Goal: Task Accomplishment & Management: Manage account settings

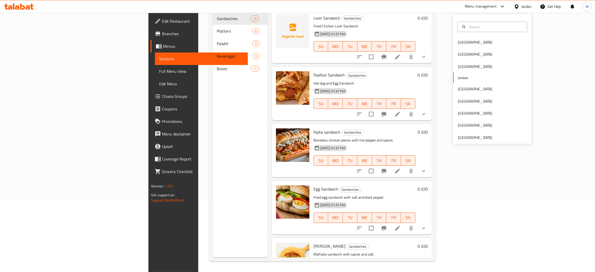
scroll to position [310, 0]
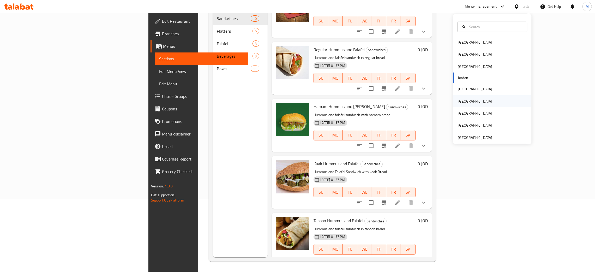
click at [458, 99] on div "[GEOGRAPHIC_DATA]" at bounding box center [475, 101] width 34 height 6
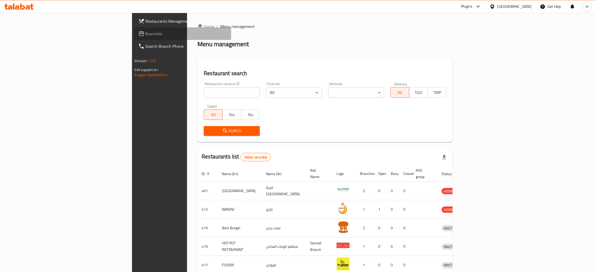
click at [146, 32] on span "Branches" at bounding box center [187, 34] width 82 height 6
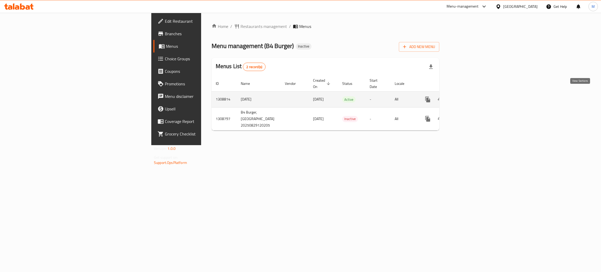
click at [468, 97] on icon "enhanced table" at bounding box center [465, 99] width 5 height 5
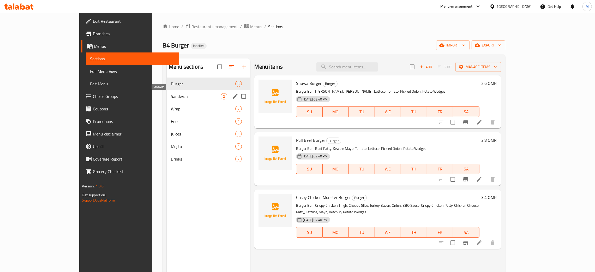
click at [171, 95] on span "Sandwich" at bounding box center [196, 96] width 50 height 6
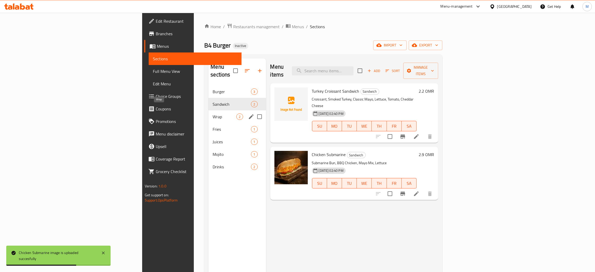
click at [213, 113] on span "Wrap" at bounding box center [225, 116] width 24 height 6
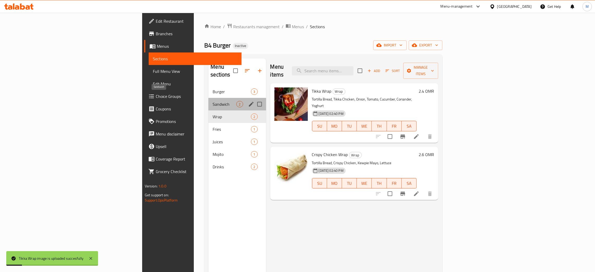
click at [213, 101] on span "Sandwich" at bounding box center [225, 104] width 24 height 6
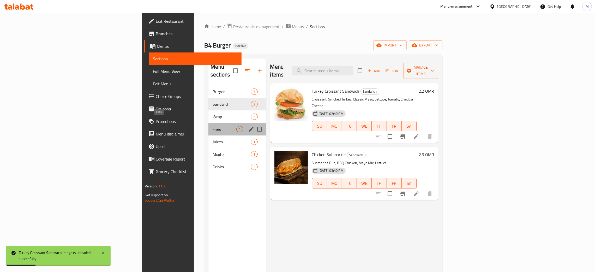
click at [213, 126] on span "Fries" at bounding box center [225, 129] width 24 height 6
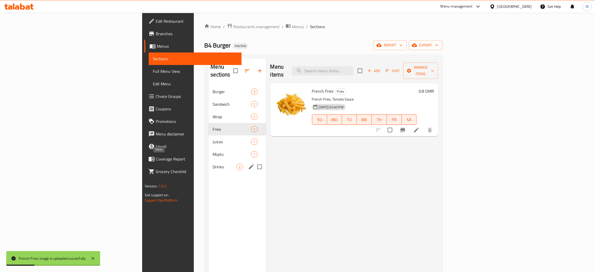
click at [213, 164] on span "Drinks" at bounding box center [225, 167] width 24 height 6
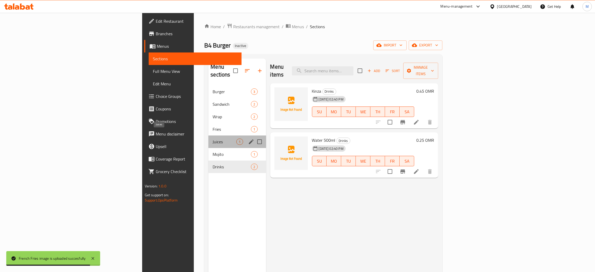
click at [213, 138] on span "Juices" at bounding box center [225, 141] width 24 height 6
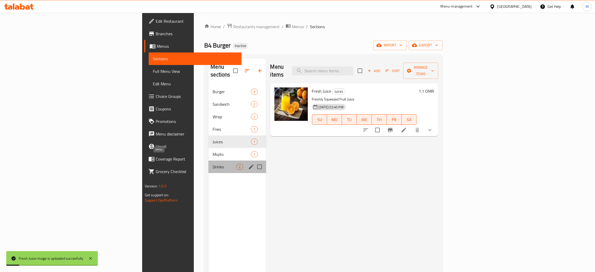
click at [213, 164] on span "Drinks" at bounding box center [225, 167] width 24 height 6
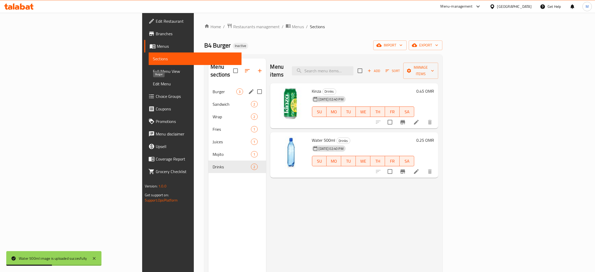
click at [213, 88] on span "Burger" at bounding box center [225, 91] width 24 height 6
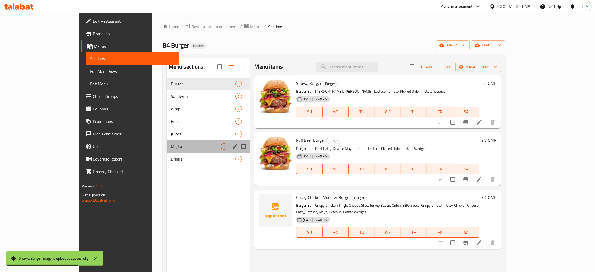
click at [167, 148] on div "Mojito 1" at bounding box center [208, 146] width 83 height 13
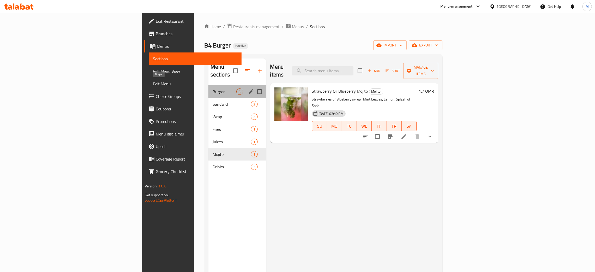
click at [213, 88] on span "Burger" at bounding box center [225, 91] width 24 height 6
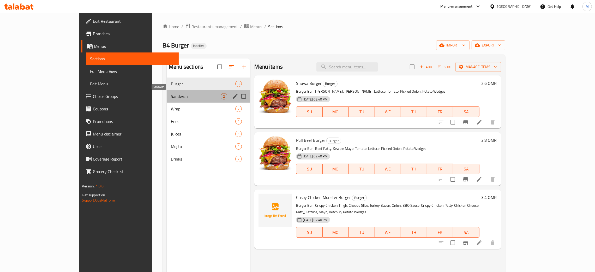
click at [171, 93] on span "Sandwich" at bounding box center [196, 96] width 50 height 6
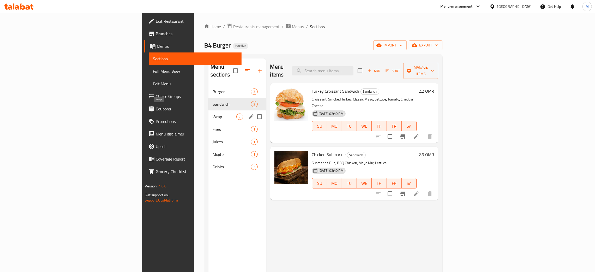
click at [213, 113] on span "Wrap" at bounding box center [225, 116] width 24 height 6
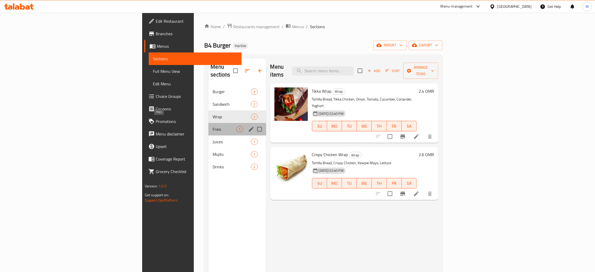
click at [213, 126] on span "Fries" at bounding box center [225, 129] width 24 height 6
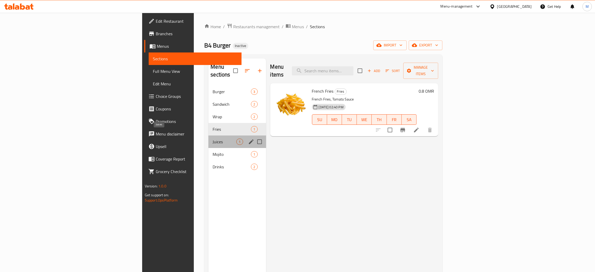
click at [213, 138] on span "Juices" at bounding box center [225, 141] width 24 height 6
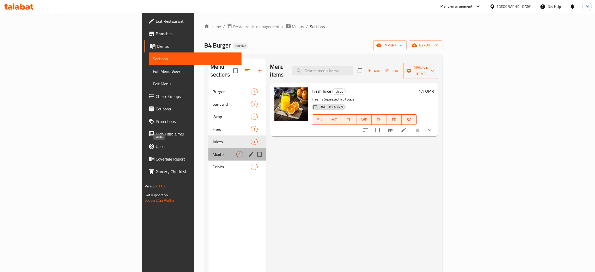
click at [213, 151] on span "Mojito" at bounding box center [225, 154] width 24 height 6
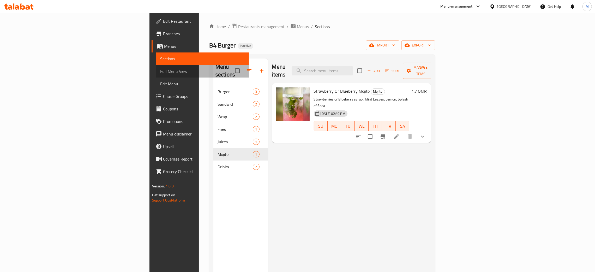
click at [160, 69] on span "Full Menu View" at bounding box center [202, 71] width 84 height 6
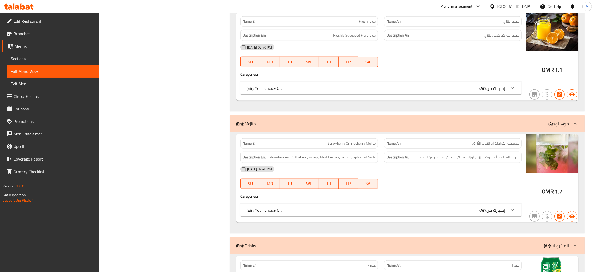
scroll to position [651, 0]
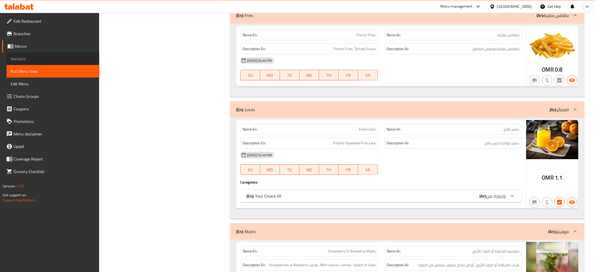
click at [32, 56] on span "Sections" at bounding box center [53, 59] width 84 height 6
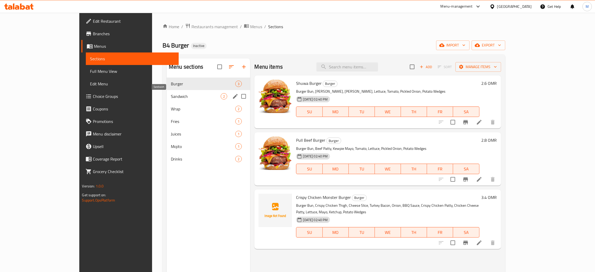
click at [171, 94] on span "Sandwich" at bounding box center [196, 96] width 50 height 6
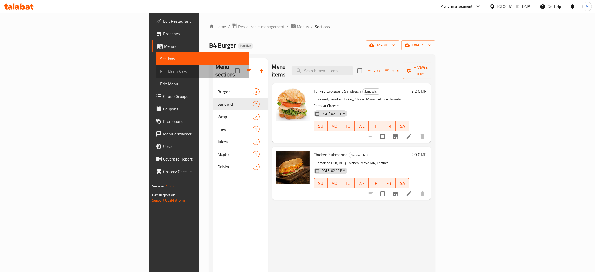
click at [160, 72] on span "Full Menu View" at bounding box center [202, 71] width 84 height 6
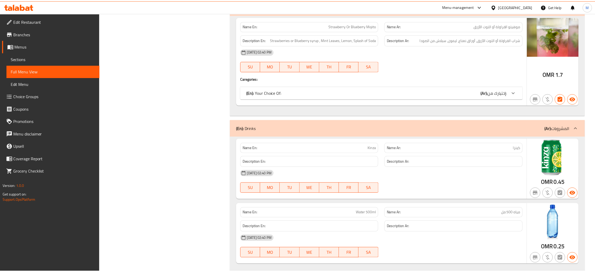
scroll to position [885, 0]
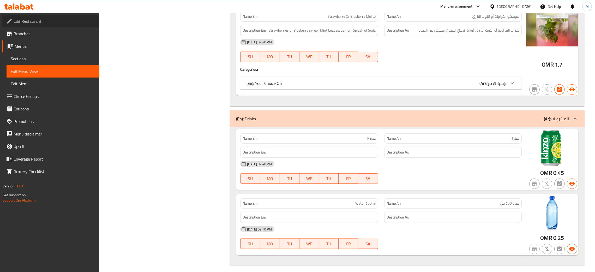
click at [28, 22] on span "Edit Restaurant" at bounding box center [55, 21] width 82 height 6
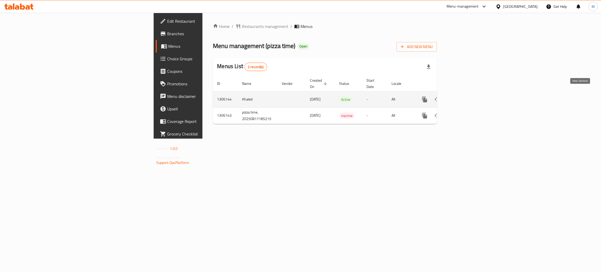
click at [464, 97] on icon "enhanced table" at bounding box center [462, 99] width 5 height 5
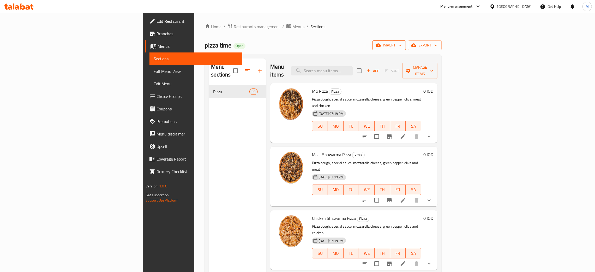
click at [402, 43] on span "import" at bounding box center [389, 45] width 25 height 7
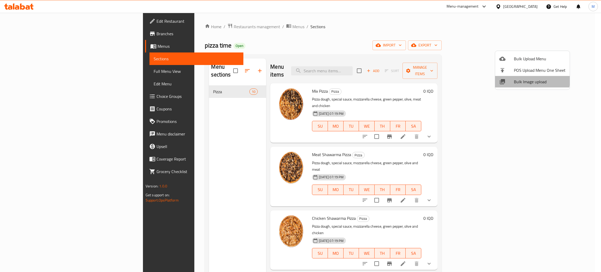
click at [519, 78] on span "Bulk Image upload" at bounding box center [540, 81] width 52 height 6
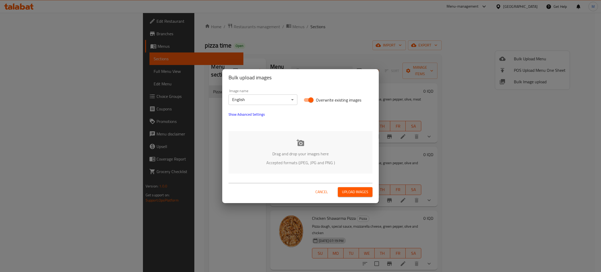
click at [276, 142] on div "Drag and drop your images here Accepted formats (JPEG, JPG and PNG )" at bounding box center [300, 152] width 144 height 43
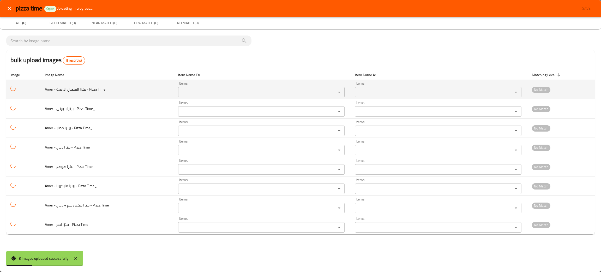
click at [205, 94] on Time_ "Items" at bounding box center [254, 91] width 148 height 7
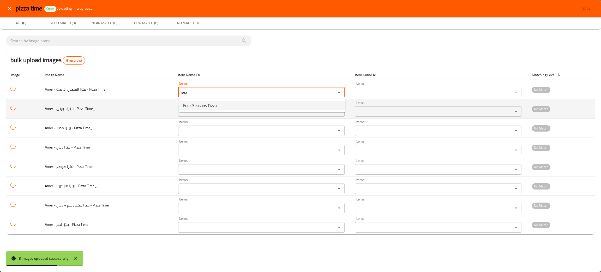
click at [196, 102] on span "Four Seasons Pizza" at bounding box center [200, 105] width 34 height 6
type Time_ "Four Seasons Pizza"
type Time_-ar "بيتزا الفصول الأربعة"
type Time_ "Four Seasons Pizza"
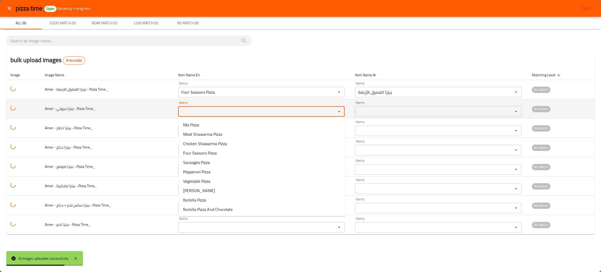
click at [195, 111] on Time_ "Items" at bounding box center [254, 111] width 148 height 7
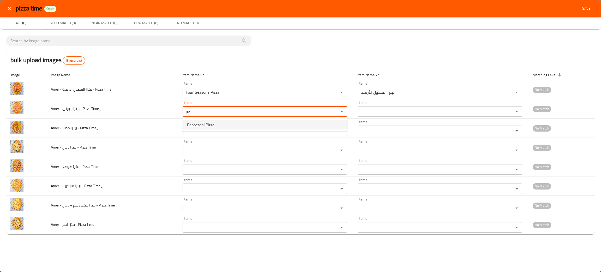
click at [193, 122] on span "Pepperoni Pizza" at bounding box center [200, 125] width 27 height 6
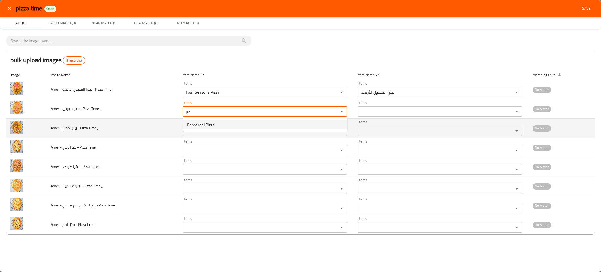
type Time_ "Pepperoni Pizza"
type Time_-ar "بيتزا بيبروني"
click at [194, 126] on div "Items" at bounding box center [265, 130] width 165 height 10
type Time_ "Pepperoni Pizza"
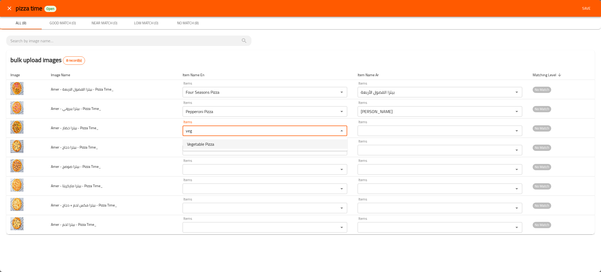
click at [199, 142] on span "Vegetable Pizza" at bounding box center [200, 144] width 27 height 6
type Time_ "Vegetable Pizza"
type Time_-ar "بيتزا خضار"
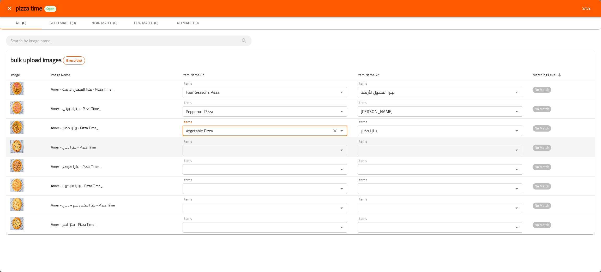
type Time_ "Vegetable Pizza"
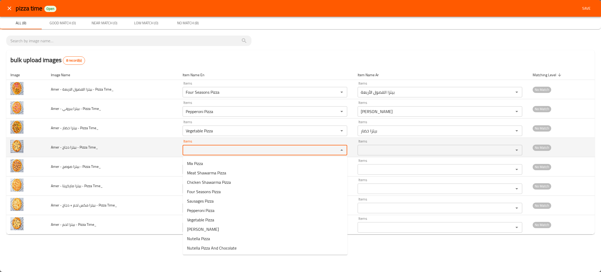
click at [201, 152] on Time_ "Items" at bounding box center [257, 149] width 146 height 7
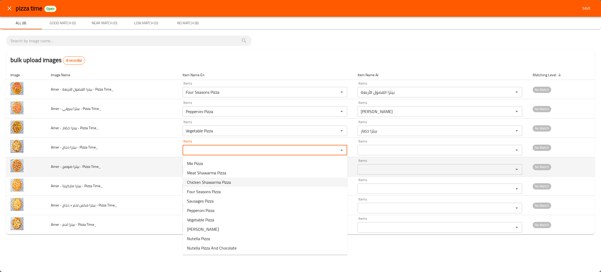
click at [123, 166] on td "Amer - بيتزا صوصج - Pizza Time_" at bounding box center [113, 166] width 132 height 19
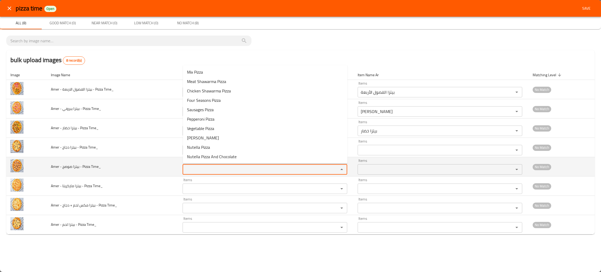
click at [199, 167] on Time_ "Items" at bounding box center [257, 169] width 146 height 7
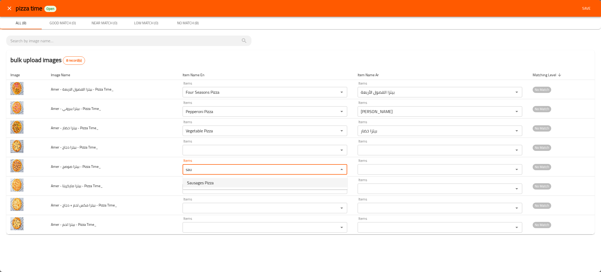
click at [201, 181] on span "Sausages Pizza" at bounding box center [200, 182] width 27 height 6
type Time_ "Sausages Pizza"
type Time_-ar "بيتزا صوصج"
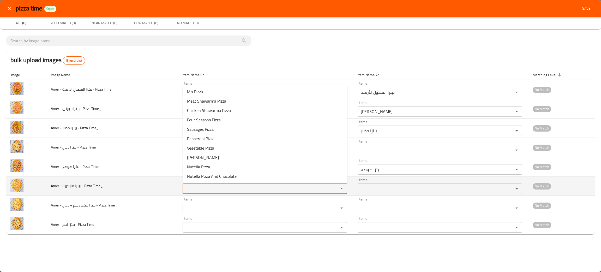
click at [205, 186] on Time_ "Items" at bounding box center [257, 188] width 146 height 7
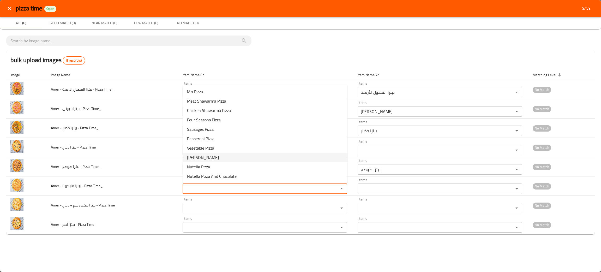
click at [206, 155] on span "Margherita Pizza" at bounding box center [203, 157] width 32 height 6
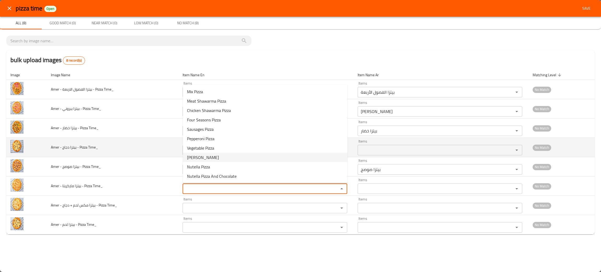
type Time_ "Sausages Pizza"
type Time_ "Margherita Pizza"
type Time_-ar "بيتزا مارجريتا"
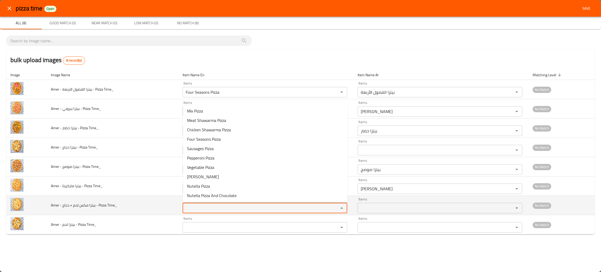
click at [201, 208] on Time_ "Items" at bounding box center [257, 207] width 146 height 7
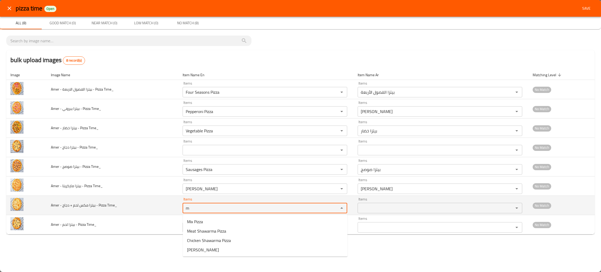
type Time_ "mi"
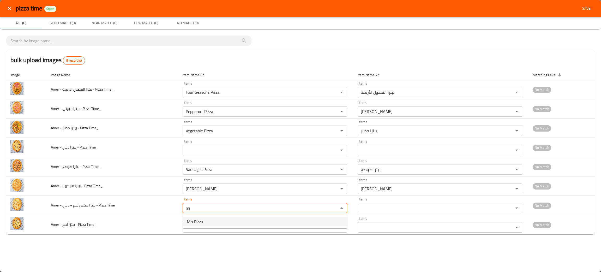
click at [194, 222] on span "Mix Pizza" at bounding box center [195, 221] width 16 height 6
type Time_ "Sausages Pizza"
type Time_ "Mix Pizza"
type Time_-ar "بيتزا مكس"
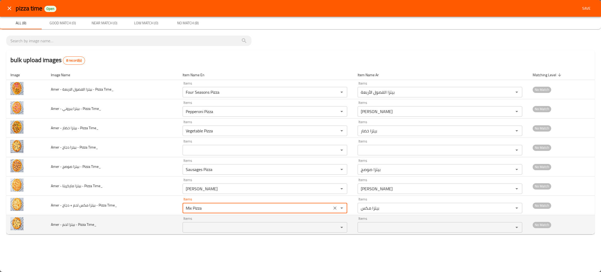
type Time_ "Mix Pizza"
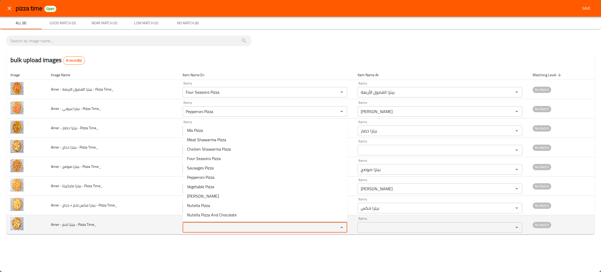
click at [201, 229] on Time_ "Items" at bounding box center [257, 226] width 146 height 7
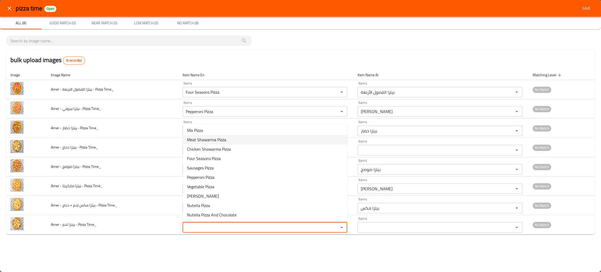
click at [208, 138] on span "Meat Shawarma Pizza" at bounding box center [206, 139] width 39 height 6
type Time_ "Sausages Pizza"
type Time_ "Meat Shawarma Pizza"
type Time_-ar "بيتزا شاورما لحم"
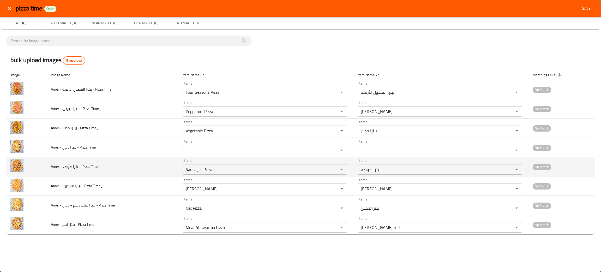
click at [205, 157] on td "Items Sausages Pizza Items" at bounding box center [265, 166] width 175 height 19
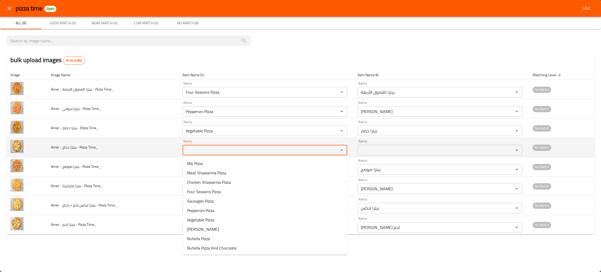
click at [207, 149] on Time_ "Items" at bounding box center [257, 149] width 146 height 7
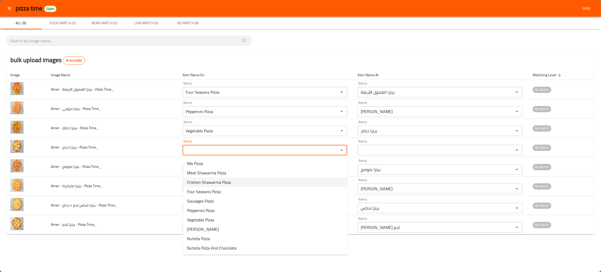
click at [206, 180] on span "Chicken Shawarma Pizza" at bounding box center [209, 182] width 44 height 6
type Time_ "Chicken Shawarma Pizza"
type Time_-ar "بيتزا شاورما دجاج"
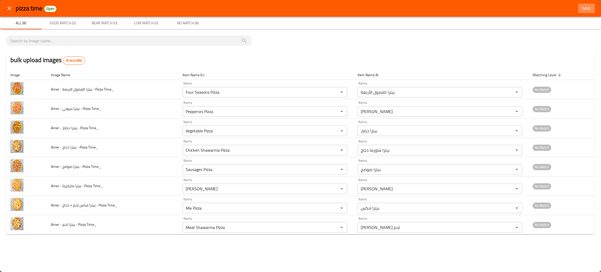
click at [587, 5] on span "Save" at bounding box center [586, 8] width 13 height 7
type Time_ "Sausages Pizza"
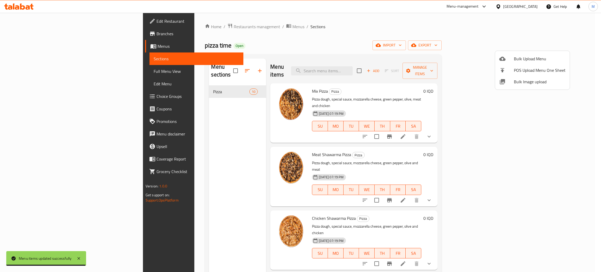
click at [370, 51] on div at bounding box center [300, 136] width 601 height 272
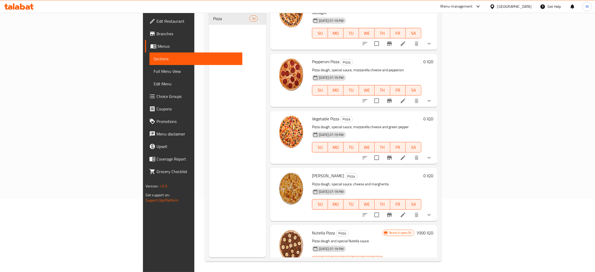
scroll to position [310, 0]
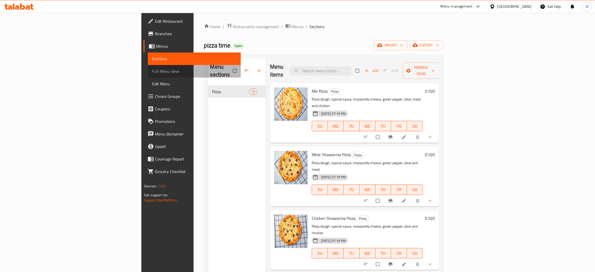
click at [152, 72] on span "Full Menu View" at bounding box center [194, 71] width 84 height 6
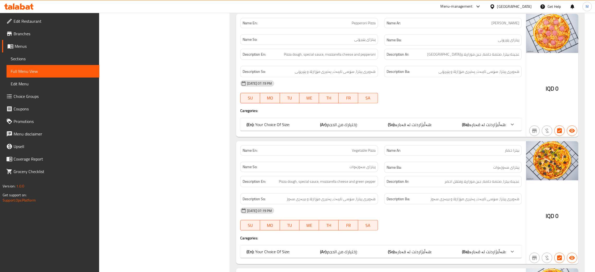
scroll to position [766, 0]
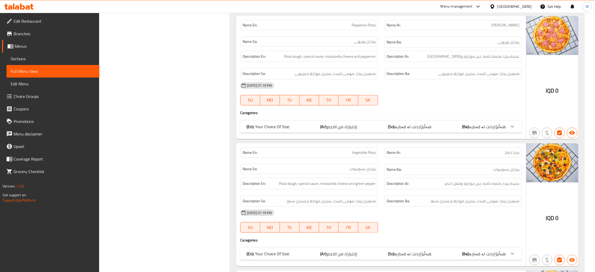
click at [528, 4] on div "[GEOGRAPHIC_DATA]" at bounding box center [514, 7] width 34 height 6
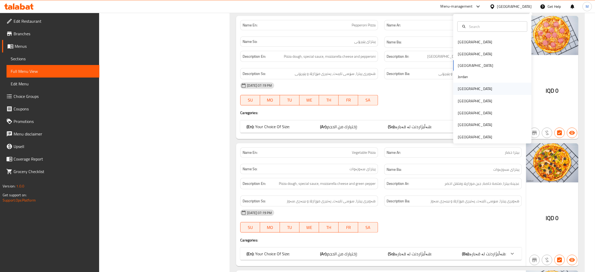
click at [457, 84] on div "[GEOGRAPHIC_DATA]" at bounding box center [474, 89] width 43 height 12
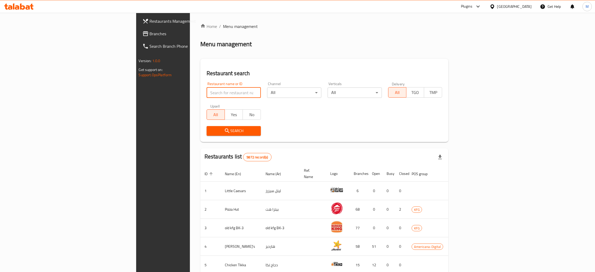
click at [207, 90] on input "search" at bounding box center [234, 92] width 54 height 10
paste input "776067"
type input "776067"
click button "Search" at bounding box center [234, 131] width 54 height 10
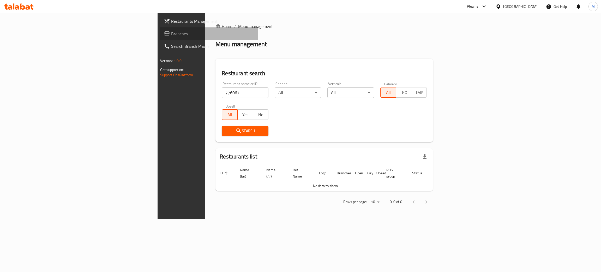
click at [171, 35] on span "Branches" at bounding box center [212, 34] width 83 height 6
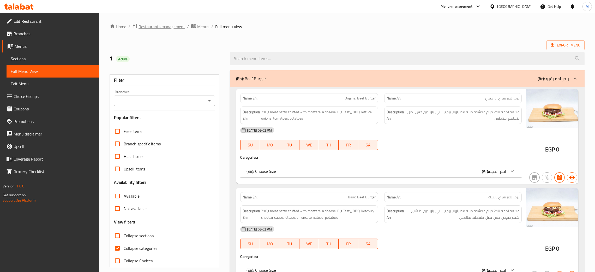
drag, startPoint x: 0, startPoint y: 0, endPoint x: 162, endPoint y: 26, distance: 164.1
click at [162, 26] on span "Restaurants management" at bounding box center [161, 26] width 46 height 6
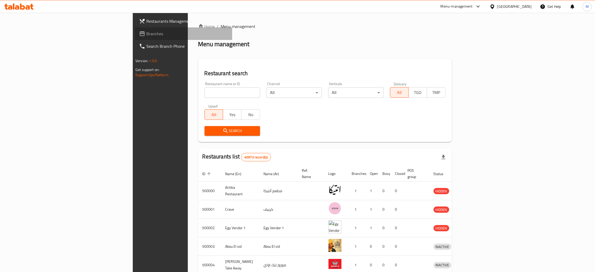
click at [146, 31] on span "Branches" at bounding box center [187, 34] width 82 height 6
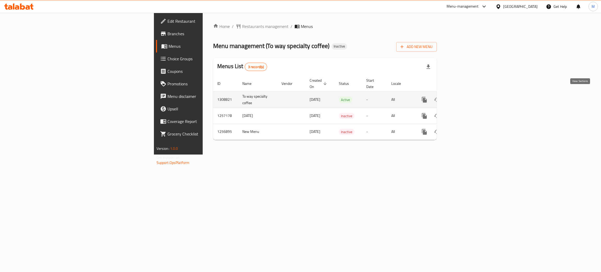
click at [465, 96] on icon "enhanced table" at bounding box center [462, 99] width 6 height 6
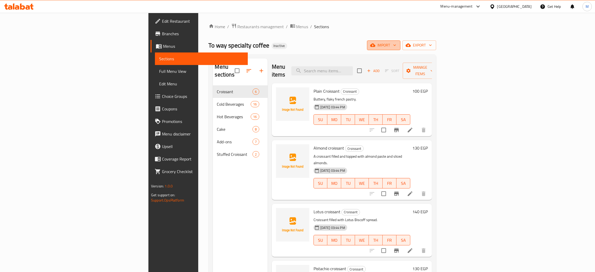
click at [396, 45] on span "import" at bounding box center [383, 45] width 25 height 7
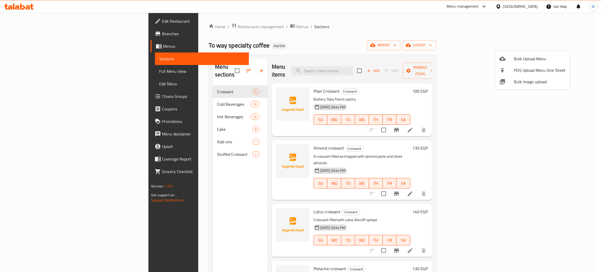
click at [529, 81] on span "Bulk Image upload" at bounding box center [540, 81] width 52 height 6
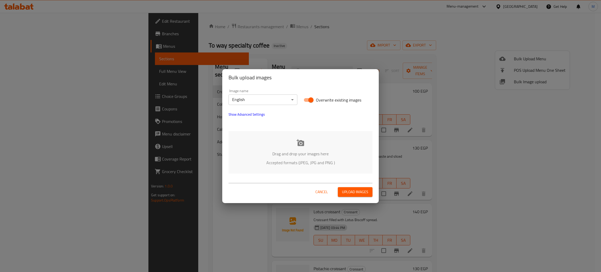
click at [274, 156] on p "Drag and drop your images here" at bounding box center [300, 153] width 128 height 6
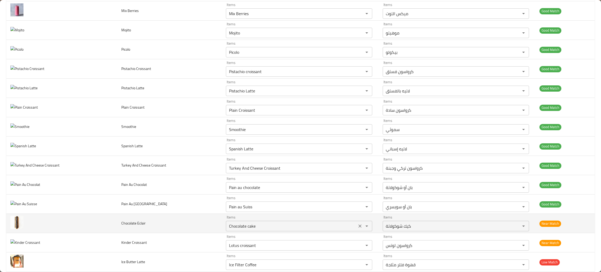
scroll to position [610, 0]
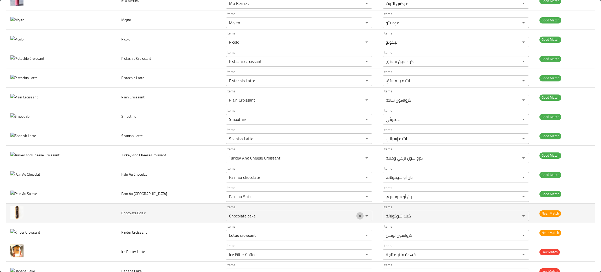
click at [358, 217] on icon "Clear" at bounding box center [359, 215] width 3 height 3
type Eclair "cl"
drag, startPoint x: 161, startPoint y: 221, endPoint x: 116, endPoint y: 211, distance: 45.7
click at [117, 211] on td "Chocolate Eclair" at bounding box center [169, 212] width 105 height 19
copy span "Chocolate Eclair"
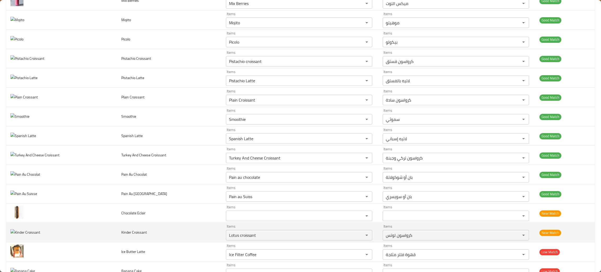
click at [150, 233] on td "Kinder Croissant" at bounding box center [169, 232] width 105 height 19
click at [357, 237] on icon "Clear" at bounding box center [359, 234] width 5 height 5
type Croissant "kind"
drag, startPoint x: 170, startPoint y: 234, endPoint x: 110, endPoint y: 235, distance: 59.7
click at [110, 235] on tr "Kinder Croissant Items Items Items Items Near Match" at bounding box center [300, 232] width 588 height 19
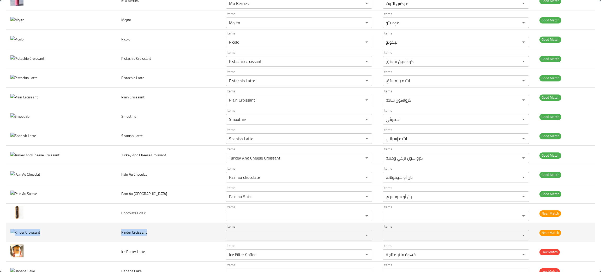
copy tr "Kinder Croissant"
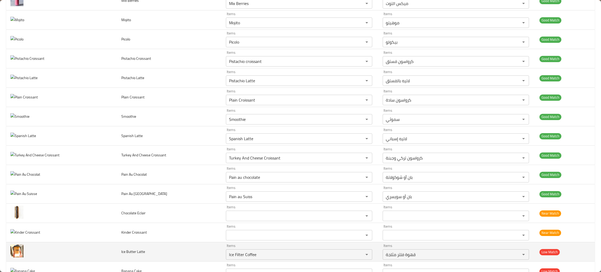
click at [171, 253] on td "Ice Butter Latte" at bounding box center [169, 251] width 105 height 19
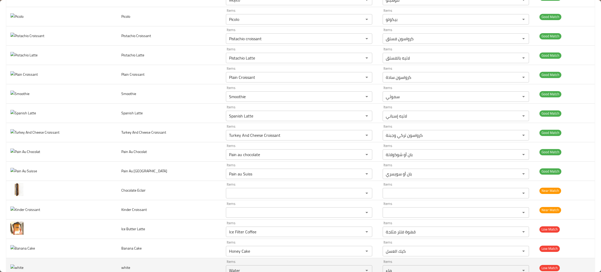
scroll to position [649, 0]
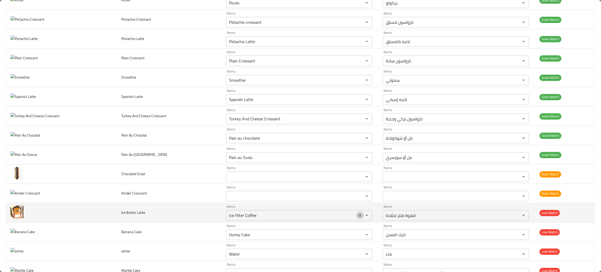
click at [357, 216] on icon "Clear" at bounding box center [359, 215] width 5 height 5
type Latte "but"
drag, startPoint x: 157, startPoint y: 215, endPoint x: 107, endPoint y: 217, distance: 50.1
click at [107, 217] on tr "Ice Butter Latte Items Items Items Items Low Match" at bounding box center [300, 212] width 588 height 19
copy tr "Ice Butter Latte"
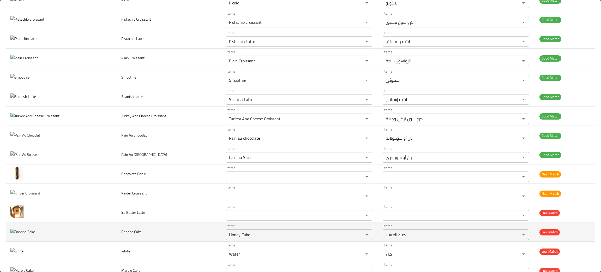
click at [162, 233] on td "Banana Cake" at bounding box center [169, 231] width 105 height 19
click at [357, 234] on icon "Clear" at bounding box center [359, 234] width 5 height 5
type Cake "ban"
drag, startPoint x: 143, startPoint y: 233, endPoint x: 115, endPoint y: 232, distance: 27.4
click at [117, 232] on td "Banana Cake" at bounding box center [169, 231] width 105 height 19
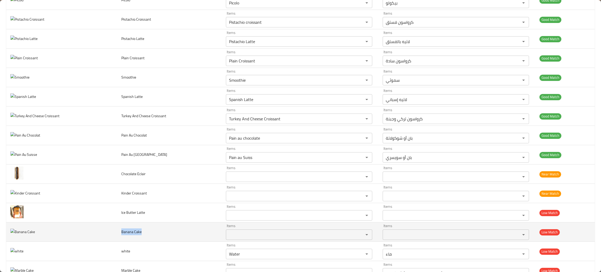
copy span "Banana Cake"
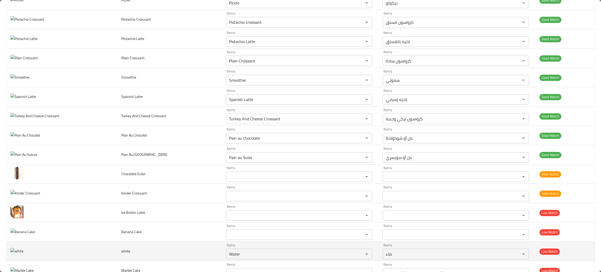
click at [148, 253] on td "white" at bounding box center [169, 250] width 105 height 19
click at [357, 256] on icon "Clear" at bounding box center [359, 253] width 5 height 5
type input "whit"
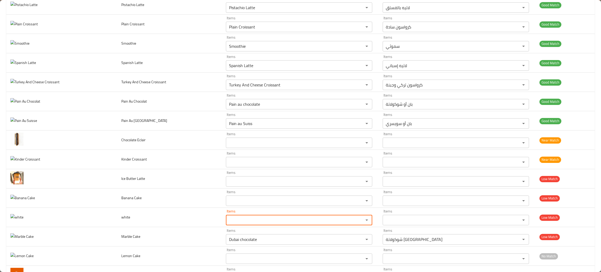
scroll to position [727, 0]
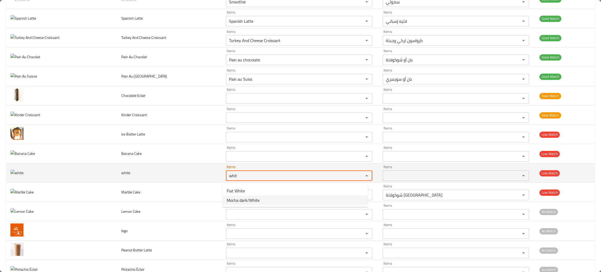
type input "whit"
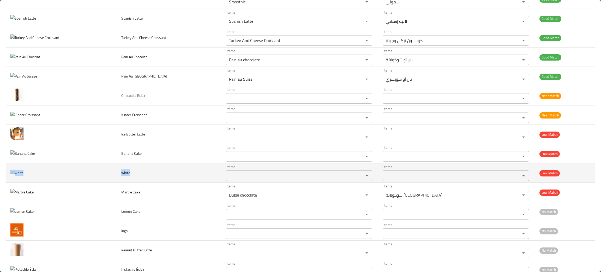
drag, startPoint x: 136, startPoint y: 179, endPoint x: 108, endPoint y: 174, distance: 29.0
click at [108, 174] on tr "white Items Items Items Items Low Match" at bounding box center [300, 172] width 588 height 19
copy tr "white"
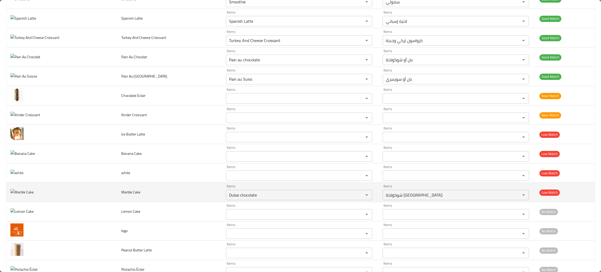
click at [158, 197] on td "Marble Cake" at bounding box center [169, 192] width 105 height 19
click at [357, 196] on icon "Clear" at bounding box center [359, 194] width 5 height 5
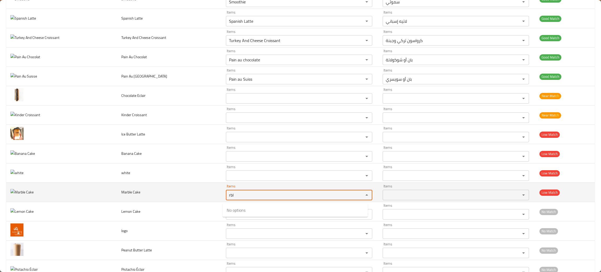
type Cake "rbl"
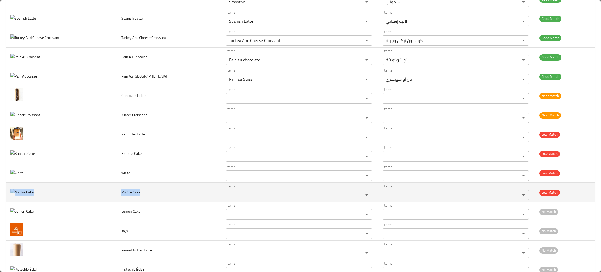
drag, startPoint x: 148, startPoint y: 199, endPoint x: 109, endPoint y: 188, distance: 40.2
click at [109, 188] on tr "Marble Cake Items Items Items Items Low Match" at bounding box center [300, 192] width 588 height 19
copy tr "Marble Cake"
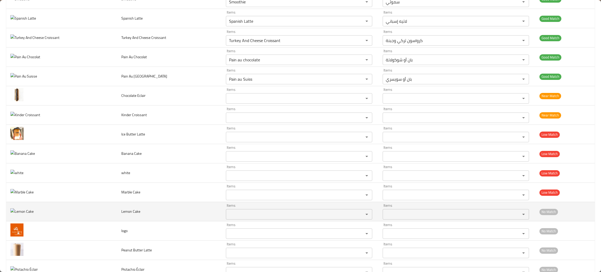
click at [165, 214] on td "Lemon Cake" at bounding box center [169, 211] width 105 height 19
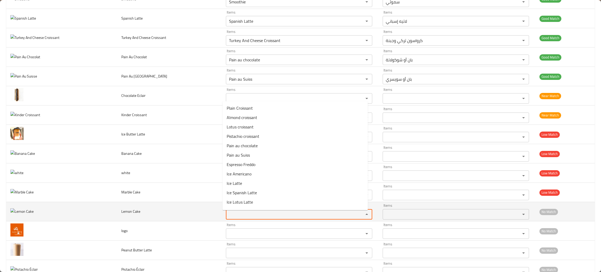
click at [234, 214] on Cake "Items" at bounding box center [291, 213] width 128 height 7
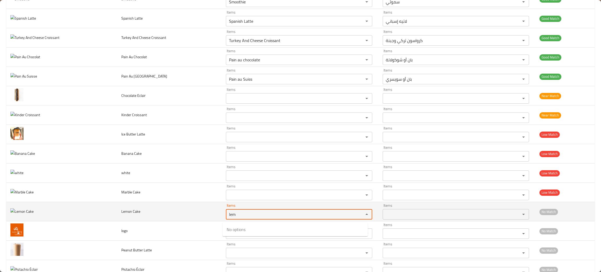
type Cake "lem"
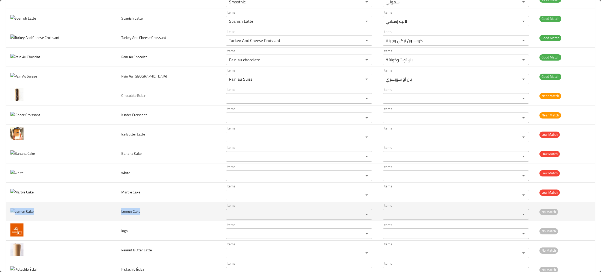
drag, startPoint x: 152, startPoint y: 214, endPoint x: 108, endPoint y: 214, distance: 44.1
click at [108, 214] on tr "Lemon Cake Items Items Items Items No Match" at bounding box center [300, 211] width 588 height 19
copy tr "Lemon Cake"
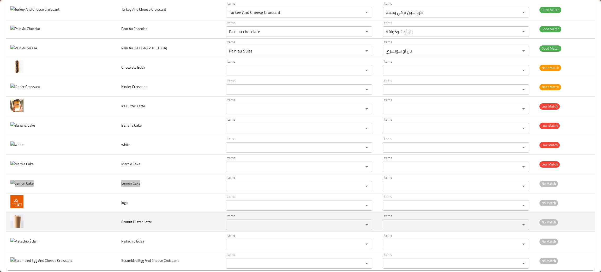
scroll to position [766, 0]
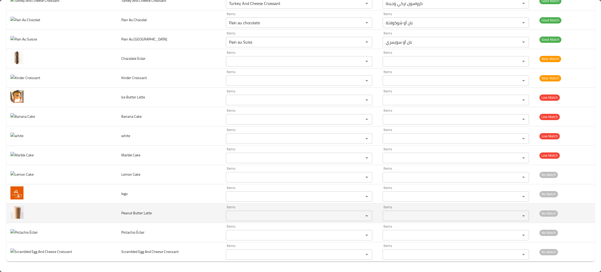
click at [143, 214] on span "Peanut Butter Latte" at bounding box center [136, 212] width 31 height 7
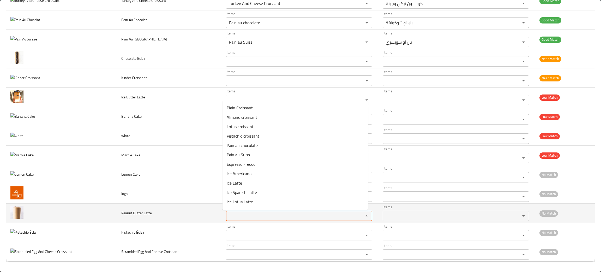
click at [227, 217] on Latte "Items" at bounding box center [291, 215] width 128 height 7
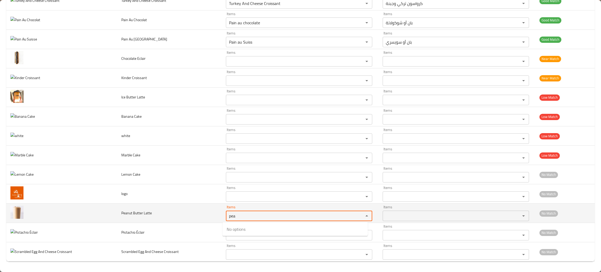
type Latte "pea"
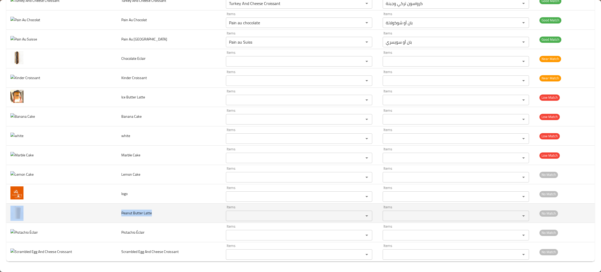
drag, startPoint x: 145, startPoint y: 209, endPoint x: 107, endPoint y: 207, distance: 38.4
click at [107, 207] on tr "Peanut Butter Latte Items Items Items Items No Match" at bounding box center [300, 212] width 588 height 19
copy tr "Peanut Butter Latte"
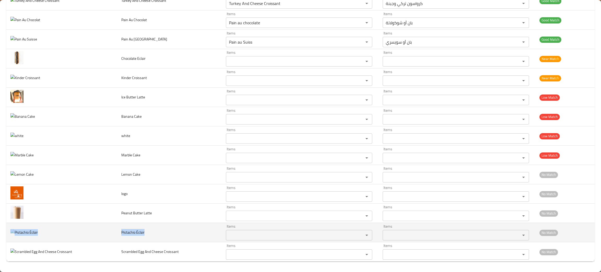
drag, startPoint x: 151, startPoint y: 236, endPoint x: 113, endPoint y: 239, distance: 38.2
click at [113, 239] on tr "Pistachio Éclair Items Items Items Items No Match" at bounding box center [300, 232] width 588 height 19
copy tr "Pistachio Éclair"
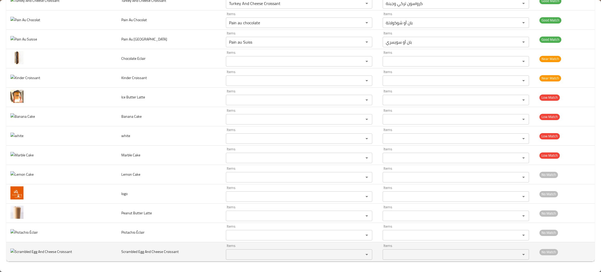
click at [152, 252] on span "Scrambled Egg And Cheese Croissant" at bounding box center [149, 251] width 57 height 7
click at [243, 256] on Croissant "Items" at bounding box center [291, 254] width 128 height 7
type Croissant "eg"
drag, startPoint x: 192, startPoint y: 252, endPoint x: 104, endPoint y: 253, distance: 87.9
click at [104, 253] on tr "Scrambled Egg And Cheese Croissant Items Items Items Items No Match" at bounding box center [300, 251] width 588 height 19
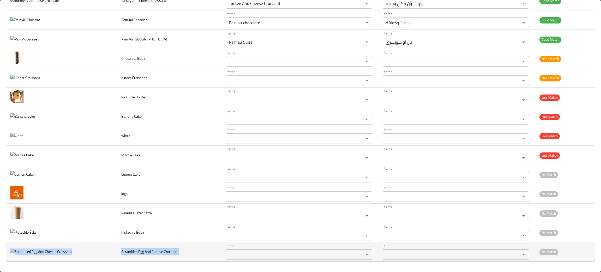
copy tr "Scrambled Egg And Cheese Croissant"
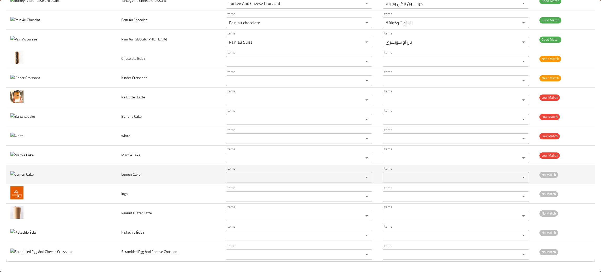
click at [173, 173] on td "Lemon Cake" at bounding box center [169, 174] width 105 height 19
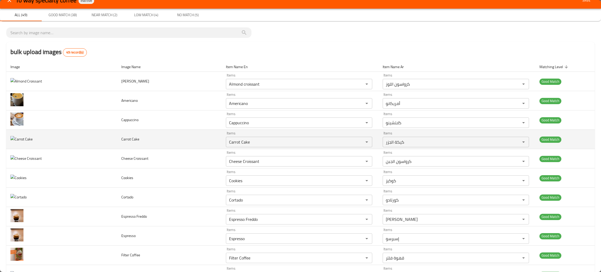
scroll to position [0, 0]
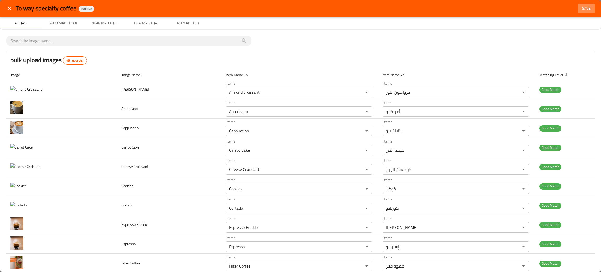
click at [580, 7] on span "Save" at bounding box center [586, 8] width 13 height 7
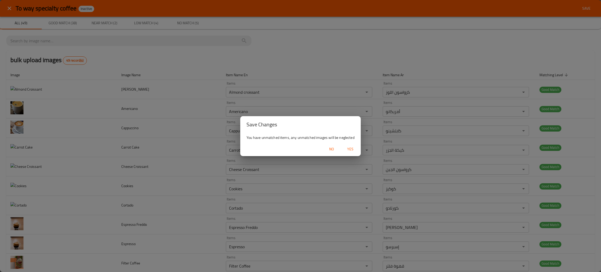
click at [348, 147] on span "Yes" at bounding box center [350, 149] width 13 height 7
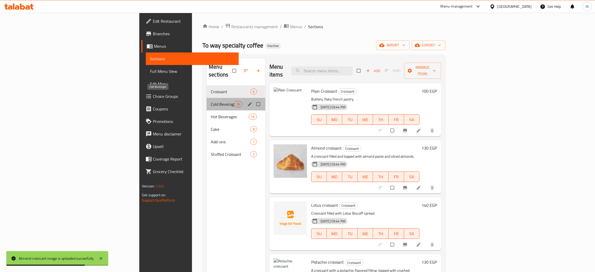
click at [211, 101] on span "Cold Beverages" at bounding box center [222, 104] width 23 height 6
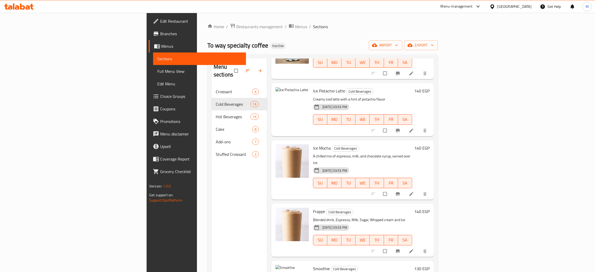
scroll to position [284, 0]
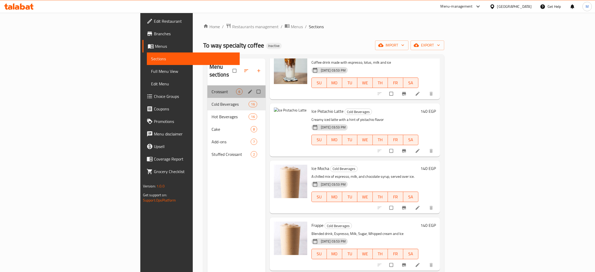
click at [207, 85] on div "Croissant 6" at bounding box center [236, 91] width 58 height 13
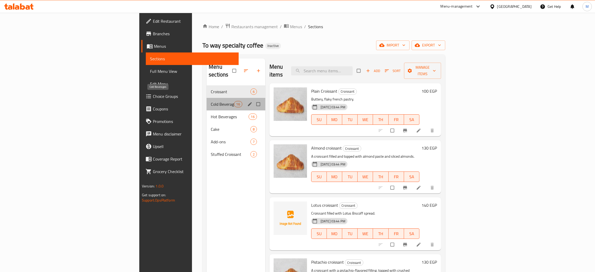
click at [211, 101] on span "Cold Beverages" at bounding box center [222, 104] width 23 height 6
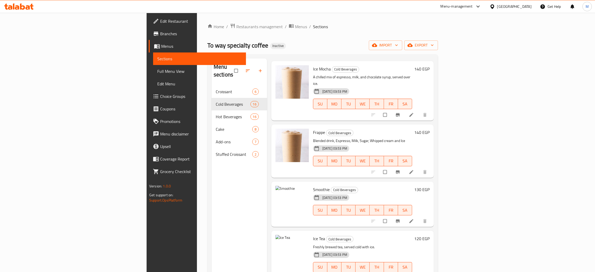
scroll to position [430, 0]
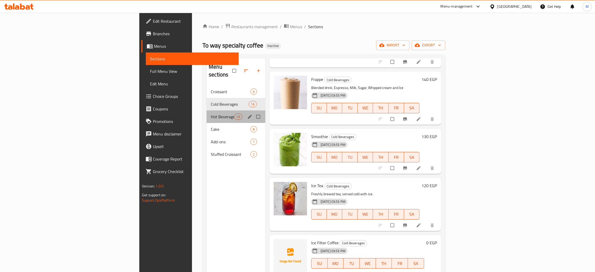
click at [207, 110] on div "Hot Beverages 16" at bounding box center [236, 116] width 59 height 13
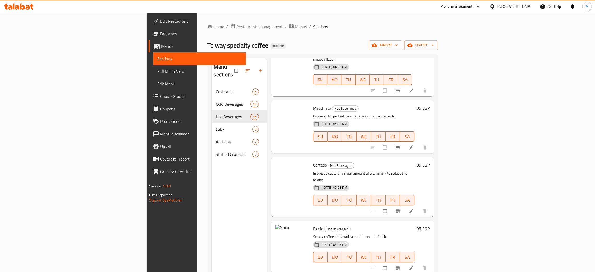
scroll to position [39, 0]
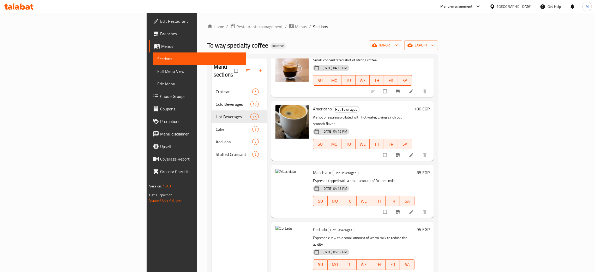
click at [211, 204] on div "Menu sections Croissant 6 Cold Beverages 16 Hot Beverages 16 Cake 8 Add-ons 7 S…" at bounding box center [239, 194] width 56 height 272
click at [400, 28] on ol "Home / Restaurants management / Menus / Sections" at bounding box center [322, 26] width 231 height 7
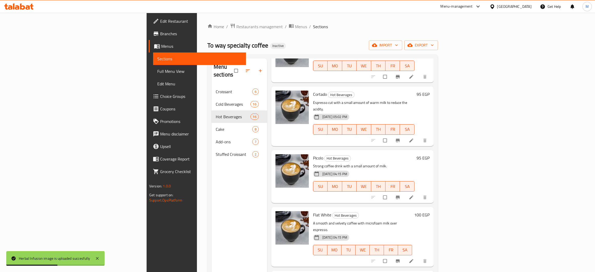
scroll to position [57, 0]
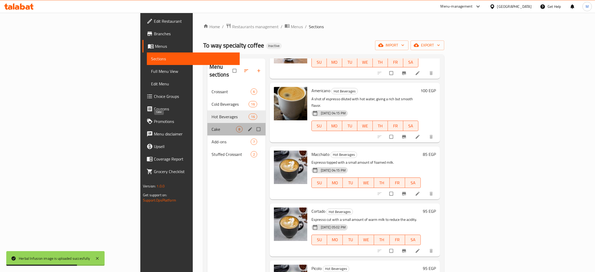
click at [211, 126] on span "Cake" at bounding box center [223, 129] width 25 height 6
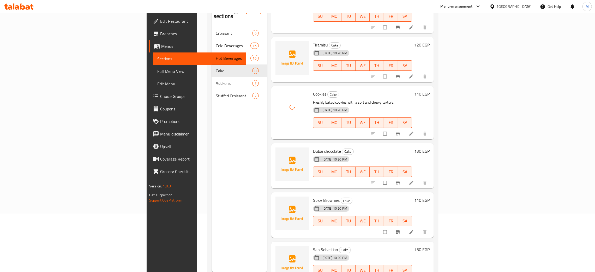
scroll to position [74, 0]
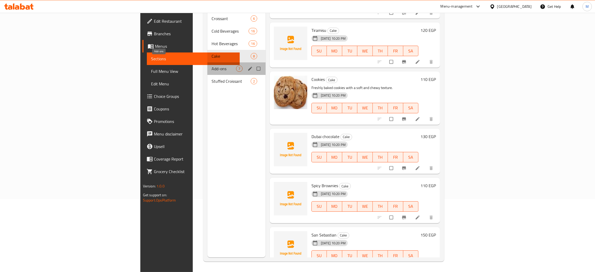
click at [211, 65] on span "Add-ons" at bounding box center [223, 68] width 25 height 6
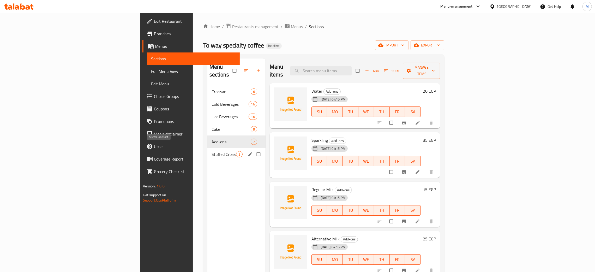
click at [211, 151] on span "Stuffed Croissant" at bounding box center [223, 154] width 25 height 6
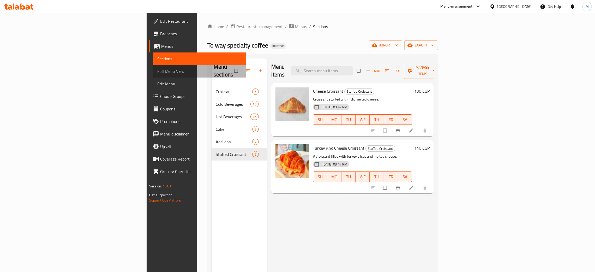
click at [157, 68] on span "Full Menu View" at bounding box center [199, 71] width 84 height 6
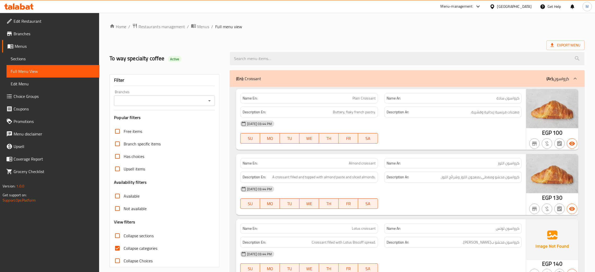
click at [34, 22] on span "Edit Restaurant" at bounding box center [55, 21] width 82 height 6
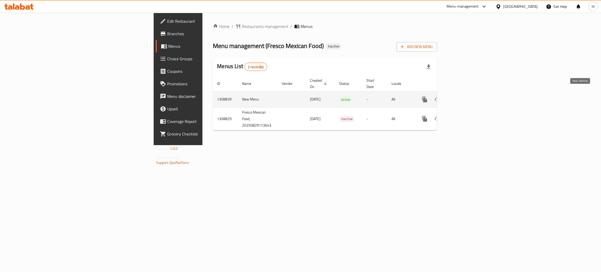
click at [465, 96] on icon "enhanced table" at bounding box center [462, 99] width 6 height 6
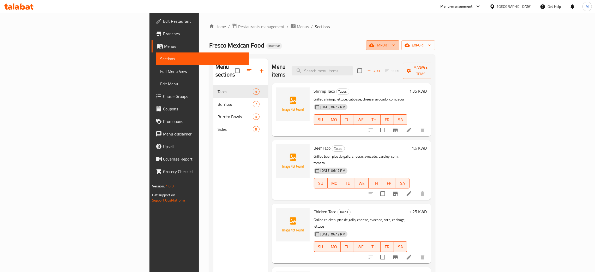
click at [395, 44] on span "import" at bounding box center [382, 45] width 25 height 7
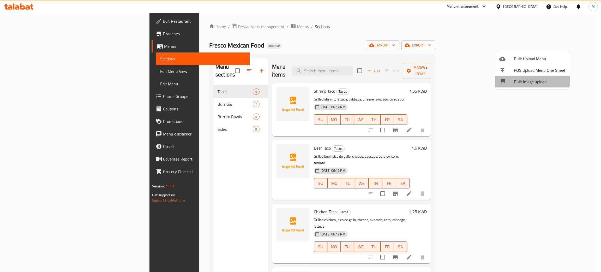
click at [521, 80] on span "Bulk Image upload" at bounding box center [540, 81] width 52 height 6
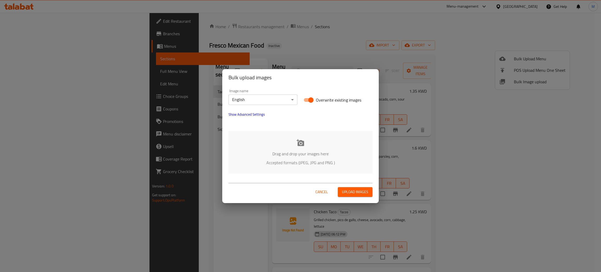
click at [277, 152] on p "Drag and drop your images here" at bounding box center [300, 153] width 128 height 6
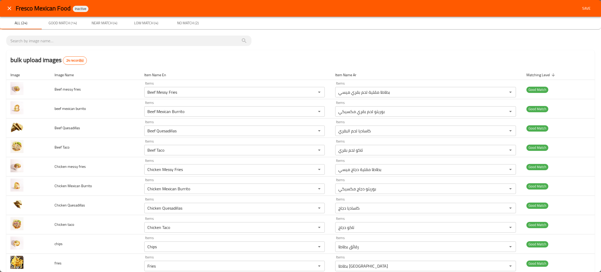
click at [583, 7] on span "Save" at bounding box center [586, 8] width 13 height 7
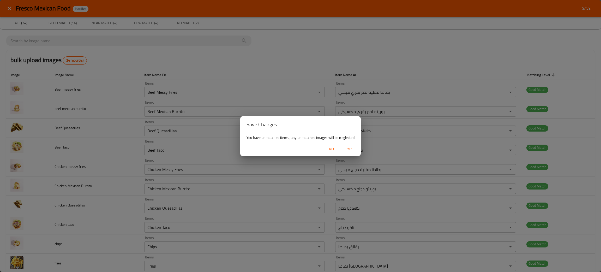
click at [350, 147] on span "Yes" at bounding box center [350, 149] width 13 height 7
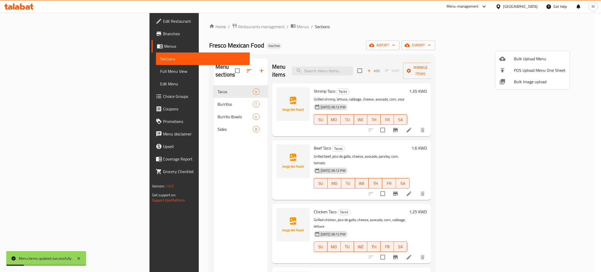
click at [125, 95] on div at bounding box center [300, 136] width 601 height 272
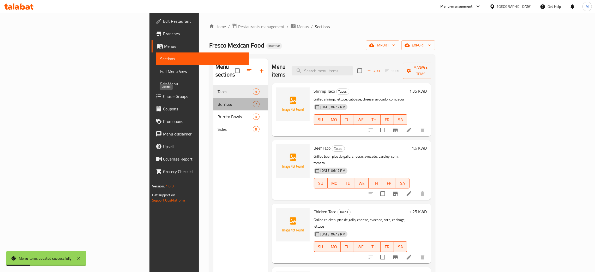
click at [217, 101] on span "Burritos" at bounding box center [234, 104] width 35 height 6
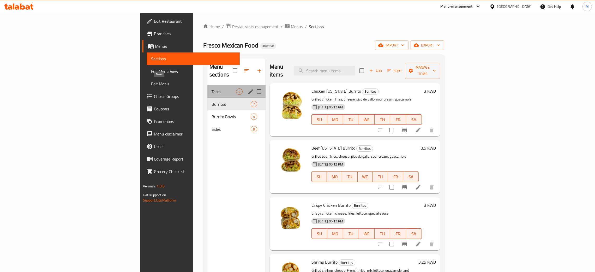
click at [211, 88] on span "Tacos" at bounding box center [223, 91] width 25 height 6
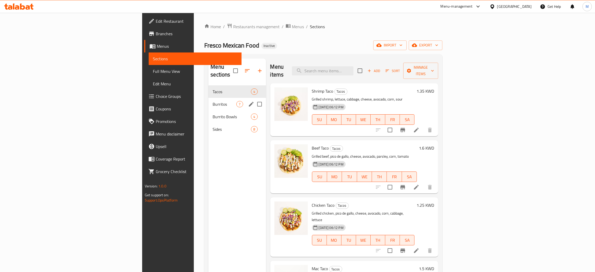
click at [208, 98] on div "Burritos 7" at bounding box center [236, 104] width 57 height 13
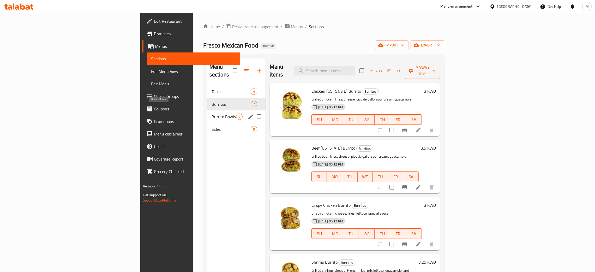
click at [211, 113] on span "Burrito Bowls" at bounding box center [223, 116] width 25 height 6
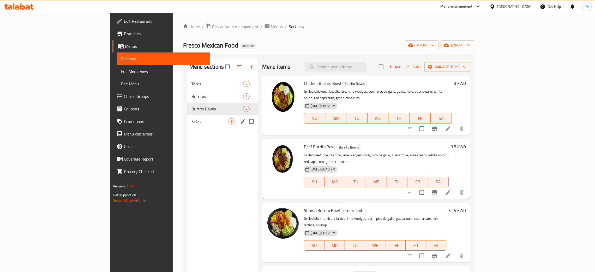
click at [187, 117] on div "Sides 8" at bounding box center [222, 121] width 71 height 13
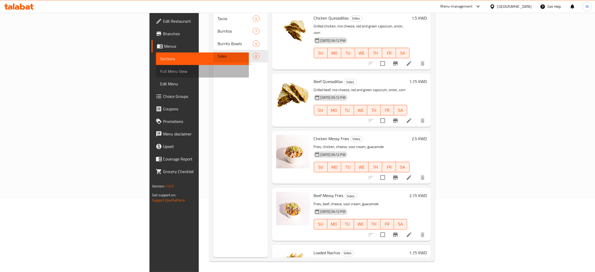
click at [160, 72] on span "Full Menu View" at bounding box center [202, 71] width 84 height 6
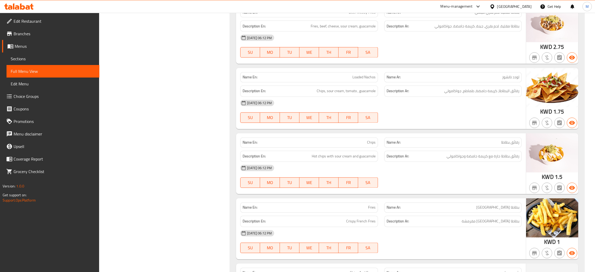
scroll to position [1480, 0]
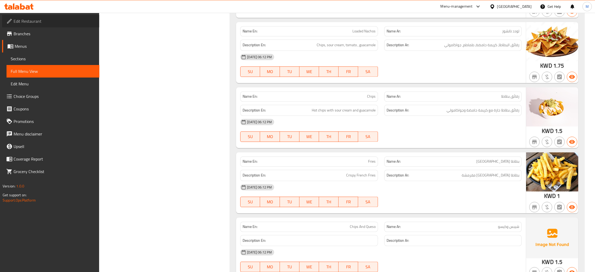
click at [33, 19] on span "Edit Restaurant" at bounding box center [55, 21] width 82 height 6
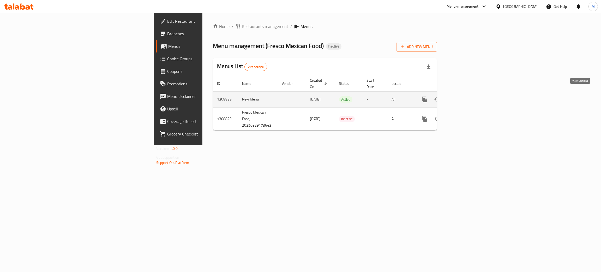
click at [465, 96] on icon "enhanced table" at bounding box center [462, 99] width 6 height 6
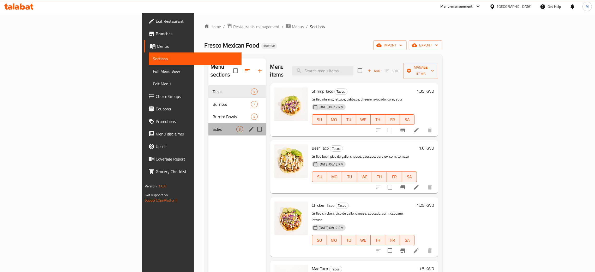
click at [208, 123] on div "Sides 8" at bounding box center [236, 129] width 57 height 13
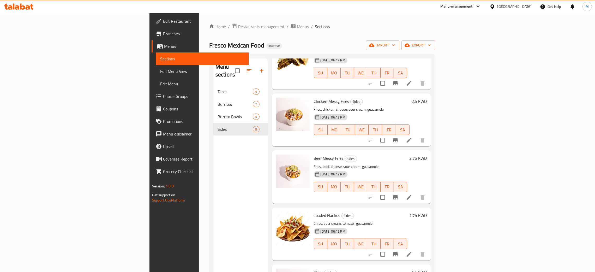
click at [518, 10] on div "Kuwait" at bounding box center [510, 6] width 50 height 13
click at [497, 5] on div at bounding box center [493, 7] width 8 height 6
click at [458, 102] on div "[GEOGRAPHIC_DATA]" at bounding box center [475, 101] width 34 height 6
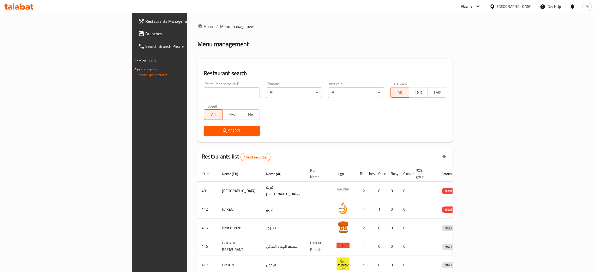
click at [146, 31] on span "Branches" at bounding box center [187, 34] width 82 height 6
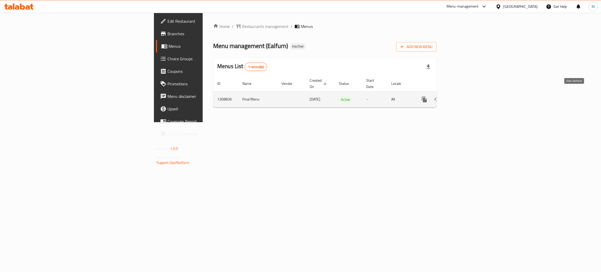
click at [465, 96] on icon "enhanced table" at bounding box center [462, 99] width 6 height 6
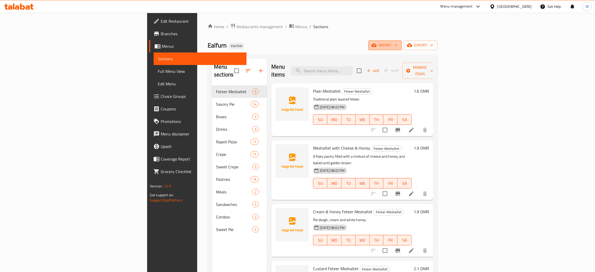
click at [397, 43] on span "import" at bounding box center [384, 45] width 25 height 7
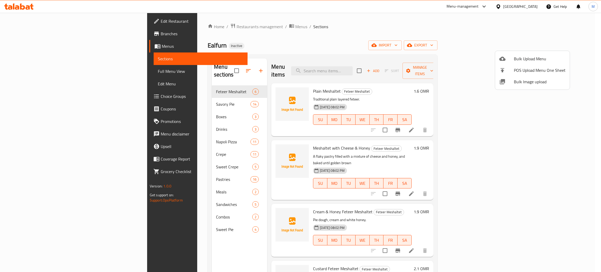
click at [524, 81] on span "Bulk Image upload" at bounding box center [540, 81] width 52 height 6
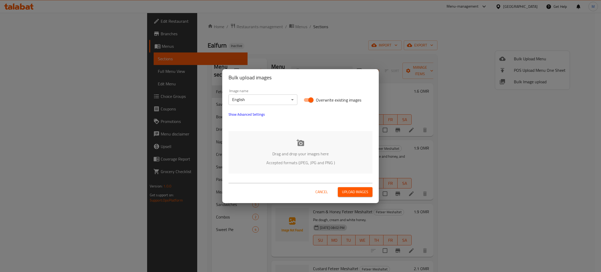
click at [268, 152] on p "Drag and drop your images here" at bounding box center [300, 153] width 128 height 6
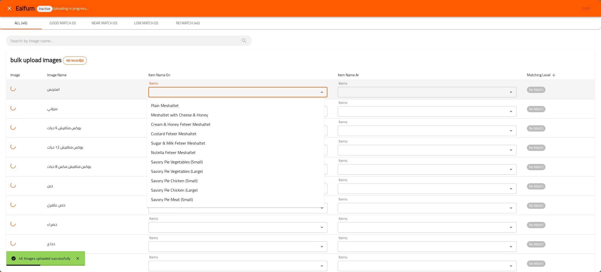
click at [168, 92] on input "Items" at bounding box center [230, 91] width 160 height 7
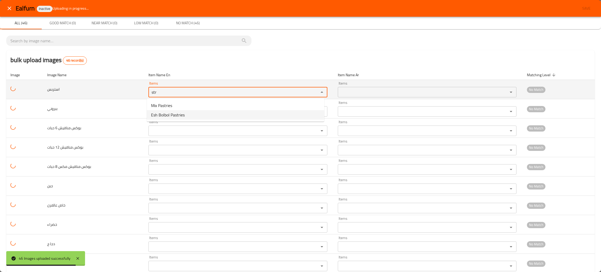
type input "str"
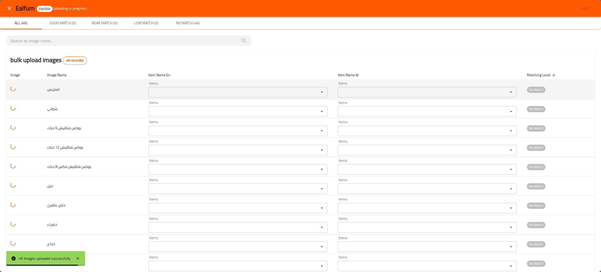
click at [63, 93] on td "استربس" at bounding box center [93, 89] width 101 height 19
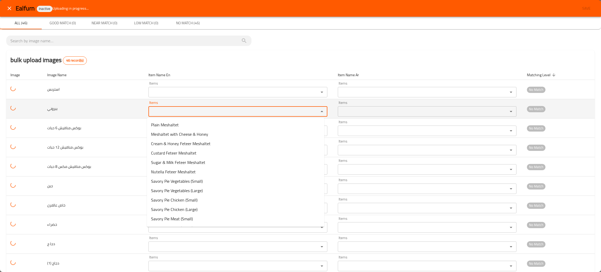
click at [162, 111] on input "Items" at bounding box center [230, 111] width 160 height 7
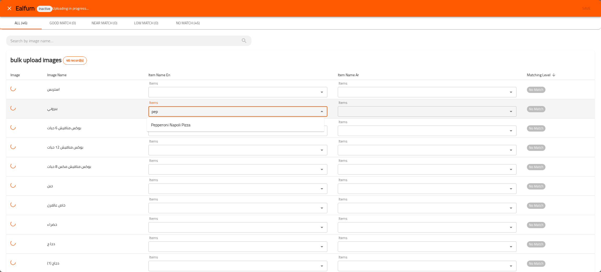
type input "pep"
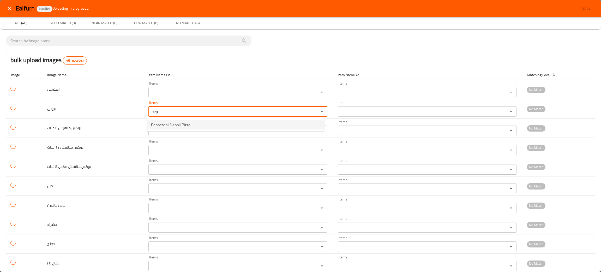
click at [174, 123] on span "Pepperoni Napoli Pizza" at bounding box center [170, 125] width 39 height 6
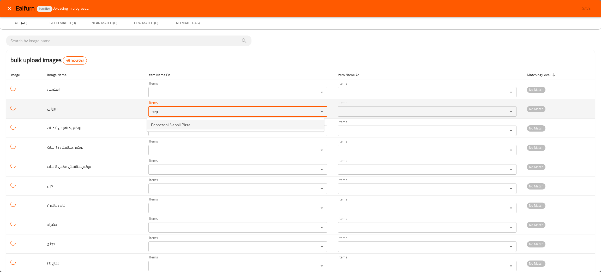
type input "Pepperoni Napoli Pizza"
type input "نابولي [PERSON_NAME]"
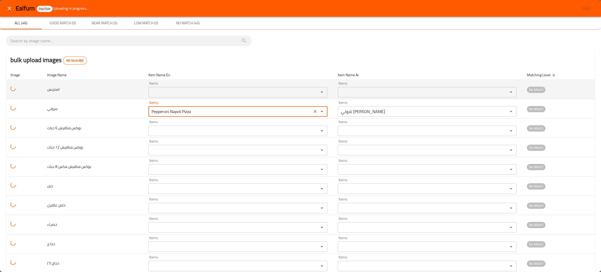
type input "Pepperoni Napoli Pizza"
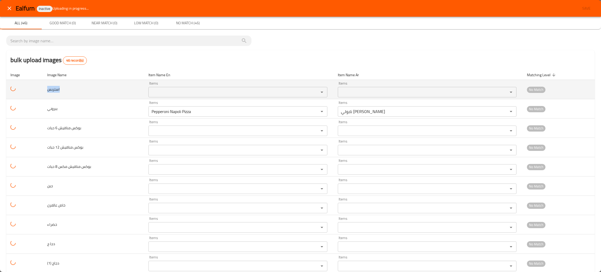
drag, startPoint x: 76, startPoint y: 92, endPoint x: 37, endPoint y: 91, distance: 39.4
click at [37, 91] on tr "استربس Items Items Items Items No Match" at bounding box center [300, 89] width 588 height 19
copy span "استربس"
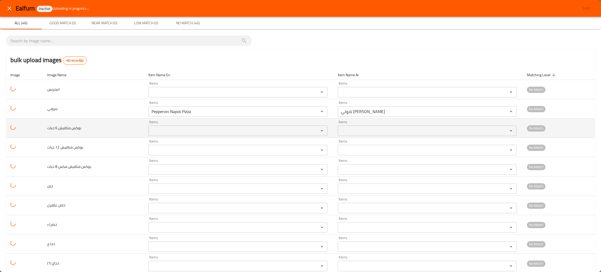
click at [112, 131] on td "بوكس مناقيش 6 حبات" at bounding box center [93, 127] width 101 height 19
click at [163, 134] on حبات "Items" at bounding box center [230, 130] width 160 height 7
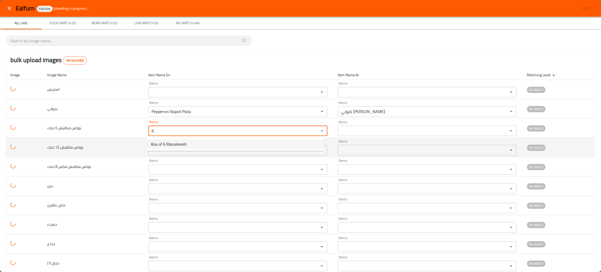
click at [165, 142] on span "Box of 6 Manakeesh" at bounding box center [169, 144] width 36 height 6
type حبات "Box of 6 Manakeesh"
type حبات-ar "بوكس 6 مناقيش"
type حبات "Box of 6 Manakeesh"
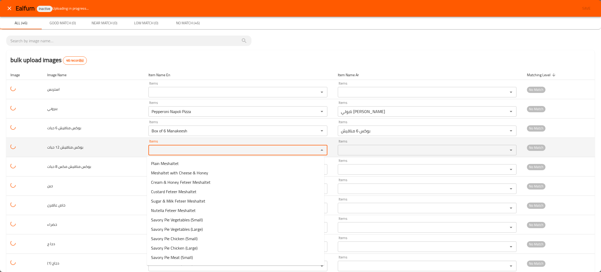
click at [166, 148] on حبات "Items" at bounding box center [230, 149] width 160 height 7
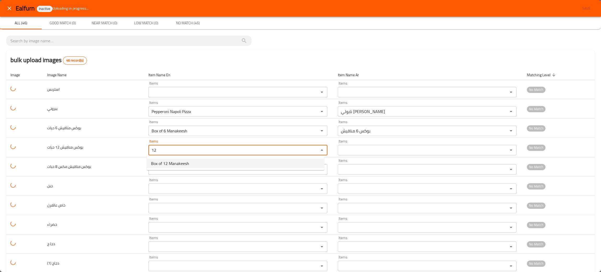
click at [168, 163] on span "Box of 12 Manakeesh" at bounding box center [170, 163] width 38 height 6
type حبات "Box of 12 Manakeesh"
type حبات-ar "بوكس 12 مناقيش"
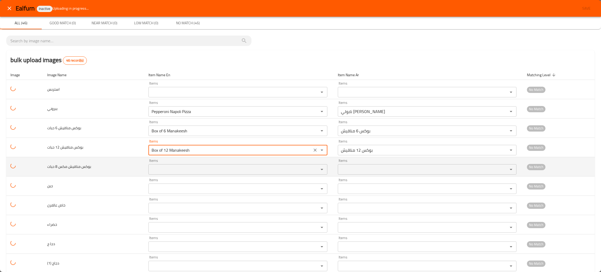
type حبات "Box of 12 Manakeesh"
click at [167, 173] on حبات "Items" at bounding box center [230, 169] width 160 height 7
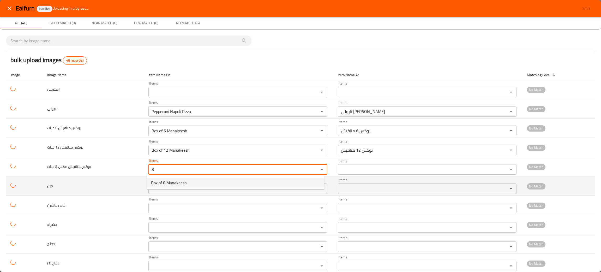
click at [163, 179] on span "Box of 8 Manakeesh" at bounding box center [169, 182] width 36 height 6
type حبات "Box of 8 Manakeesh"
type حبات-ar "بوكس 8 مناقيش"
click at [159, 184] on div "Items" at bounding box center [237, 188] width 179 height 10
type حبات "Box of 8 Manakeesh"
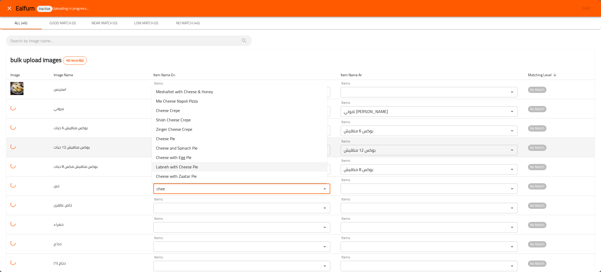
type input "chee"
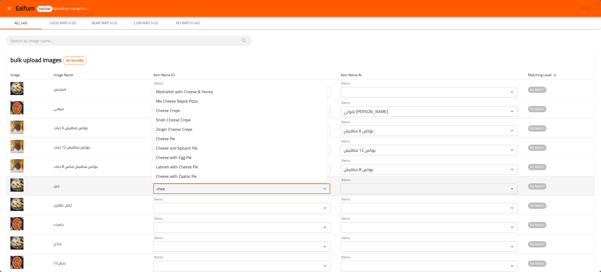
type input "chee"
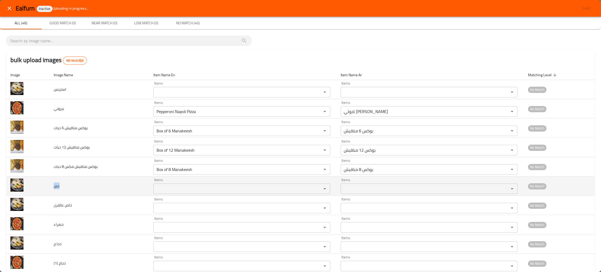
drag, startPoint x: 72, startPoint y: 189, endPoint x: 51, endPoint y: 192, distance: 20.9
click at [51, 192] on td "جبن" at bounding box center [100, 185] width 100 height 19
copy span "جبن"
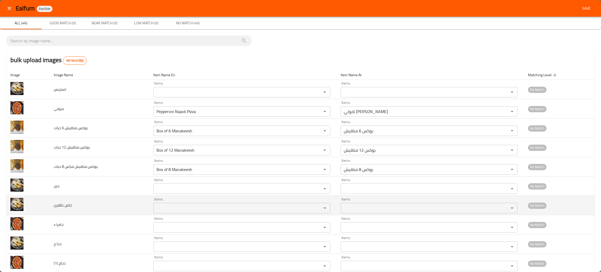
click at [91, 207] on td "خاص عالفرن" at bounding box center [100, 205] width 100 height 19
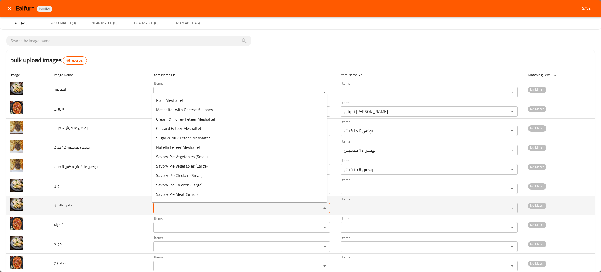
click at [159, 207] on عالفرن "Items" at bounding box center [234, 207] width 158 height 7
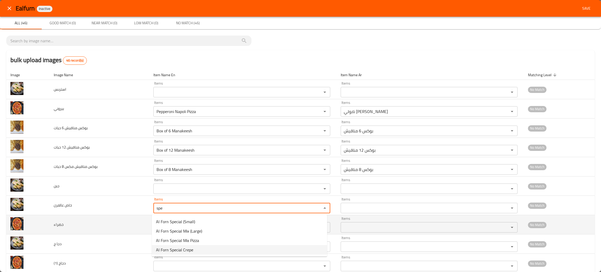
type عالفرن "spe"
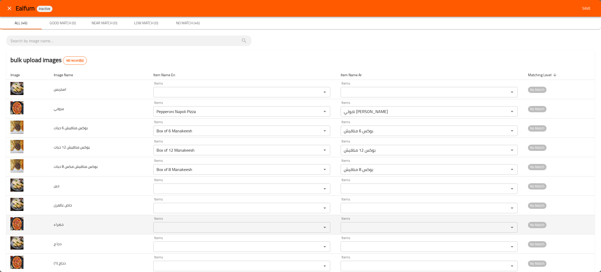
click at [116, 223] on td "خضراء" at bounding box center [100, 224] width 100 height 19
click at [167, 232] on div "Items" at bounding box center [241, 227] width 177 height 10
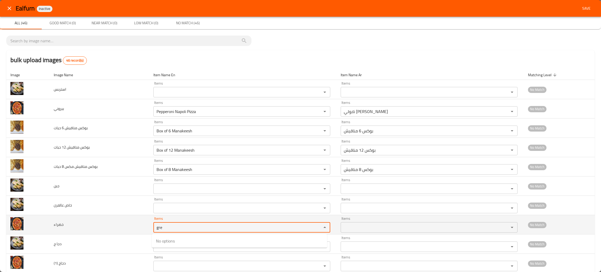
type input "gre"
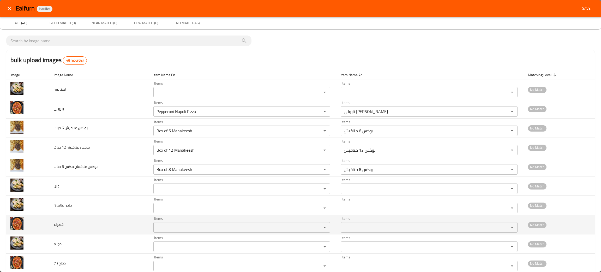
click at [98, 227] on td "خضراء" at bounding box center [100, 224] width 100 height 19
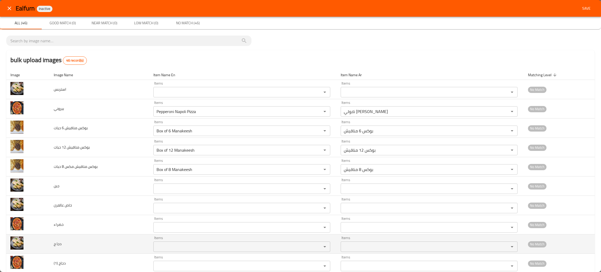
click at [157, 250] on ج "Items" at bounding box center [234, 246] width 158 height 7
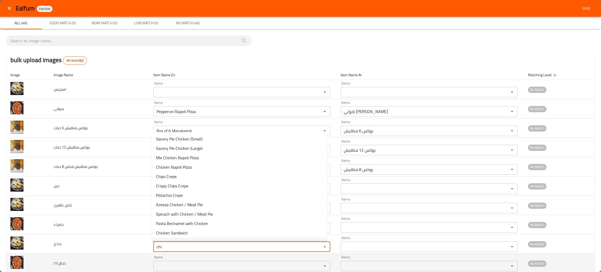
type ج "chi"
click at [121, 260] on td "دجاج (1)" at bounding box center [100, 262] width 100 height 19
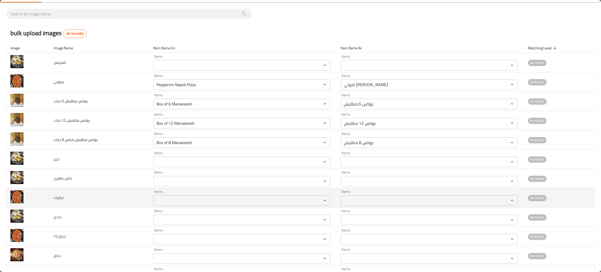
scroll to position [39, 0]
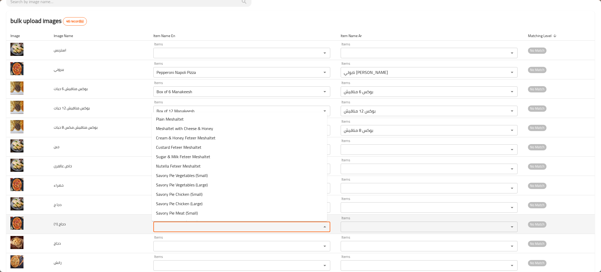
click at [167, 227] on \(1\) "Items" at bounding box center [234, 226] width 158 height 7
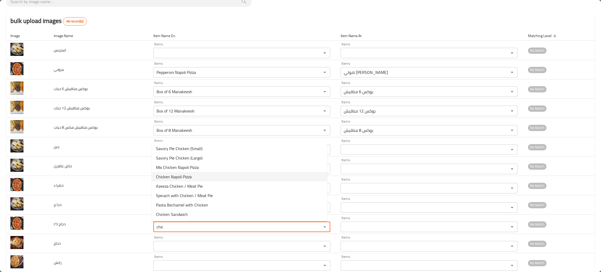
click at [170, 176] on span "Chicken Napoli Pizza" at bounding box center [174, 176] width 36 height 6
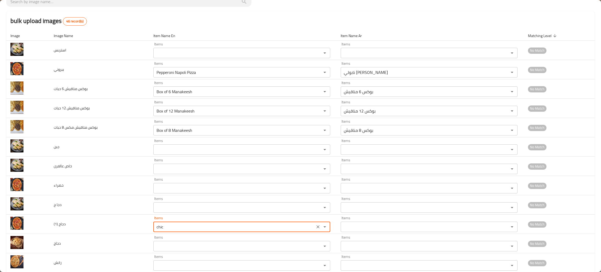
type \(1\) "Chicken Napoli Pizza"
type \(1\)-ar "نابولي بيتزا دجاج"
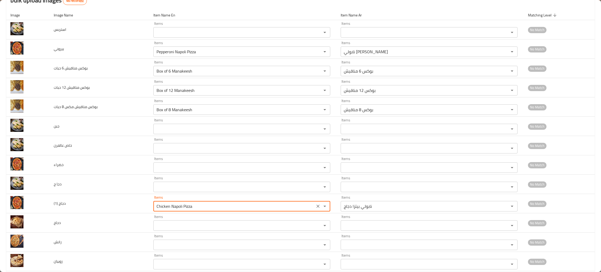
scroll to position [78, 0]
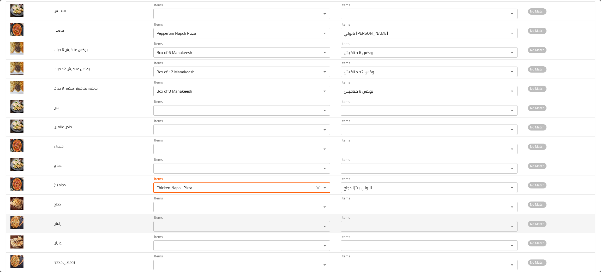
type \(1\) "Chicken Napoli Pizza"
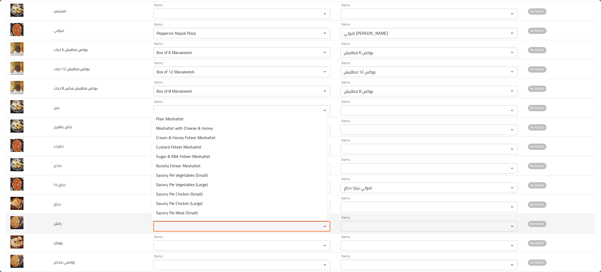
click at [192, 228] on input "Items" at bounding box center [234, 225] width 158 height 7
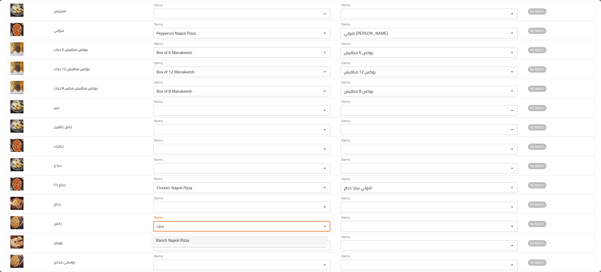
click at [177, 242] on span "Ranch Napoli Pizza" at bounding box center [172, 240] width 33 height 6
type input "Ranch Napoli Pizza"
type input "نابولي بيتزا رانش"
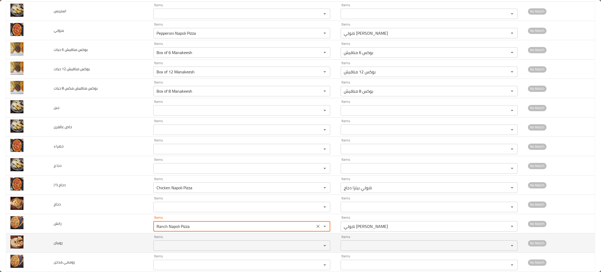
type input "Ranch Napoli Pizza"
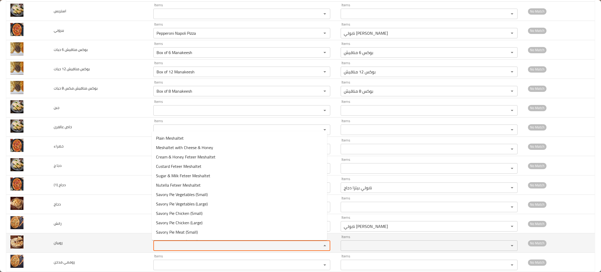
click at [181, 243] on input "Items" at bounding box center [234, 245] width 158 height 7
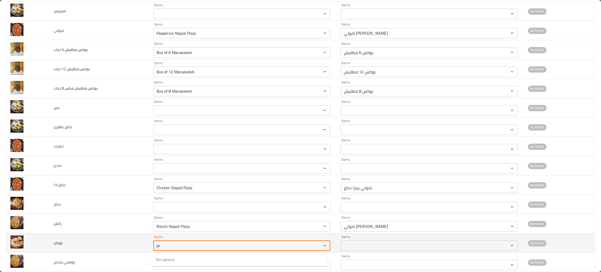
type input "p"
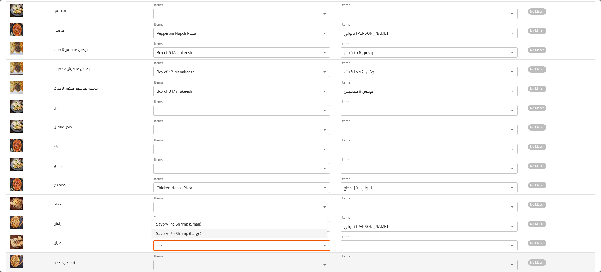
type input "shr"
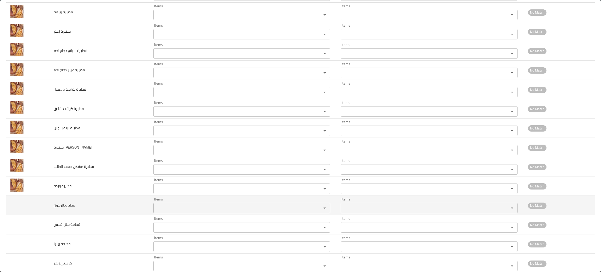
scroll to position [708, 0]
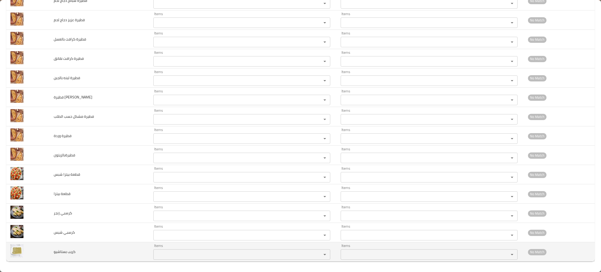
click at [187, 250] on div "Items" at bounding box center [241, 254] width 177 height 10
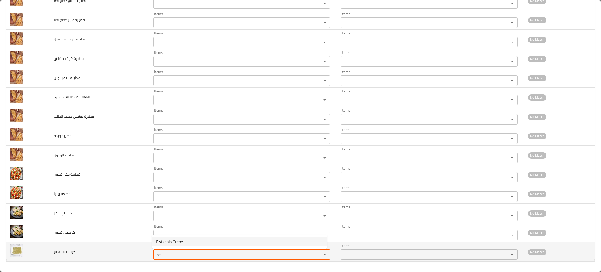
click at [180, 242] on span "Pistachio Crepe" at bounding box center [169, 241] width 27 height 6
type بستاشيو "Pistachio Crepe"
type بستاشيو-ar "كريب بستاشيو"
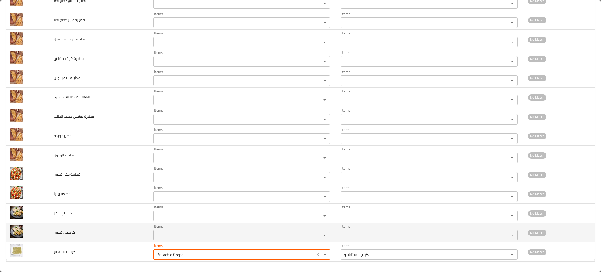
type بستاشيو "Pistachio Crepe"
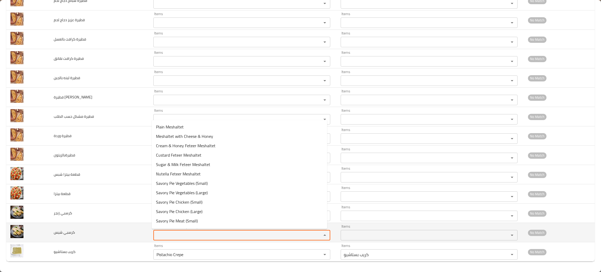
click at [171, 234] on شيس "Items" at bounding box center [234, 234] width 158 height 7
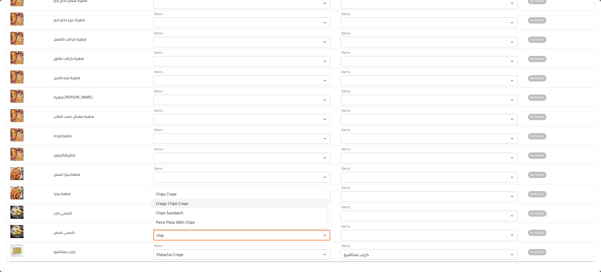
click at [186, 204] on span "Crispy Chips Crepe" at bounding box center [172, 203] width 32 height 6
type شيس "Crispy Chips Crepe"
type شيس-ar "كريب كريسبي شيبس"
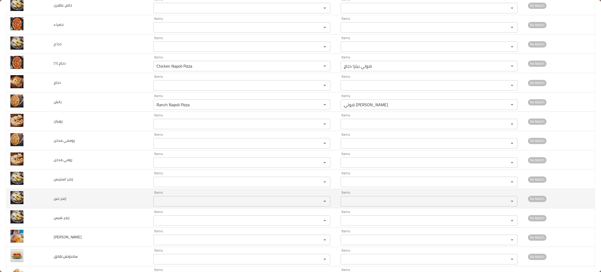
scroll to position [161, 0]
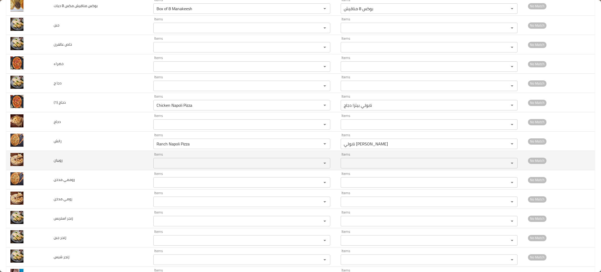
type شيس "Crispy Chips Crepe"
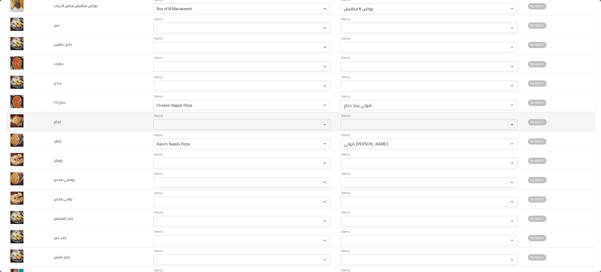
click at [162, 120] on div "Items" at bounding box center [241, 124] width 177 height 10
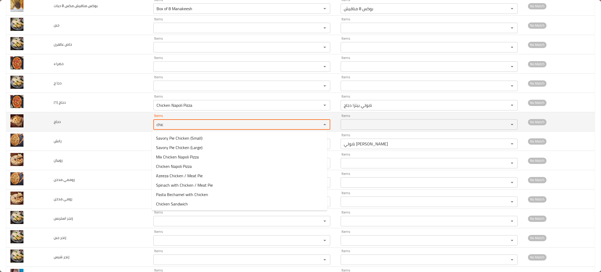
type input "chic"
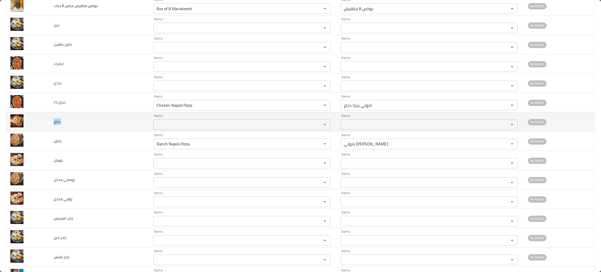
drag, startPoint x: 73, startPoint y: 119, endPoint x: 50, endPoint y: 124, distance: 23.7
click at [50, 124] on td "دجاج" at bounding box center [100, 121] width 100 height 19
copy span "دجاج"
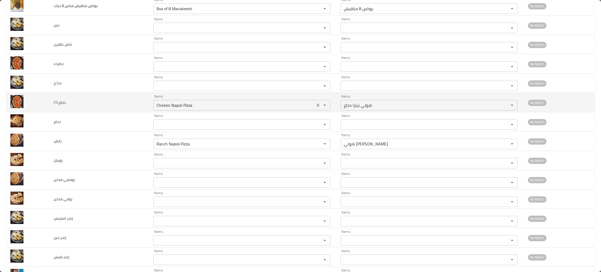
click at [202, 106] on \(1\) "Chicken Napoli Pizza" at bounding box center [234, 104] width 158 height 7
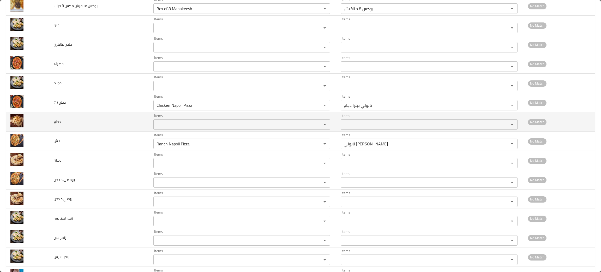
click at [90, 112] on td "دجاج" at bounding box center [100, 121] width 100 height 19
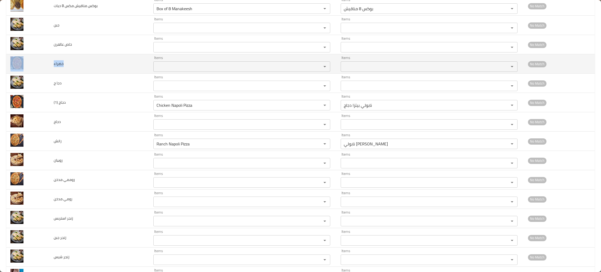
drag, startPoint x: 77, startPoint y: 68, endPoint x: 45, endPoint y: 62, distance: 33.4
click at [45, 62] on tr "خضراء Items Items Items Items No Match" at bounding box center [300, 63] width 588 height 19
copy tr "خضراء"
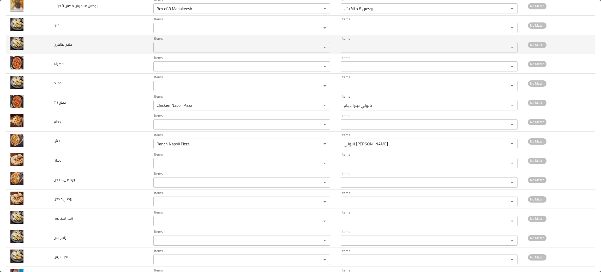
click at [84, 47] on td "خاص عالفرن" at bounding box center [100, 44] width 100 height 19
drag, startPoint x: 84, startPoint y: 47, endPoint x: 43, endPoint y: 44, distance: 41.6
click at [43, 44] on tr "خاص عالفرن Items Items Items Items No Match" at bounding box center [300, 44] width 588 height 19
click at [180, 48] on عالفرن "Items" at bounding box center [234, 47] width 158 height 7
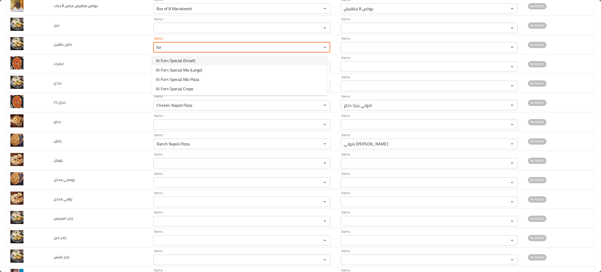
click at [191, 61] on span "Al Forn Special (Small)" at bounding box center [175, 60] width 39 height 6
type عالفرن "Al Forn Special (Small)"
type عالفرن-ar "سبيشيال عالفُرن (صغير)"
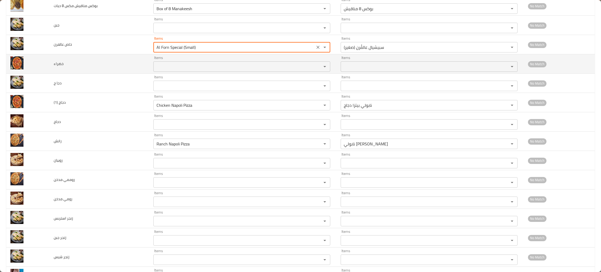
type عالفرن "Al Forn Special (Small)"
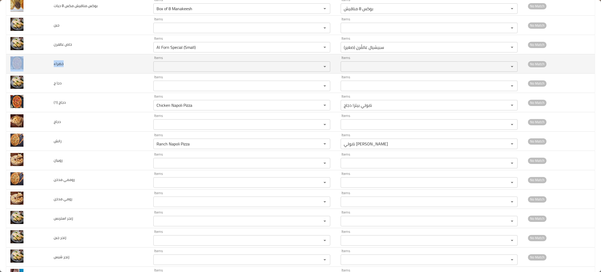
drag, startPoint x: 93, startPoint y: 70, endPoint x: 43, endPoint y: 66, distance: 49.7
click at [43, 66] on tr "خضراء Items Items Items Items No Match" at bounding box center [300, 63] width 588 height 19
copy tr "خضراء"
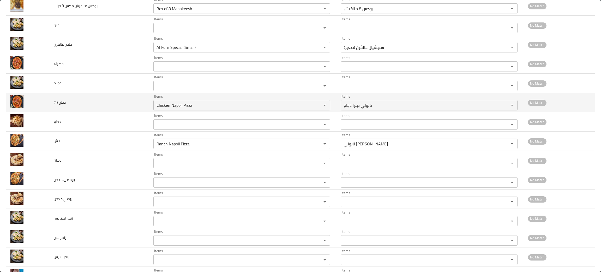
click at [94, 106] on td "دجاج (1)" at bounding box center [100, 102] width 100 height 19
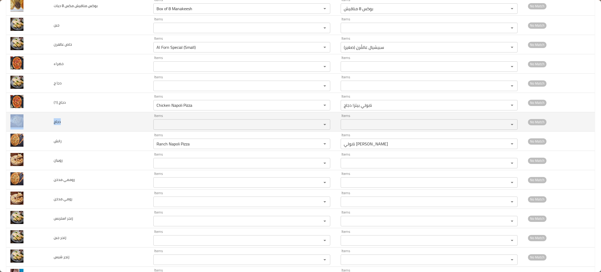
drag, startPoint x: 66, startPoint y: 123, endPoint x: 40, endPoint y: 120, distance: 26.2
click at [40, 120] on tr "دجاج Items Items Items Items No Match" at bounding box center [300, 121] width 588 height 19
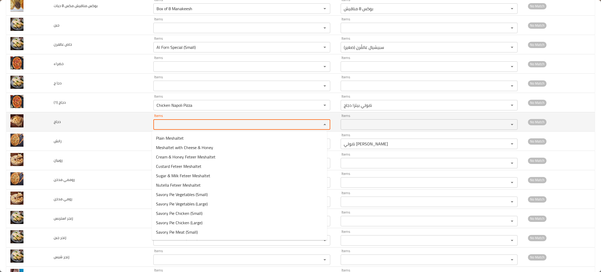
click at [170, 125] on input "Items" at bounding box center [234, 124] width 158 height 7
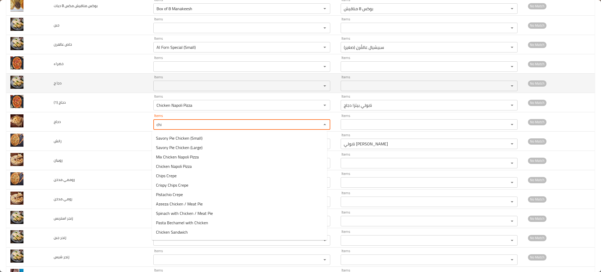
type input "chi"
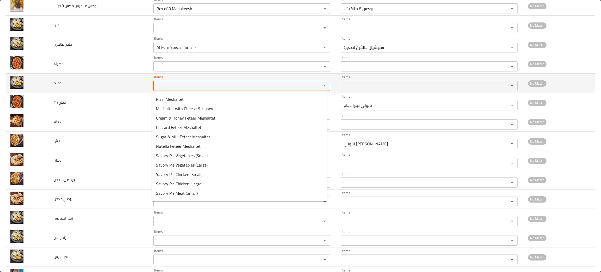
click at [170, 85] on ج "Items" at bounding box center [234, 85] width 158 height 7
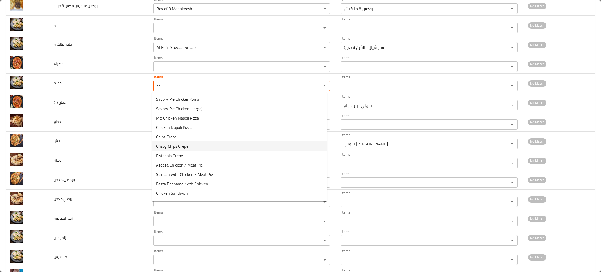
scroll to position [17, 0]
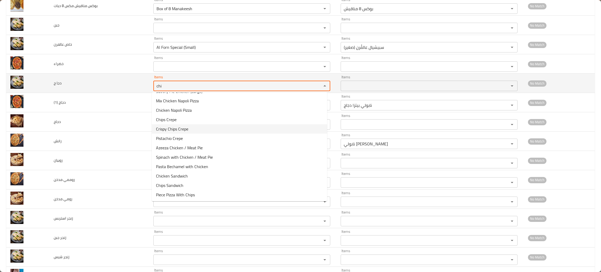
type ج "chi"
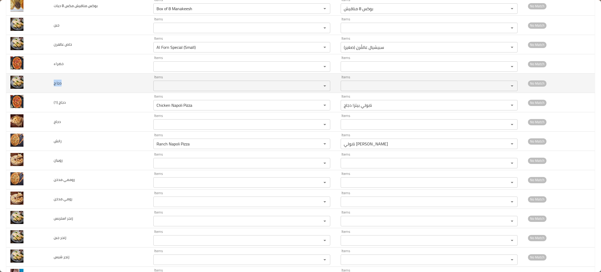
drag, startPoint x: 68, startPoint y: 86, endPoint x: 49, endPoint y: 83, distance: 18.8
click at [50, 83] on td "دجا ج" at bounding box center [100, 83] width 100 height 19
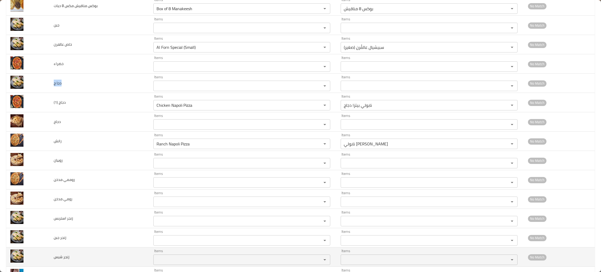
copy span "دجا ج"
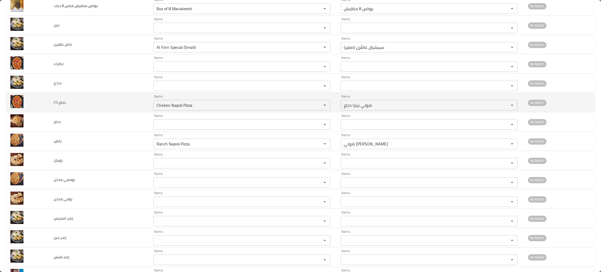
click at [111, 107] on td "دجاج (1)" at bounding box center [100, 102] width 100 height 19
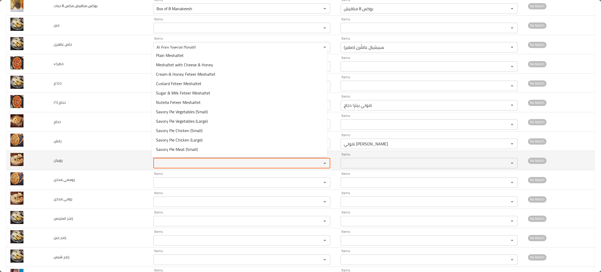
click at [179, 165] on input "Items" at bounding box center [234, 162] width 158 height 7
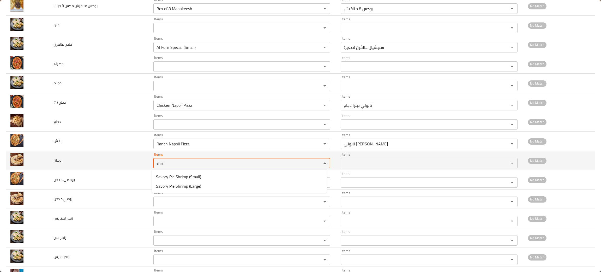
type input "shri"
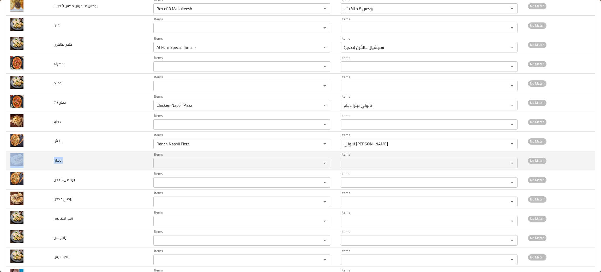
drag, startPoint x: 71, startPoint y: 162, endPoint x: 41, endPoint y: 166, distance: 30.4
click at [41, 166] on tr "روبيان Items Items Items Items No Match" at bounding box center [300, 160] width 588 height 19
copy tr "روبيان"
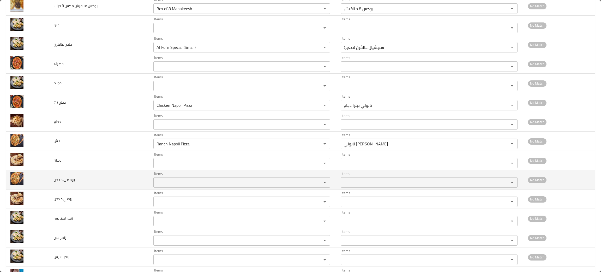
click at [110, 176] on td "روممي مدخن" at bounding box center [100, 179] width 100 height 19
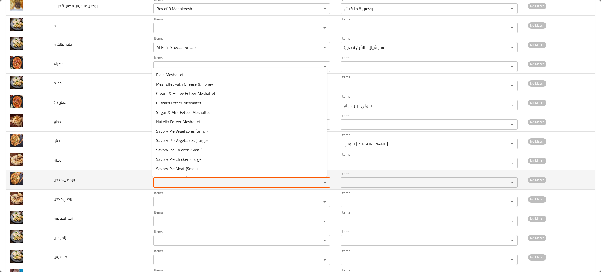
click at [164, 182] on مدخن "Items" at bounding box center [234, 182] width 158 height 7
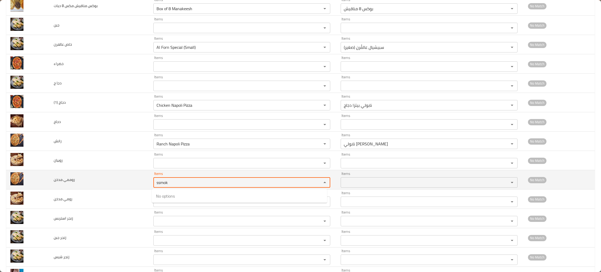
click at [162, 181] on مدخن "ssmok" at bounding box center [234, 182] width 158 height 7
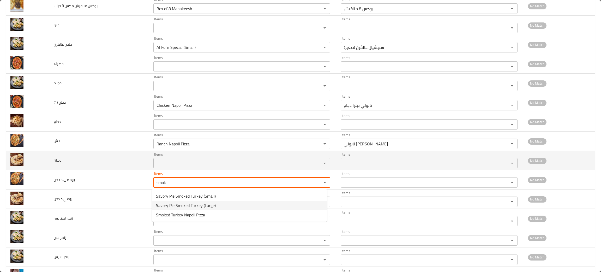
type مدخن "smok"
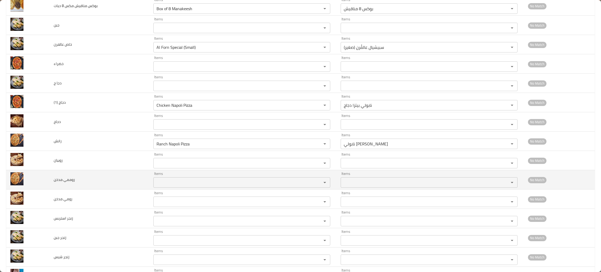
click at [158, 187] on div "Items" at bounding box center [241, 182] width 177 height 10
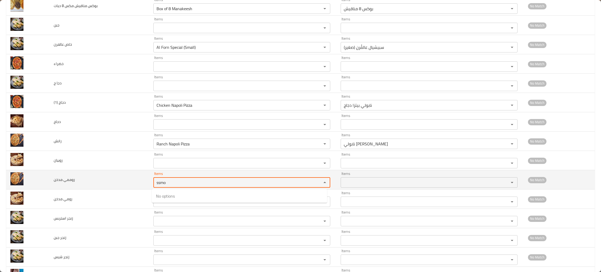
click at [159, 181] on مدخن "ssmo" at bounding box center [234, 182] width 158 height 7
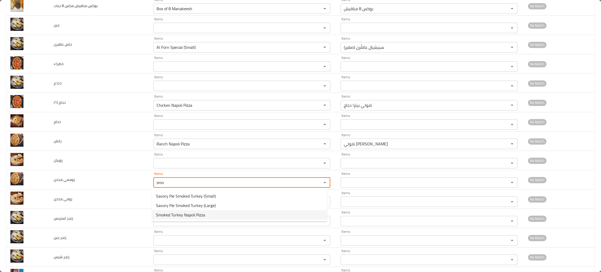
click at [210, 210] on مدخن-option-2 "Smoked Turkey Napoli Pizza" at bounding box center [239, 214] width 175 height 9
type مدخن "Smoked Turkey Napoli Pizza"
type مدخن-ar "نابولي بيتزا لحم رومي مدخن"
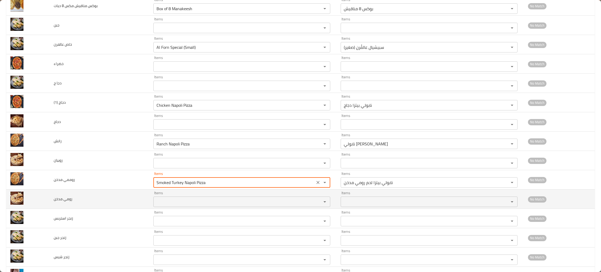
type مدخن "Smoked Turkey Napoli Pizza"
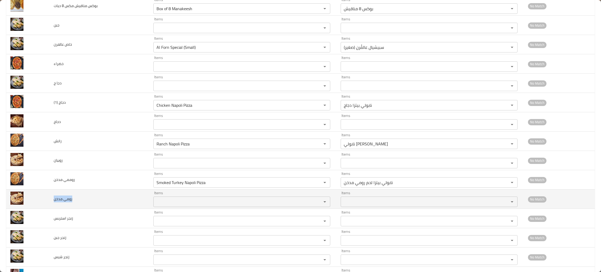
drag, startPoint x: 83, startPoint y: 202, endPoint x: 53, endPoint y: 203, distance: 30.3
click at [53, 203] on td "رومي مدخن" at bounding box center [100, 198] width 100 height 19
copy span "رومي مدخن"
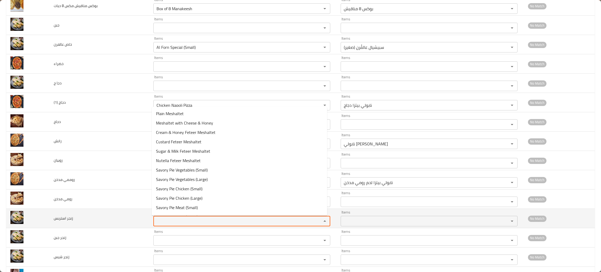
click at [165, 220] on استربس "Items" at bounding box center [234, 220] width 158 height 7
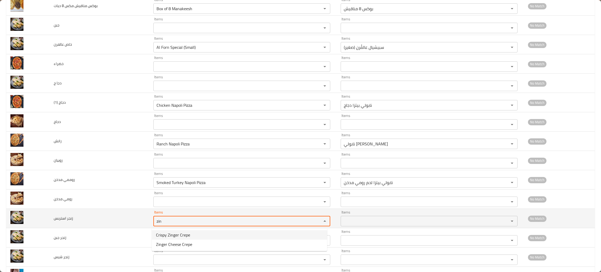
type استربس "zin"
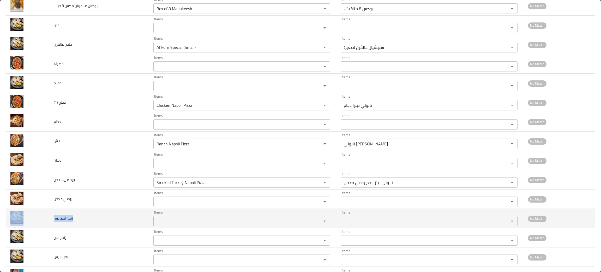
drag, startPoint x: 90, startPoint y: 220, endPoint x: 39, endPoint y: 219, distance: 50.6
click at [39, 219] on tr "زنجر استربس Items Items Items Items No Match" at bounding box center [300, 218] width 588 height 19
copy tr "زنجر استربس"
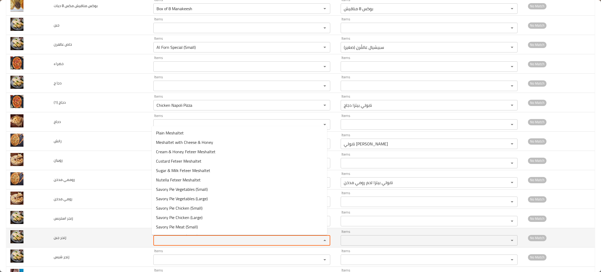
click at [169, 241] on جبن "Items" at bounding box center [234, 240] width 158 height 7
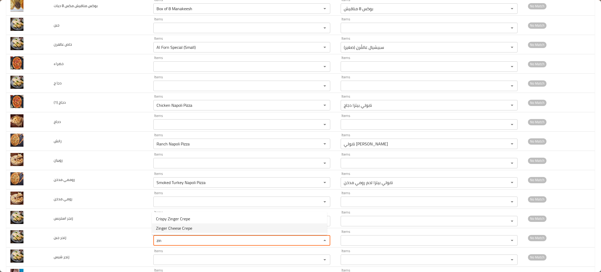
click at [187, 225] on span "Zinger Cheese Crepe" at bounding box center [174, 228] width 36 height 6
type جبن "Zinger Cheese Crepe"
type جبن-ar "كريب زنجر جبن"
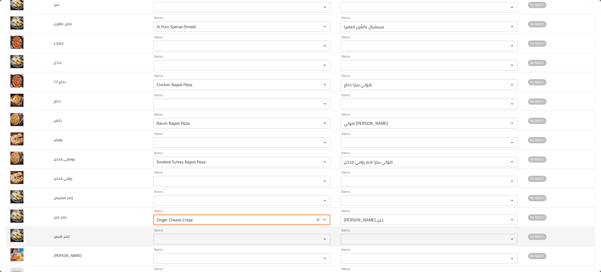
scroll to position [200, 0]
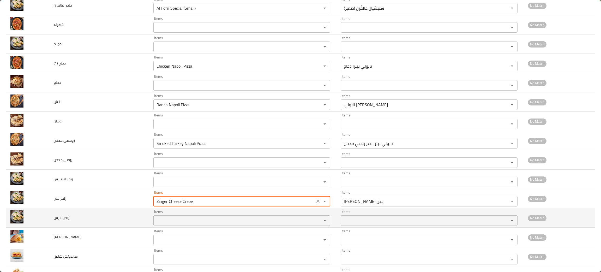
type جبن "Zinger Cheese Crepe"
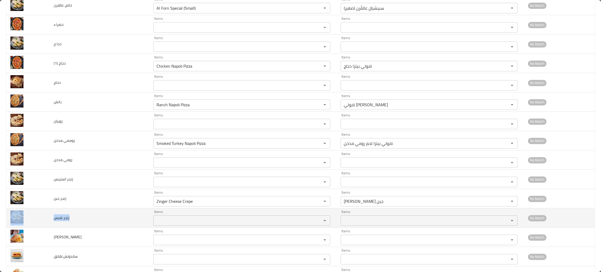
drag, startPoint x: 77, startPoint y: 223, endPoint x: 47, endPoint y: 220, distance: 29.7
click at [47, 220] on tr "زنجر شيس Items Items Items Items No Match" at bounding box center [300, 217] width 588 height 19
copy tr "زنجر شيس"
click at [114, 216] on td "زنجر شيس" at bounding box center [100, 217] width 100 height 19
click at [183, 219] on شيس "Items" at bounding box center [234, 220] width 158 height 7
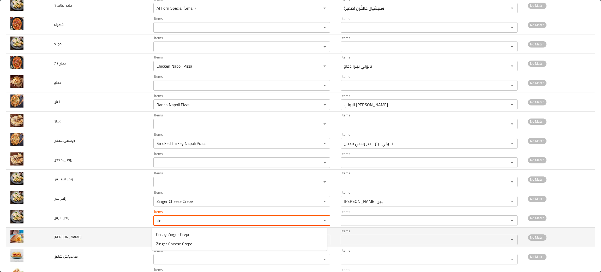
type شيس "zin"
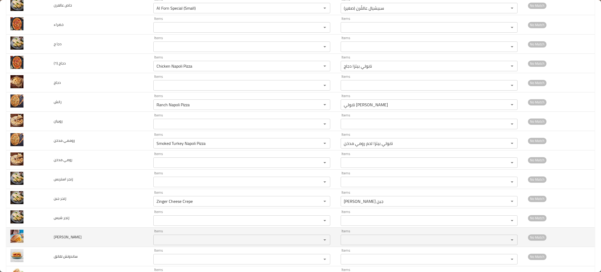
click at [107, 235] on td "ساندوتش تشيبس" at bounding box center [100, 236] width 100 height 19
click at [183, 241] on تشيبس "Items" at bounding box center [234, 239] width 158 height 7
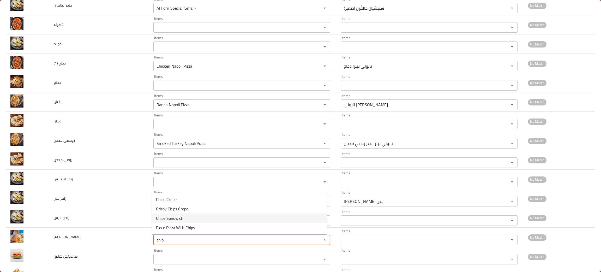
click at [164, 220] on span "Chips Sandwich" at bounding box center [169, 218] width 27 height 6
type تشيبس "Chips Sandwich"
type تشيبس-ar "ساندويش تشيبس"
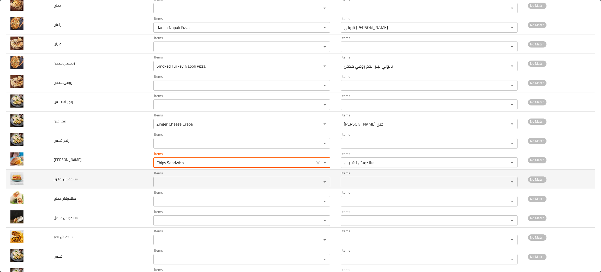
scroll to position [278, 0]
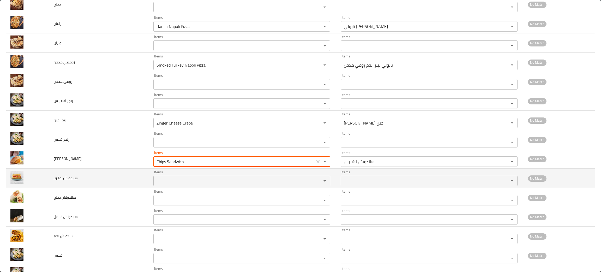
type تشيبس "Chips Sandwich"
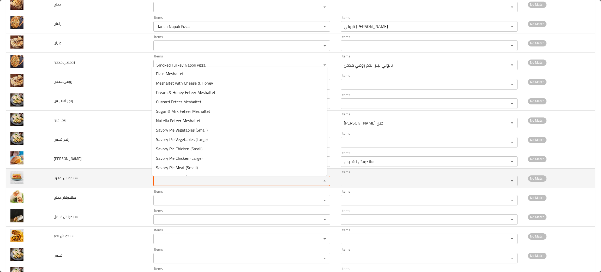
click at [169, 180] on تقانق "Items" at bounding box center [234, 180] width 158 height 7
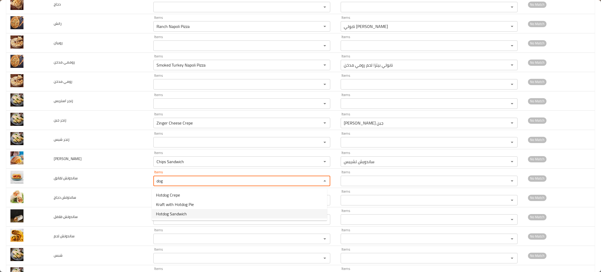
click at [164, 212] on span "Hotdog Sandwich" at bounding box center [171, 213] width 31 height 6
type تقانق "Hotdog Sandwich"
type تقانق-ar "ساندويش نقانق"
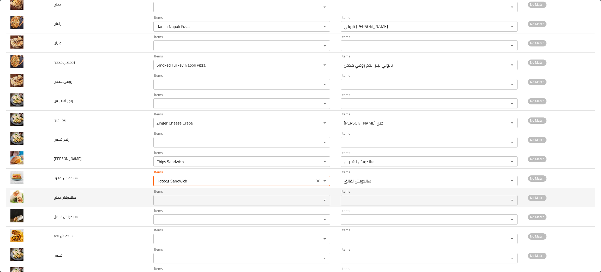
type تقانق "Hotdog Sandwich"
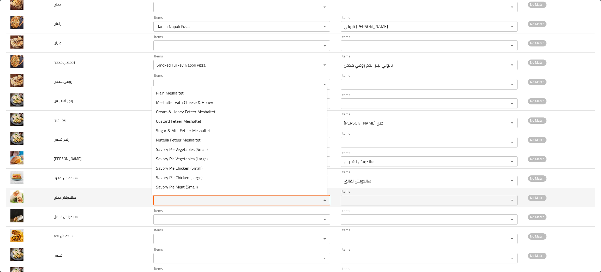
click at [173, 203] on دجاج "Items" at bounding box center [234, 199] width 158 height 7
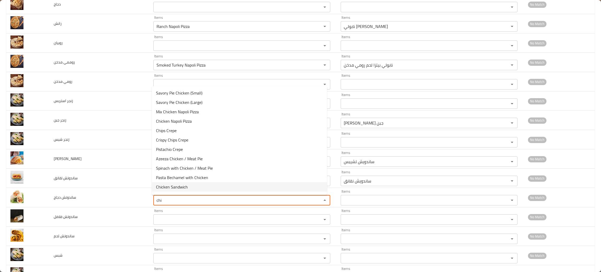
click at [177, 184] on span "Chicken Sandwich" at bounding box center [172, 187] width 32 height 6
type دجاج "Chicken Sandwich"
type دجاج-ar "ساندويش دجاج"
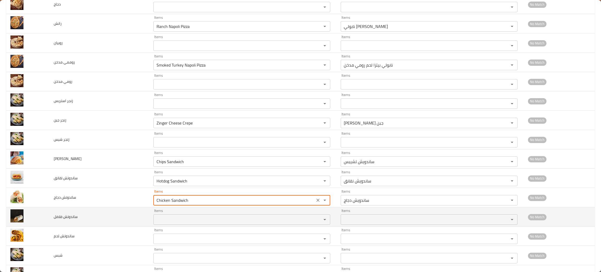
type دجاج "Chicken Sandwich"
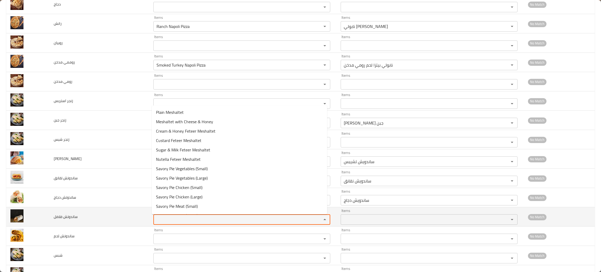
click at [173, 219] on فلافل "Items" at bounding box center [234, 219] width 158 height 7
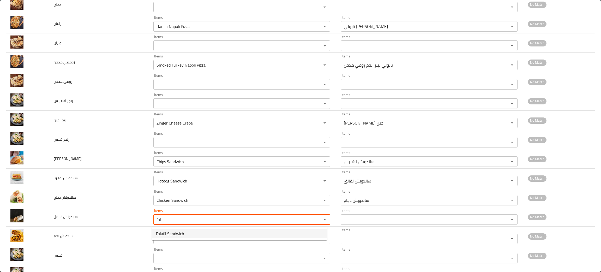
click at [166, 232] on span "Falafil Sandwich" at bounding box center [170, 233] width 28 height 6
type فلافل "Falafil Sandwich"
type فلافل-ar "ساندويش فلافل"
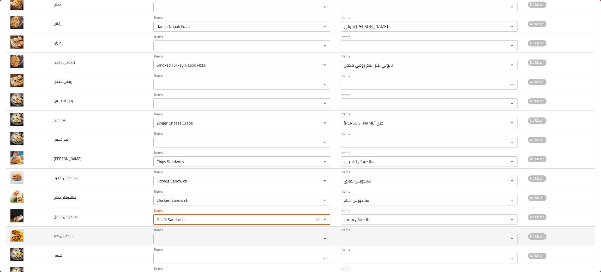
type فلافل "Falafil Sandwich"
click at [168, 239] on لحم "Items" at bounding box center [234, 238] width 158 height 7
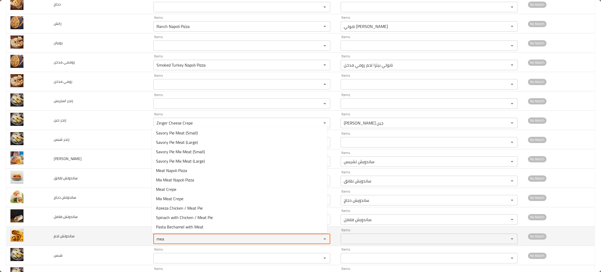
type لحم "meat"
drag, startPoint x: 173, startPoint y: 240, endPoint x: 131, endPoint y: 242, distance: 42.3
click at [131, 242] on tr "ساندوتش لحم Items meat Items Items Items No Match" at bounding box center [300, 235] width 588 height 19
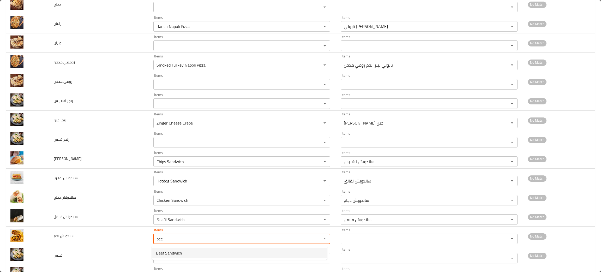
click at [160, 252] on span "Beef Sandwich" at bounding box center [169, 253] width 26 height 6
type لحم "Beef Sandwich"
type لحم-ar "ساندويش لحم بقري"
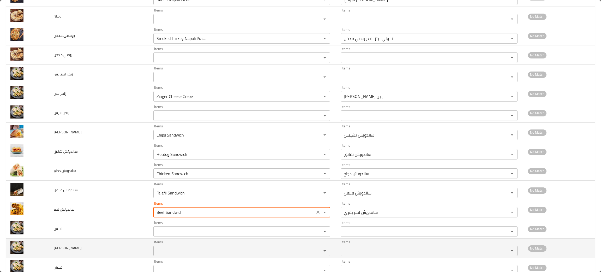
scroll to position [317, 0]
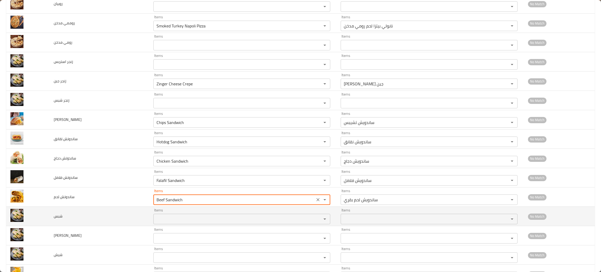
type لحم "Beef Sandwich"
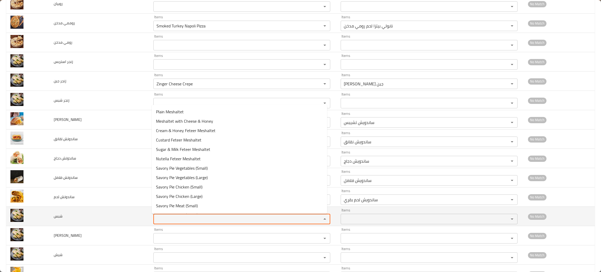
click at [171, 220] on input "Items" at bounding box center [234, 218] width 158 height 7
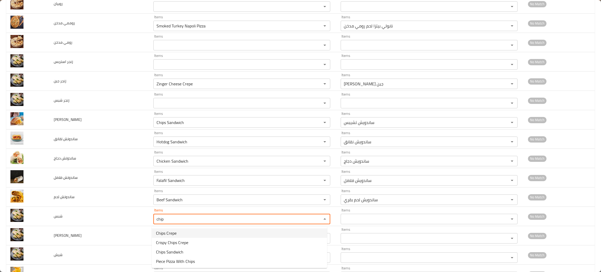
click at [179, 231] on li "Chips Crepe" at bounding box center [239, 232] width 175 height 9
type input "Chips Crepe"
type input "كريب شيبس"
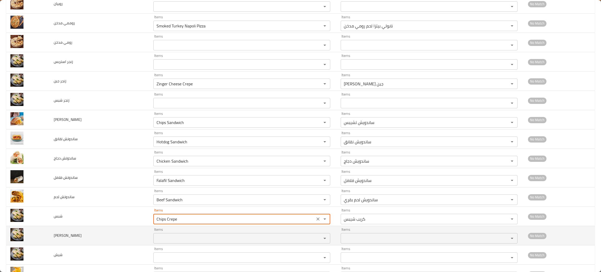
type input "Chips Crepe"
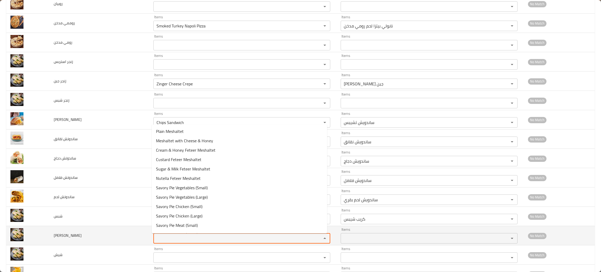
click at [176, 239] on جبن "Items" at bounding box center [234, 237] width 158 height 7
type جبن "chee"
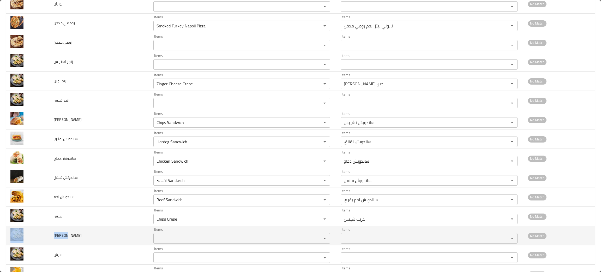
drag, startPoint x: 78, startPoint y: 238, endPoint x: 37, endPoint y: 237, distance: 40.7
click at [37, 237] on tr "شيش جبن Items Items Items Items No Match" at bounding box center [300, 235] width 588 height 19
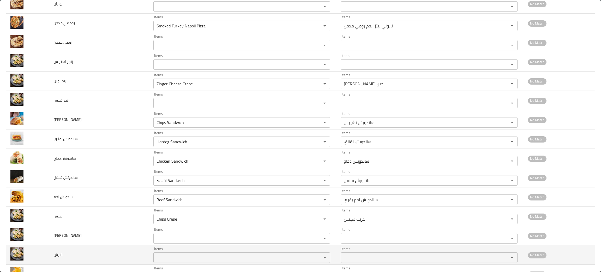
click at [72, 261] on td "شيش" at bounding box center [100, 254] width 100 height 19
click at [69, 258] on td "شيش" at bounding box center [100, 254] width 100 height 19
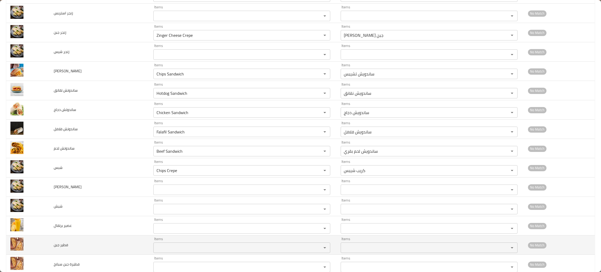
scroll to position [395, 0]
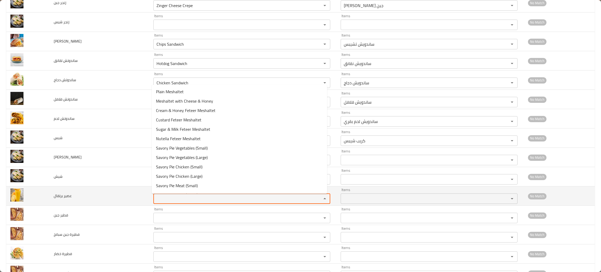
click at [196, 200] on برتقال "Items" at bounding box center [234, 198] width 158 height 7
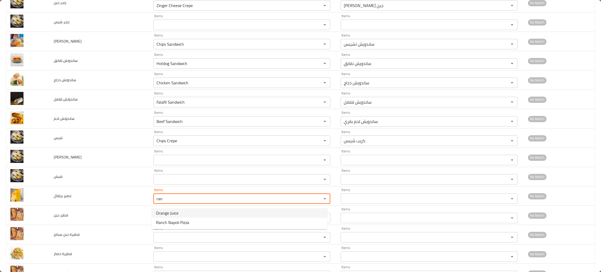
click at [176, 211] on span "Orange Juice" at bounding box center [167, 213] width 22 height 6
type برتقال "Orange Juice"
type برتقال-ar "عصير برتقال"
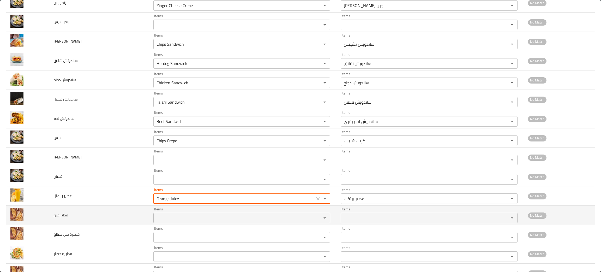
type برتقال "Orange Juice"
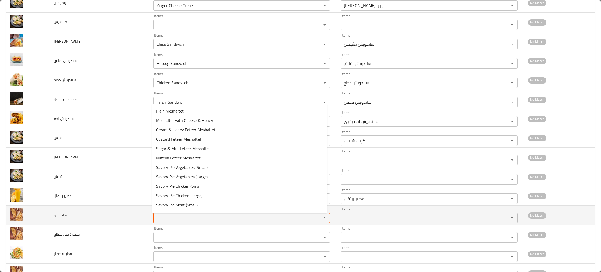
click at [177, 219] on جبن "Items" at bounding box center [234, 217] width 158 height 7
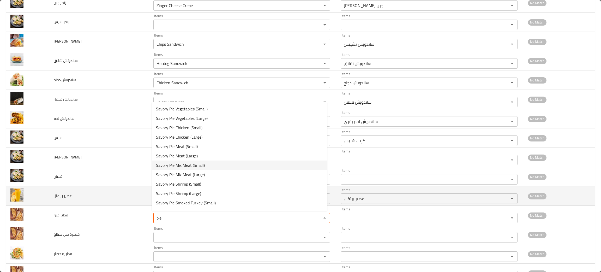
scroll to position [434, 0]
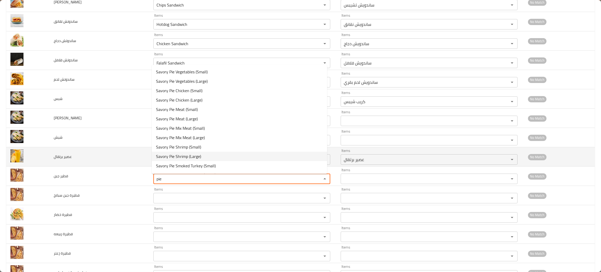
type جبن "pie"
click at [125, 148] on td "عصير برتقال" at bounding box center [100, 156] width 100 height 19
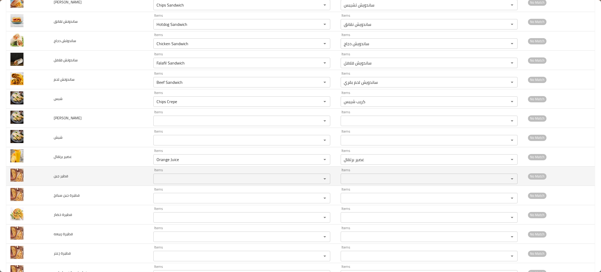
click at [164, 175] on div "Items" at bounding box center [241, 178] width 177 height 10
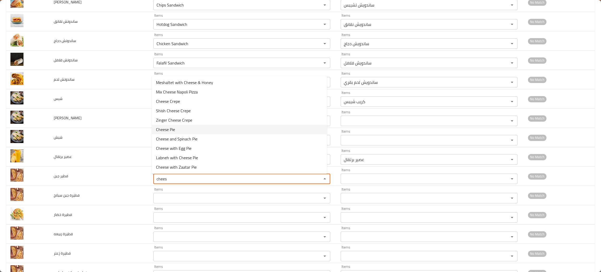
click at [170, 128] on span "Cheese Pie" at bounding box center [165, 129] width 19 height 6
type جبن "Cheese Pie"
type جبن-ar "فطيرة جبن"
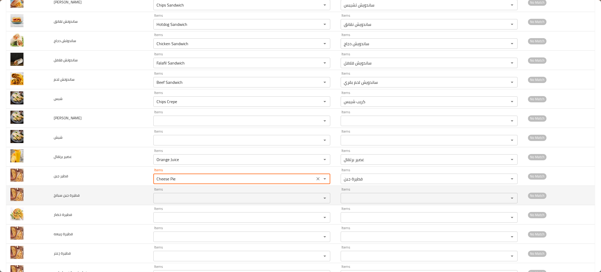
type جبن "Cheese Pie"
drag, startPoint x: 168, startPoint y: 202, endPoint x: 168, endPoint y: 199, distance: 3.1
click at [168, 202] on سبانخ "Items" at bounding box center [234, 197] width 158 height 7
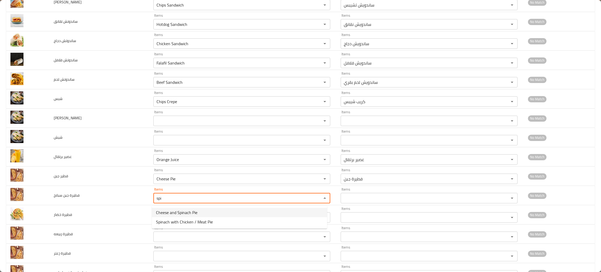
click at [175, 212] on span "Cheese and Spinach Pie" at bounding box center [176, 212] width 41 height 6
type سبانخ "Cheese and Spinach Pie"
type سبانخ-ar "فطيرة جبن سبانج"
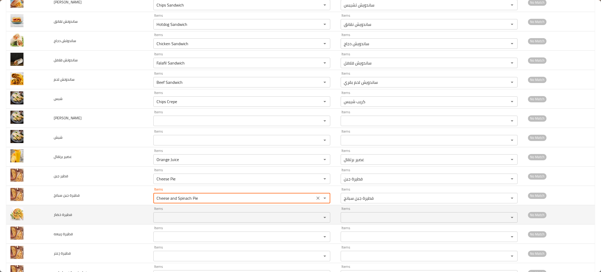
type سبانخ "Cheese and Spinach Pie"
click at [174, 219] on خضار "Items" at bounding box center [234, 217] width 158 height 7
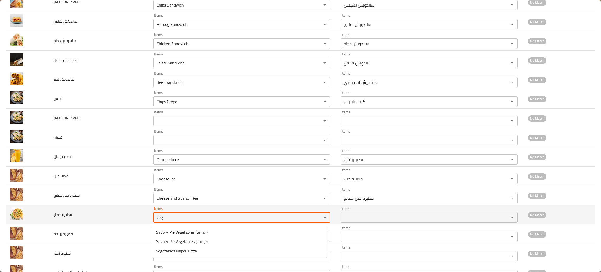
type خضار "veg"
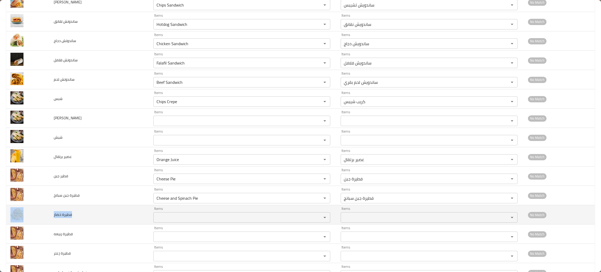
drag, startPoint x: 94, startPoint y: 212, endPoint x: 37, endPoint y: 211, distance: 57.6
click at [37, 212] on tr "فطيرة خضار Items Items Items Items No Match" at bounding box center [300, 214] width 588 height 19
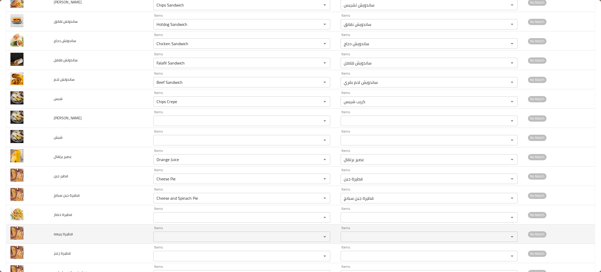
click at [115, 233] on td "فطيرة ربيعه" at bounding box center [100, 233] width 100 height 19
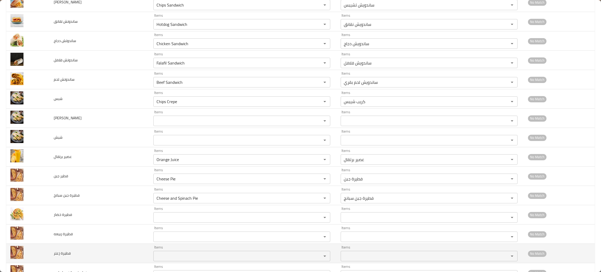
click at [165, 253] on div "Items" at bounding box center [241, 256] width 177 height 10
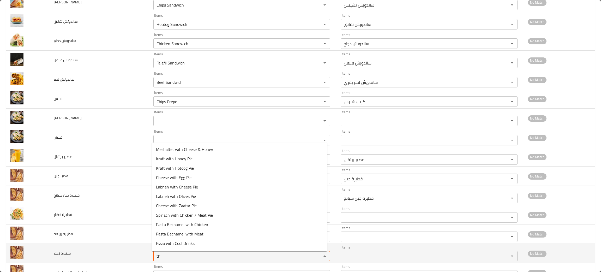
type زعتر "t"
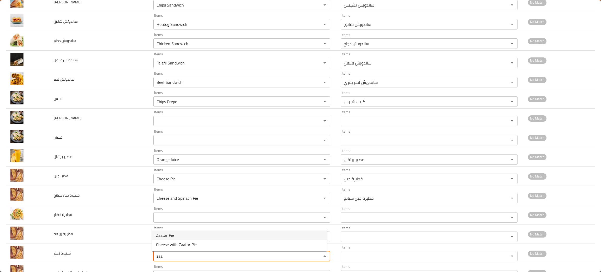
click at [180, 234] on زعتر-option-0 "Zaatar Pie" at bounding box center [239, 234] width 175 height 9
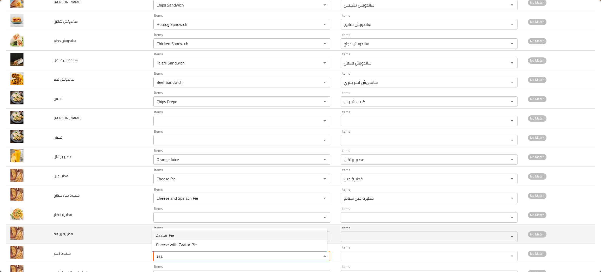
type زعتر "Zaatar Pie"
type زعتر-ar "فطيرة زعتر"
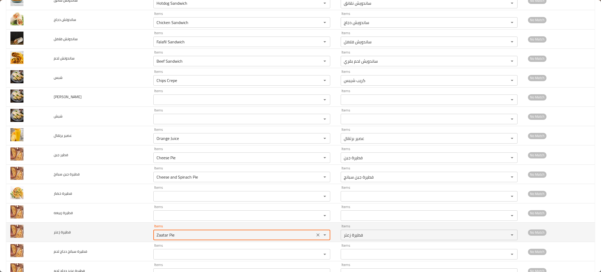
scroll to position [474, 0]
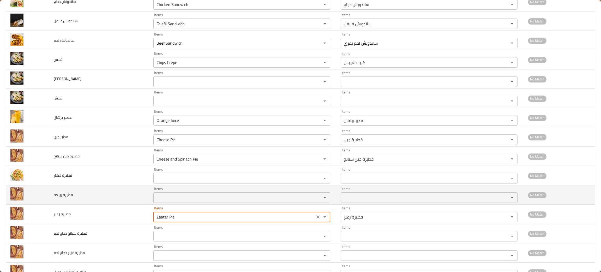
type زعتر "Zaatar Pie"
click at [70, 197] on span "فطيرة ربيعه" at bounding box center [63, 194] width 19 height 7
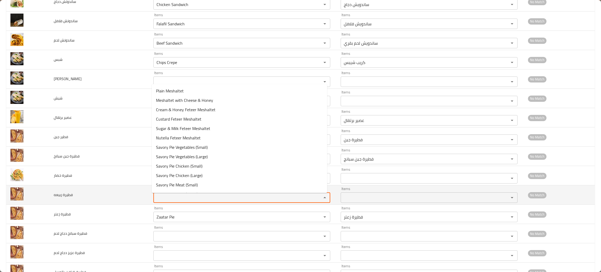
click at [168, 199] on ربيعه "Items" at bounding box center [234, 197] width 158 height 7
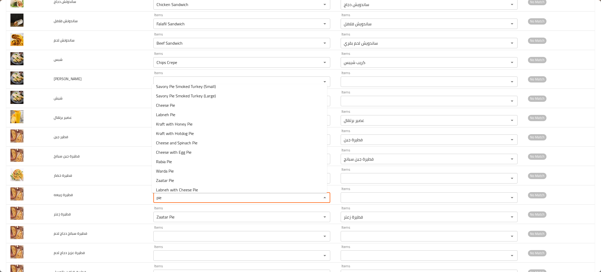
scroll to position [102, 0]
click at [172, 156] on ربيعه-option-18 "Rabia Pie" at bounding box center [239, 157] width 175 height 9
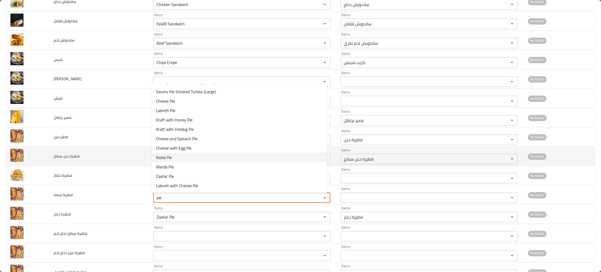
type ربيعه "Rabia Pie"
type ربيعه-ar "فطيرة ربيعة"
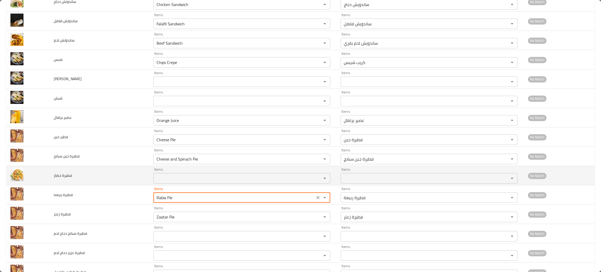
type ربيعه "Rabia Pie"
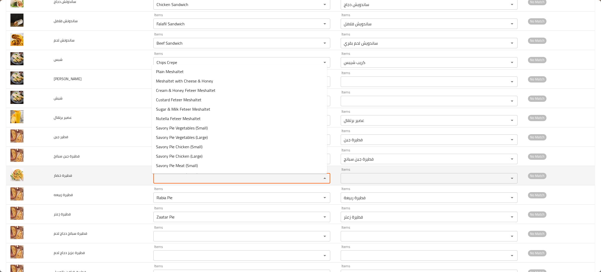
click at [169, 182] on خضار "Items" at bounding box center [234, 177] width 158 height 7
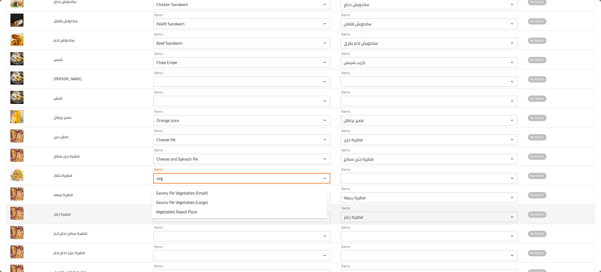
type خضار "veg"
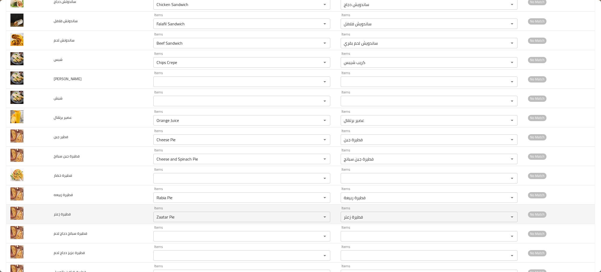
click at [101, 216] on td "فطيرة زعتر" at bounding box center [100, 213] width 100 height 19
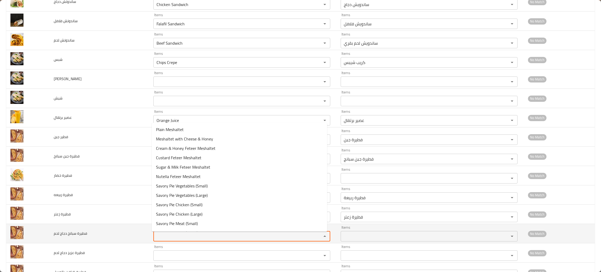
click at [160, 238] on لحم "Items" at bounding box center [234, 235] width 158 height 7
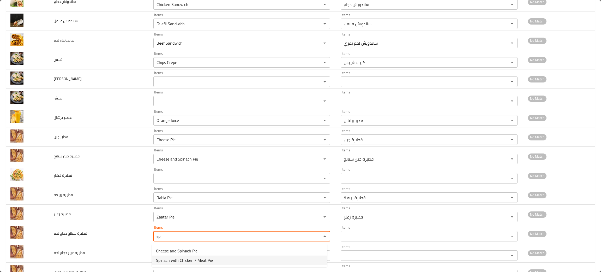
click at [166, 261] on span "Spinach with Chicken / Meat Pie" at bounding box center [184, 260] width 57 height 6
type لحم "Spinach with Chicken / Meat Pie"
type لحم-ar "فطيرة سبانج بالدجاج / لحم"
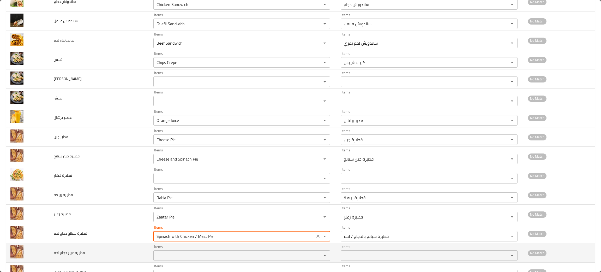
type لحم "Spinach with Chicken / Meat Pie"
click at [164, 256] on لحم "Items" at bounding box center [234, 255] width 158 height 7
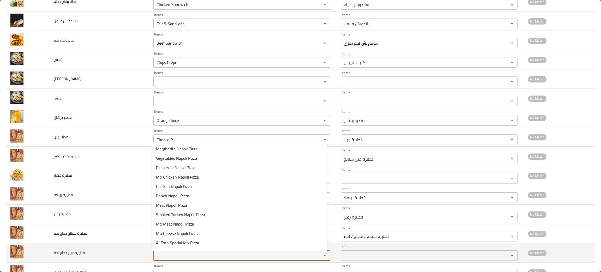
type لحم "zi"
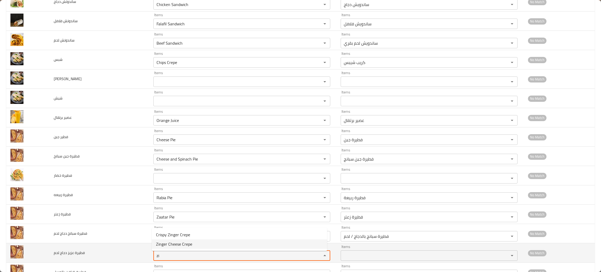
drag, startPoint x: 159, startPoint y: 258, endPoint x: 126, endPoint y: 245, distance: 35.0
click at [126, 245] on tr "فطيرة عزيز دجاج لحم Items zi Items Items Items No Match" at bounding box center [300, 252] width 588 height 19
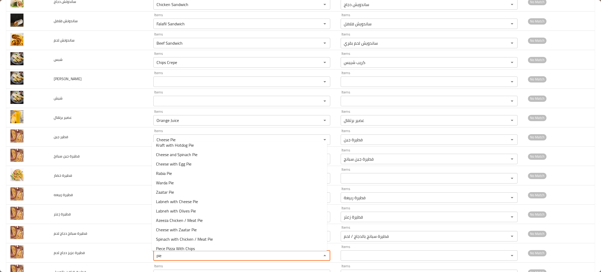
scroll to position [146, 0]
click at [191, 212] on span "Labneh with Olives Pie" at bounding box center [176, 209] width 40 height 6
type لحم "Labneh with Olives Pie"
type لحم-ar "فطيرة لبنة بالزيتون"
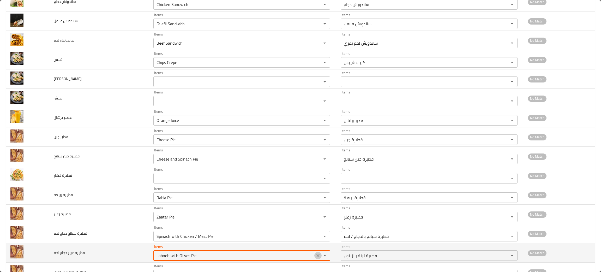
click at [316, 256] on icon "Clear" at bounding box center [317, 255] width 3 height 3
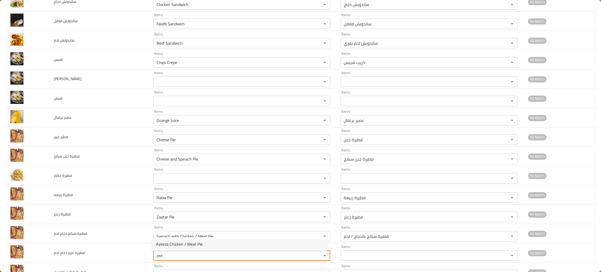
click at [191, 244] on span "Azeeza Chicken / Meat Pie" at bounding box center [179, 244] width 47 height 6
type لحم "Azeeza Chicken / Meat Pie"
type لحم-ar "فطيرة عزيزة دجاج / لحم"
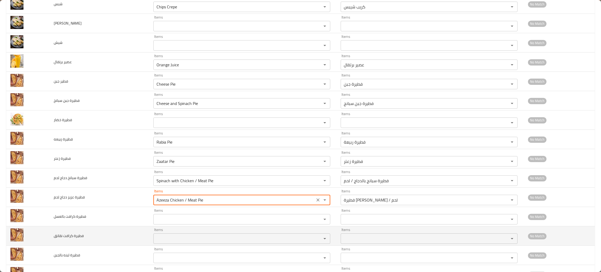
scroll to position [552, 0]
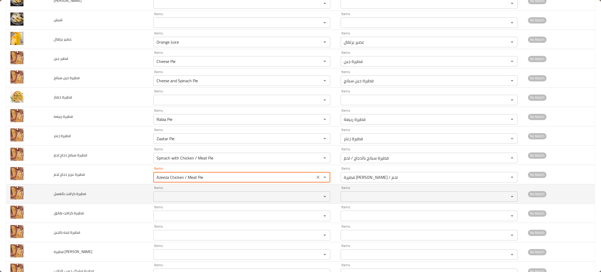
type لحم "Azeeza Chicken / Meat Pie"
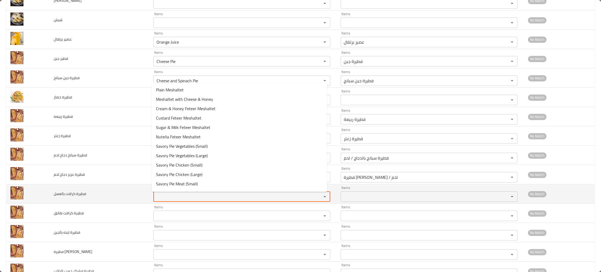
click at [185, 200] on بالعسل "Items" at bounding box center [234, 196] width 158 height 7
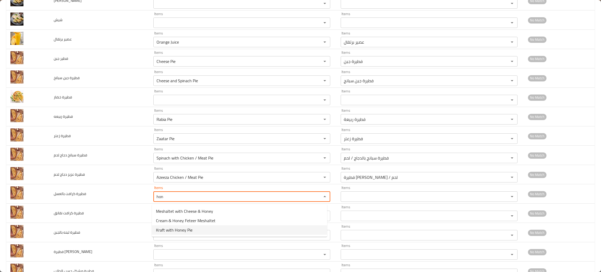
click at [190, 231] on span "Kraft with Honey Pie" at bounding box center [174, 230] width 37 height 6
type بالعسل "Kraft with Honey Pie"
type بالعسل-ar "فطيرة كرافت بالعسل"
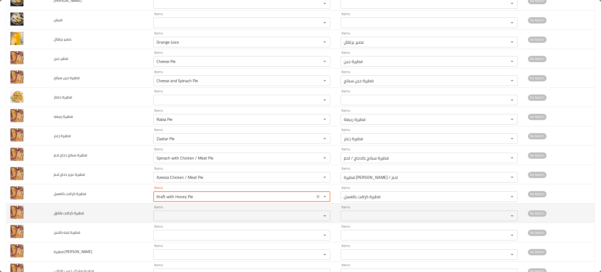
type بالعسل "Kraft with Honey Pie"
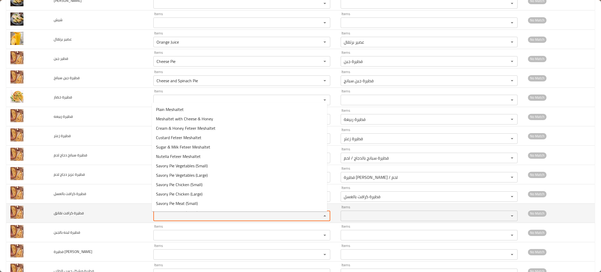
click at [186, 219] on نقانق "Items" at bounding box center [234, 215] width 158 height 7
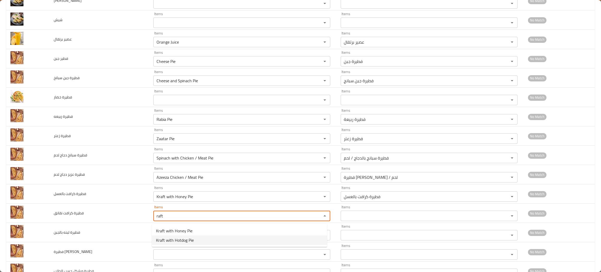
click at [178, 240] on span "Kraft with Hotdog Pie" at bounding box center [175, 240] width 38 height 6
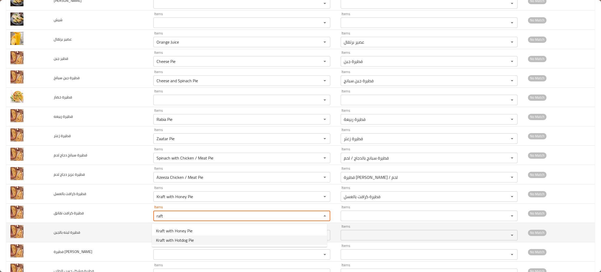
type نقانق "Kraft with Hotdog Pie"
type نقانق-ar "فطيرة كرافت مع نقانق"
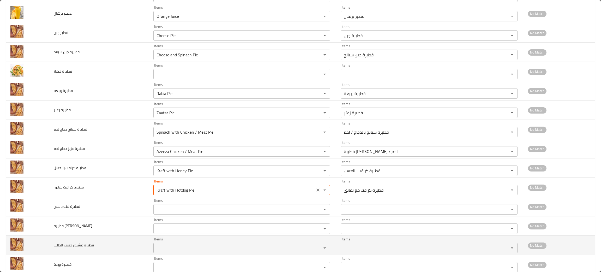
scroll to position [591, 0]
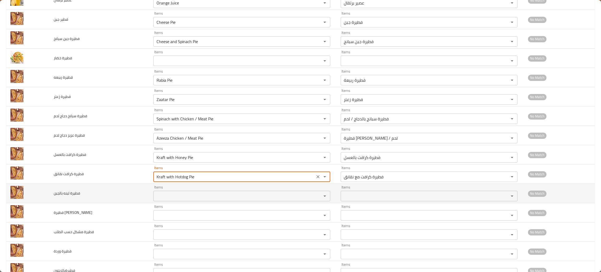
type نقانق "Kraft with Hotdog Pie"
click at [178, 199] on بالجبن "Items" at bounding box center [234, 195] width 158 height 7
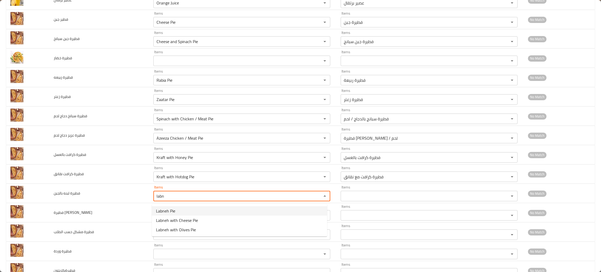
click at [172, 215] on بالجبن-option-0 "Labneh Pie" at bounding box center [239, 210] width 175 height 9
type بالجبن "Labneh Pie"
type بالجبن-ar "فطيرة لبنة"
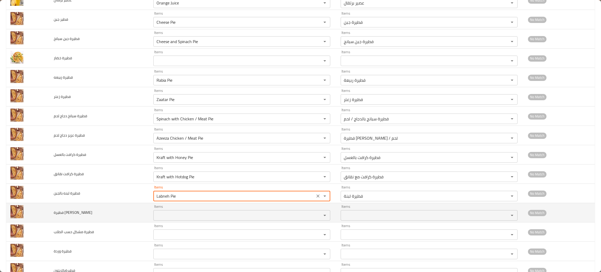
type بالجبن "Labneh Pie"
click at [172, 215] on لبنه "Items" at bounding box center [234, 214] width 158 height 7
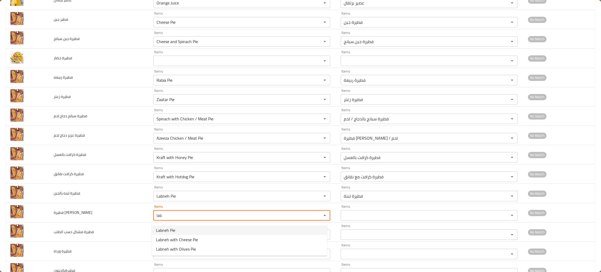
click at [168, 229] on span "Labneh Pie" at bounding box center [165, 230] width 19 height 6
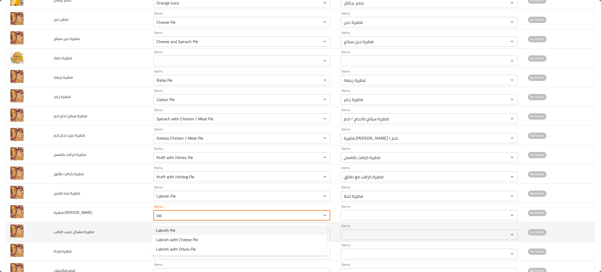
type لبنه "Labneh Pie"
type لبنه-ar "فطيرة لبنة"
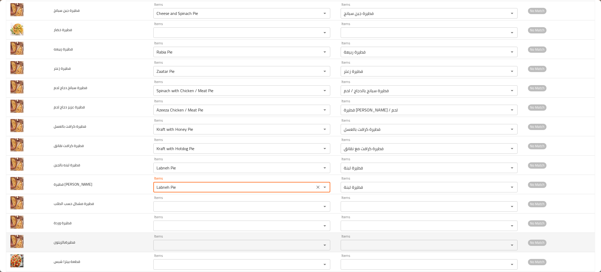
scroll to position [630, 0]
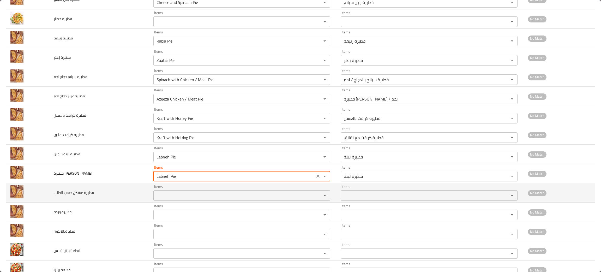
type لبنه "Labneh Pie"
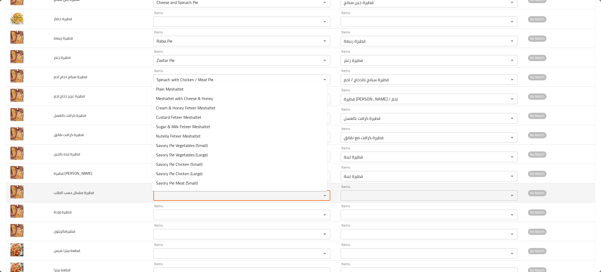
click at [173, 197] on الطلب "Items" at bounding box center [234, 195] width 158 height 7
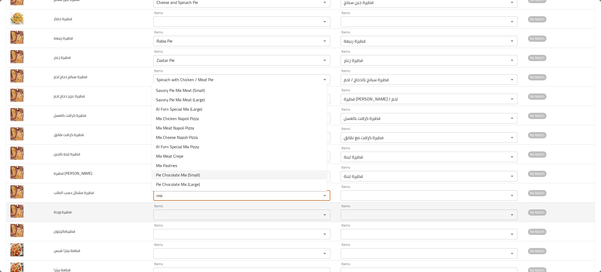
type الطلب "mix"
click at [132, 215] on td "فطيرة وردة" at bounding box center [100, 211] width 100 height 19
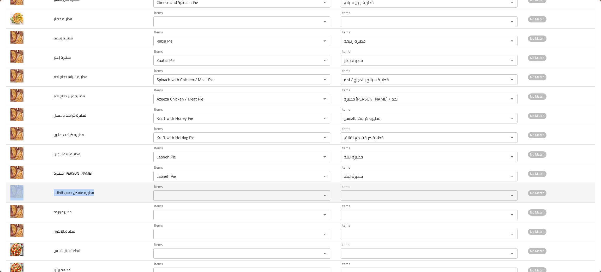
drag, startPoint x: 99, startPoint y: 193, endPoint x: 33, endPoint y: 191, distance: 66.8
click at [33, 191] on tr "فطيرة مشكل حسب الطلب Items Items Items Items No Match" at bounding box center [300, 192] width 588 height 19
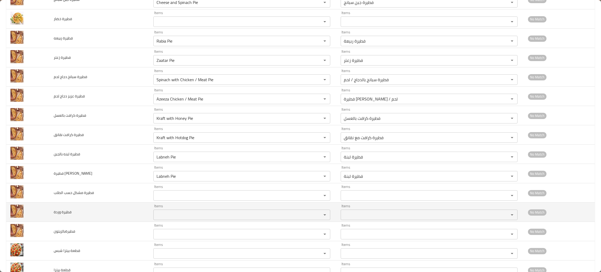
click at [90, 214] on td "فطيرة وردة" at bounding box center [100, 211] width 100 height 19
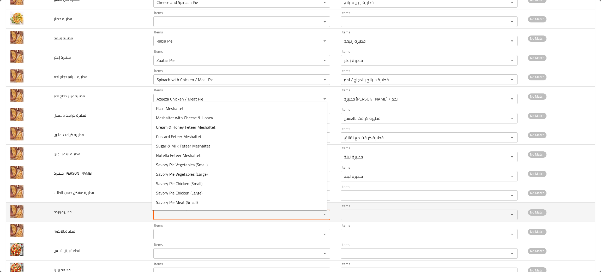
click at [165, 216] on وردة "Items" at bounding box center [234, 214] width 158 height 7
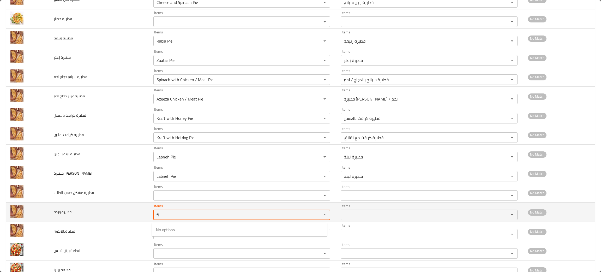
type وردة "flo"
drag, startPoint x: 167, startPoint y: 220, endPoint x: 141, endPoint y: 211, distance: 28.0
click at [141, 211] on tr "فطيرة وردة Items flo Items Items Items No Match" at bounding box center [300, 211] width 588 height 19
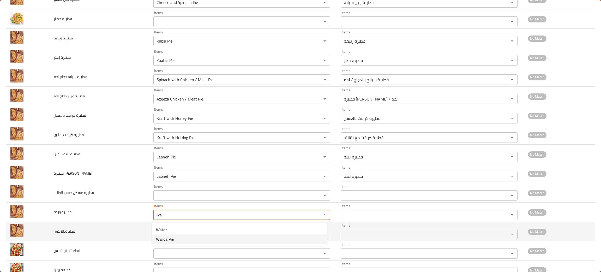
click at [162, 239] on span "Warda Pie" at bounding box center [165, 239] width 18 height 6
type وردة "Warda Pie"
type وردة-ar "فطيرة وردة"
type وردة "Warda Pie"
click at [177, 238] on input "Items" at bounding box center [234, 233] width 158 height 7
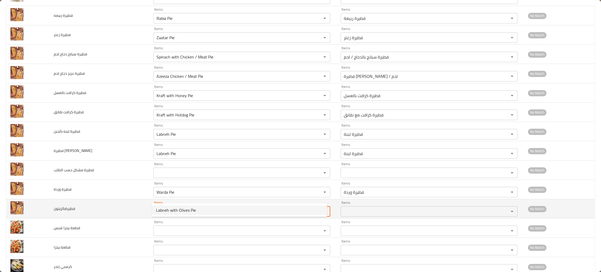
scroll to position [669, 0]
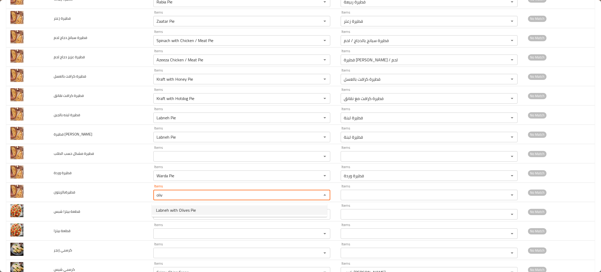
click at [168, 208] on span "Labneh with Olives Pie" at bounding box center [176, 210] width 40 height 6
type input "Labneh with Olives Pie"
type input "فطيرة لبنة بالزيتون"
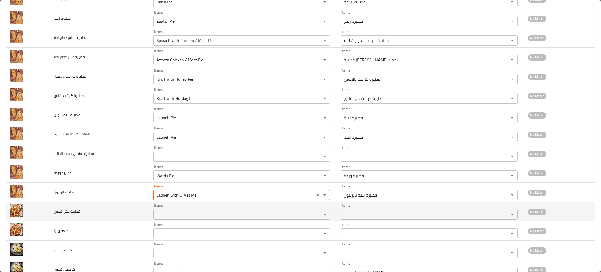
type input "Labneh with Olives Pie"
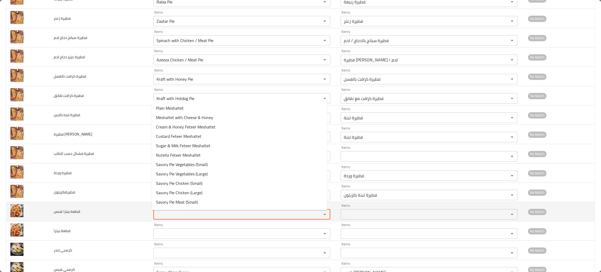
click at [167, 214] on شبس "Items" at bounding box center [234, 213] width 158 height 7
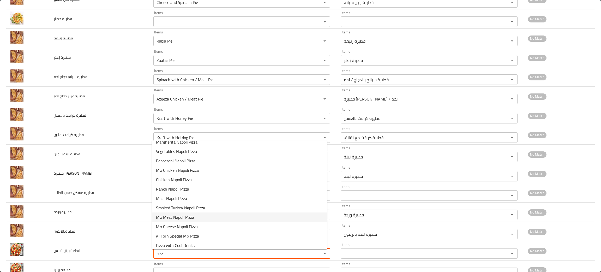
scroll to position [0, 0]
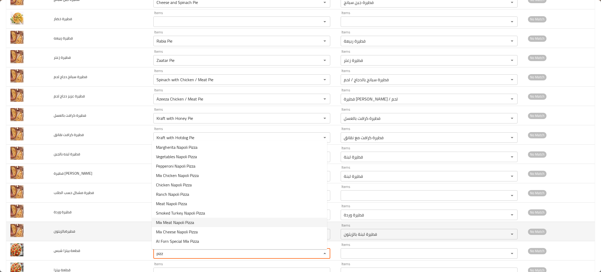
type شبس "pizz"
click at [86, 238] on td "فطيرةبالزيتون" at bounding box center [100, 231] width 100 height 19
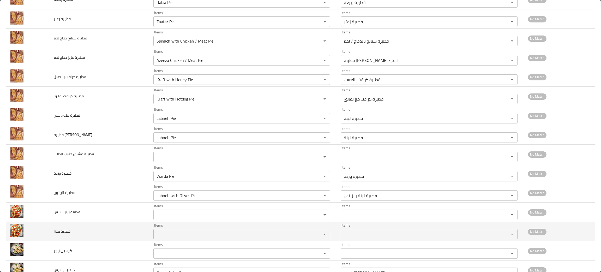
scroll to position [669, 0]
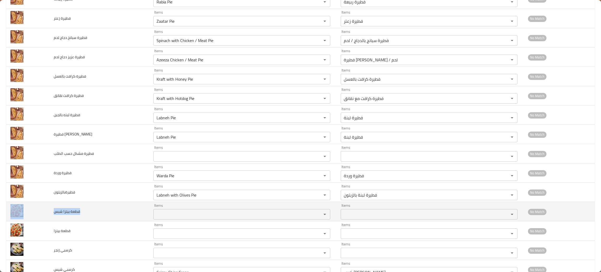
drag, startPoint x: 86, startPoint y: 215, endPoint x: 47, endPoint y: 214, distance: 38.6
click at [47, 214] on tr "قطعة بيتزا شبس Items Items Items Items No Match" at bounding box center [300, 211] width 588 height 19
click at [105, 211] on td "قطعة بيتزا شبس" at bounding box center [100, 211] width 100 height 19
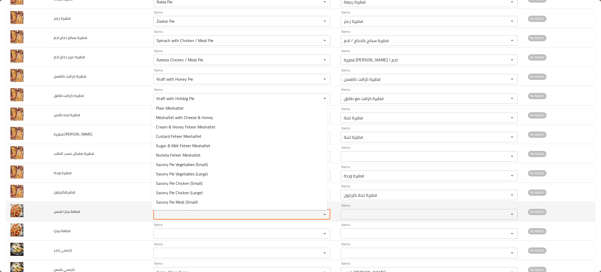
click at [176, 215] on شبس "Items" at bounding box center [234, 213] width 158 height 7
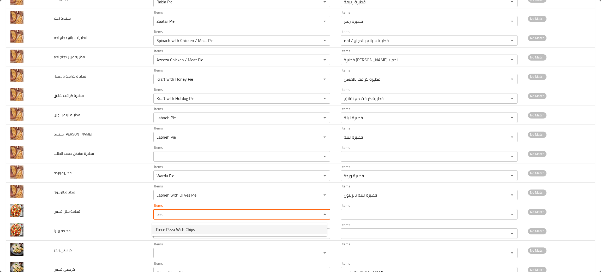
click at [176, 228] on span "Piece Pizza With Chips" at bounding box center [175, 229] width 39 height 6
type شبس "Piece Pizza With Chips"
type شبس-ar "قطعة بيتزا مع شبس"
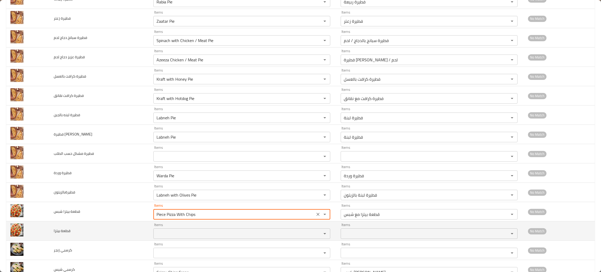
type شبس "Piece Pizza With Chips"
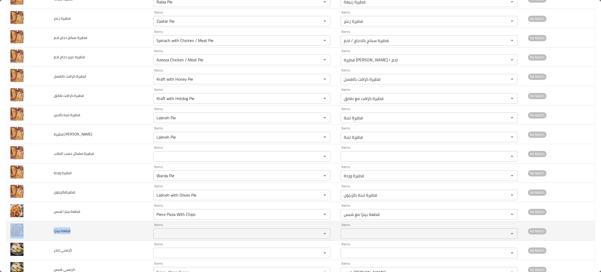
drag, startPoint x: 83, startPoint y: 238, endPoint x: 47, endPoint y: 236, distance: 36.0
click at [47, 236] on tr "قطعة بيتزا Items Items Items Items No Match" at bounding box center [300, 230] width 588 height 19
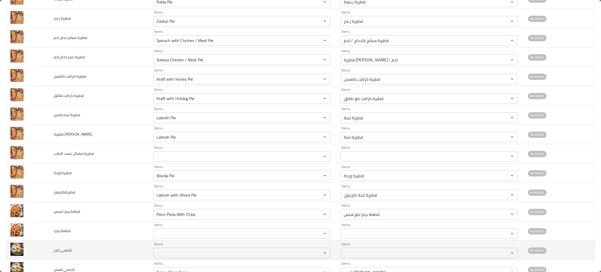
click at [111, 247] on td "كرسبي زنجر" at bounding box center [100, 249] width 100 height 19
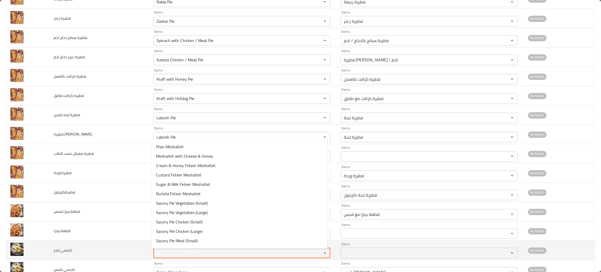
click at [180, 255] on زنجر "Items" at bounding box center [234, 252] width 158 height 7
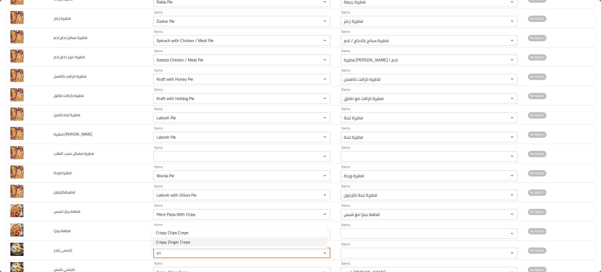
click at [165, 244] on span "Crispy Zinger Crepe" at bounding box center [173, 242] width 34 height 6
type زنجر "Crispy Zinger Crepe"
type زنجر-ar "كريب كريسبي زنجر"
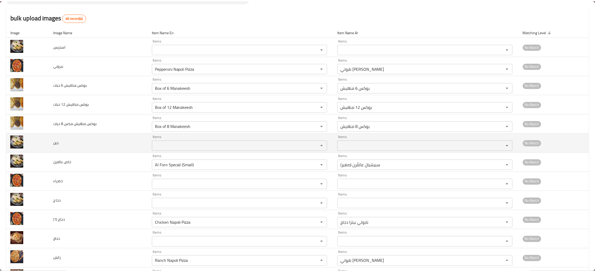
scroll to position [0, 0]
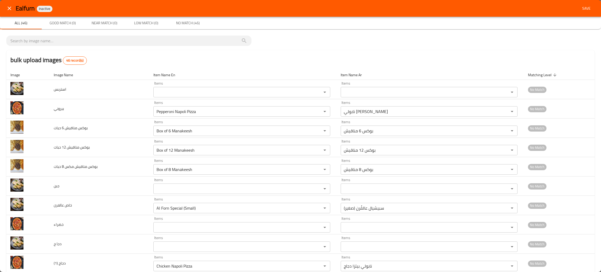
type زنجر "Crispy Zinger Crepe"
click at [583, 7] on span "Save" at bounding box center [586, 8] width 13 height 7
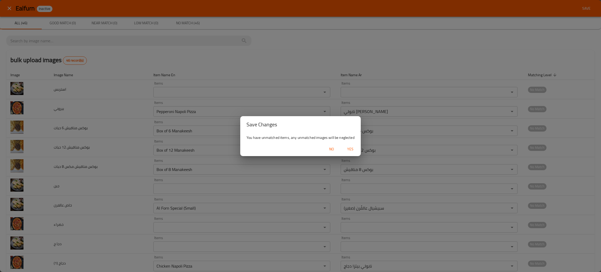
click at [351, 147] on span "Yes" at bounding box center [350, 149] width 13 height 7
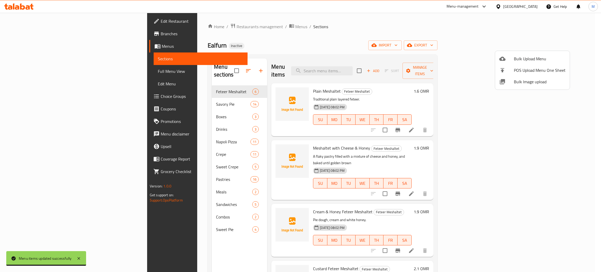
click at [130, 98] on div at bounding box center [300, 136] width 601 height 272
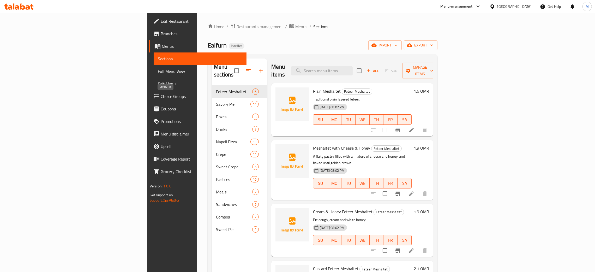
click at [216, 101] on span "Savory Pie" at bounding box center [233, 104] width 34 height 6
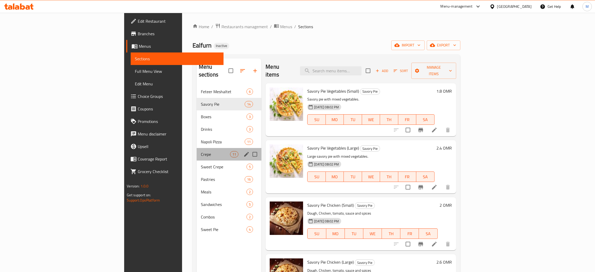
click at [197, 148] on div "Crepe 11" at bounding box center [229, 154] width 65 height 13
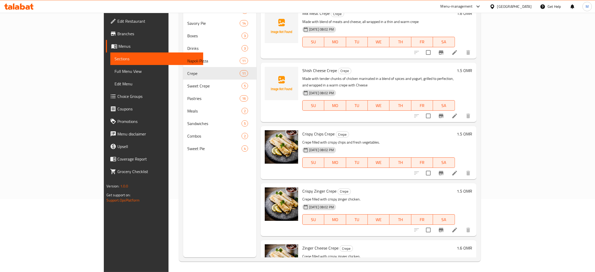
scroll to position [281, 0]
click at [394, 188] on h6 "Crispy Zinger Crepe Crepe" at bounding box center [378, 191] width 153 height 7
click at [183, 176] on div "Menu sections Feteer Meshaltet 6 Savory Pie 14 Boxes 3 Drinks 3 Napoli Pizza 11…" at bounding box center [219, 121] width 73 height 272
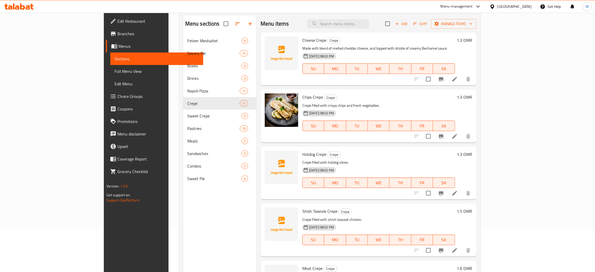
scroll to position [0, 0]
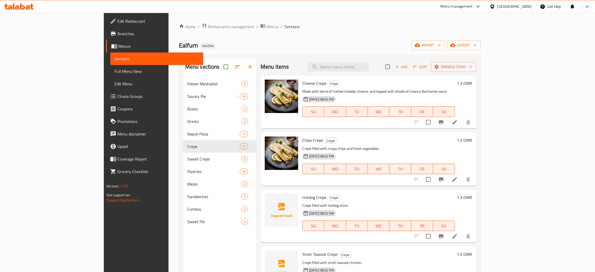
click at [183, 239] on div "Menu sections Feteer Meshaltet 6 Savory Pie 14 Boxes 3 Drinks 3 Napoli Pizza 11…" at bounding box center [219, 194] width 73 height 272
click at [360, 67] on input "search" at bounding box center [338, 66] width 62 height 9
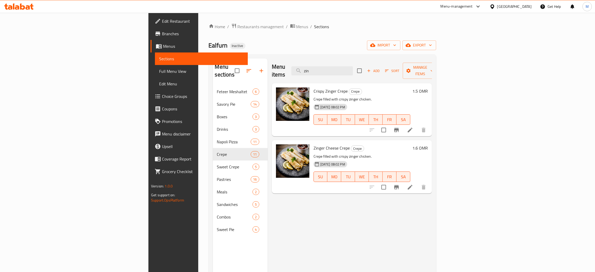
type input "zin"
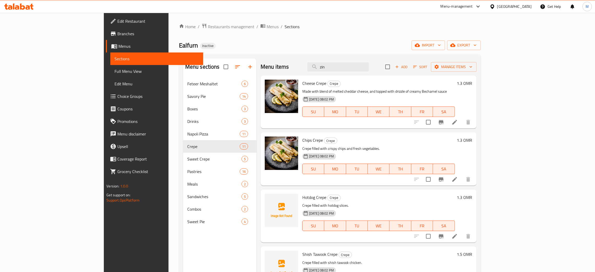
drag, startPoint x: 351, startPoint y: 69, endPoint x: 337, endPoint y: 67, distance: 13.9
click at [338, 67] on div "Menu items zin Add Sort Manage items" at bounding box center [369, 66] width 216 height 17
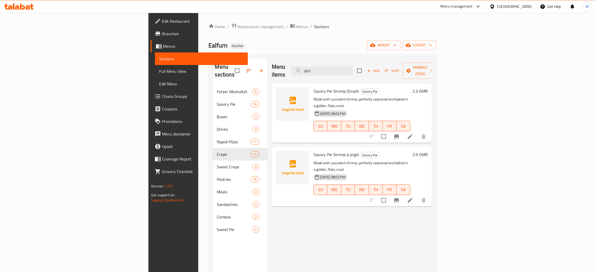
type input "shri"
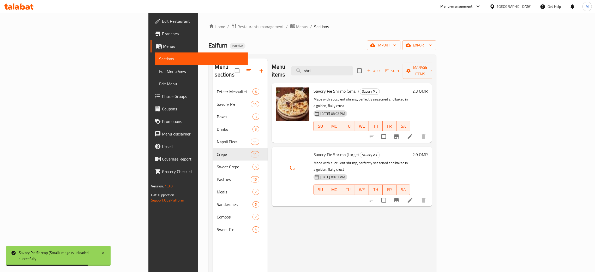
click at [432, 242] on div "Menu items shri Add Sort Manage items Savory Pie Shrimp (Small) Savory Pie Made…" at bounding box center [350, 194] width 164 height 272
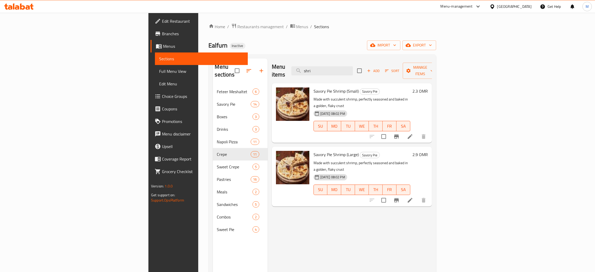
drag, startPoint x: 352, startPoint y: 68, endPoint x: 354, endPoint y: 47, distance: 21.5
click at [347, 66] on input "shri" at bounding box center [322, 70] width 62 height 9
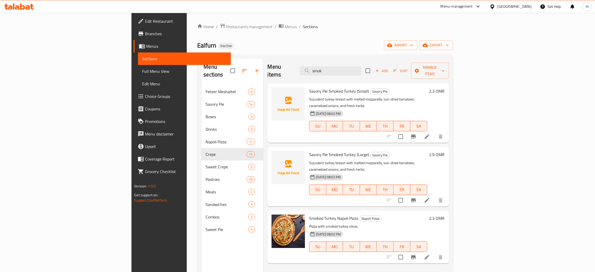
type input "smok"
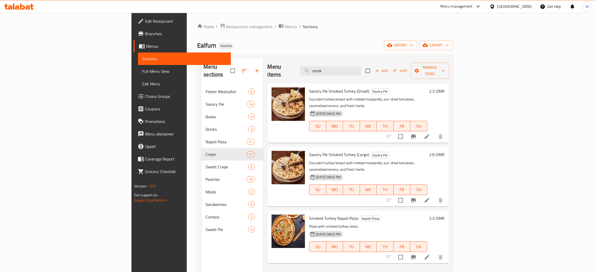
click at [201, 242] on div "Menu sections Feteer Meshaltet 6 Savory Pie 14 Boxes 3 Drinks 3 Napoli Pizza 11…" at bounding box center [232, 194] width 62 height 272
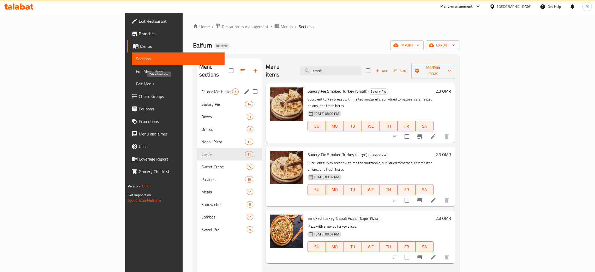
click at [201, 88] on span "Feteer Meshaltet" at bounding box center [216, 91] width 31 height 6
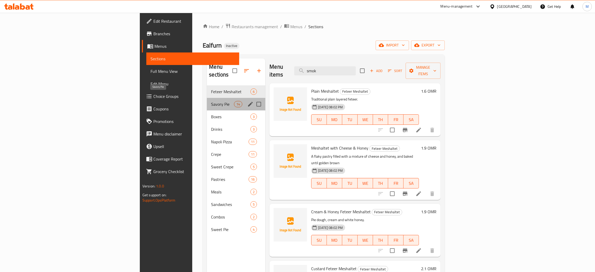
click at [211, 101] on span "Savory Pie" at bounding box center [222, 104] width 23 height 6
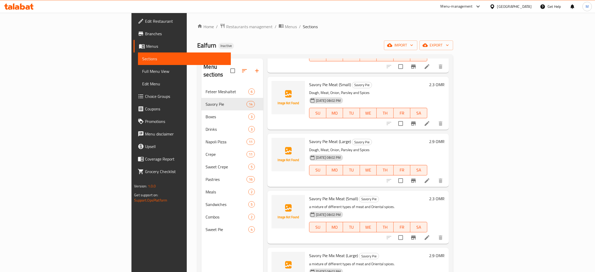
scroll to position [195, 0]
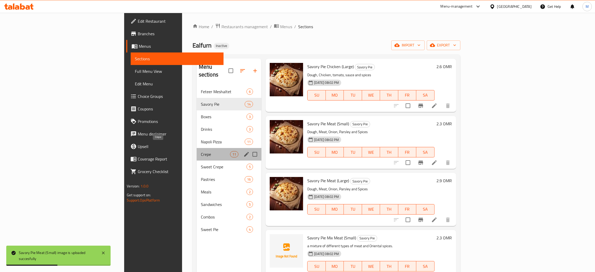
click at [201, 151] on span "Crepe" at bounding box center [215, 154] width 29 height 6
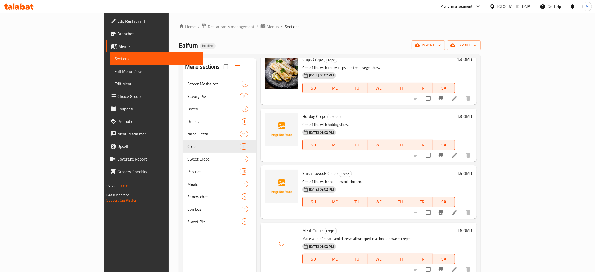
scroll to position [78, 0]
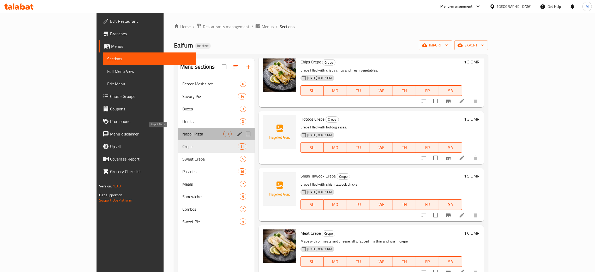
click at [182, 134] on span "Napoli Pizza" at bounding box center [202, 134] width 41 height 6
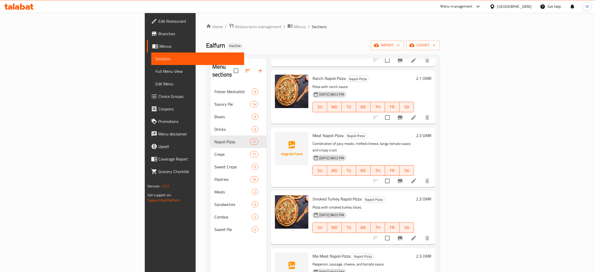
scroll to position [313, 0]
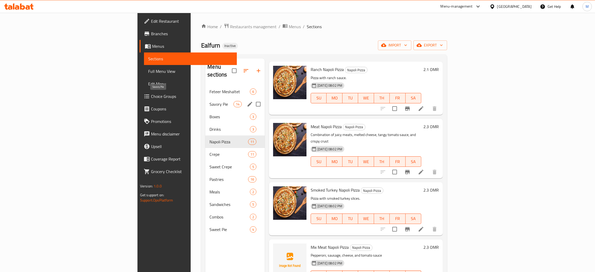
click at [209, 101] on span "Savory Pie" at bounding box center [221, 104] width 24 height 6
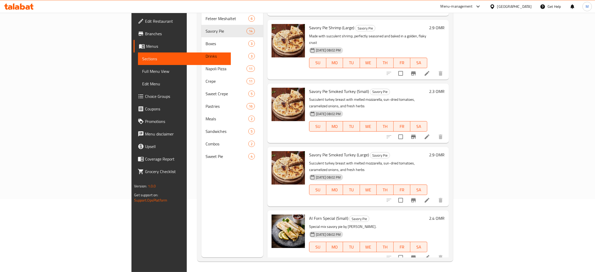
scroll to position [538, 0]
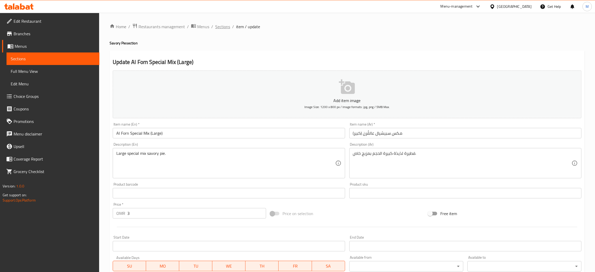
click at [220, 28] on span "Sections" at bounding box center [222, 26] width 15 height 6
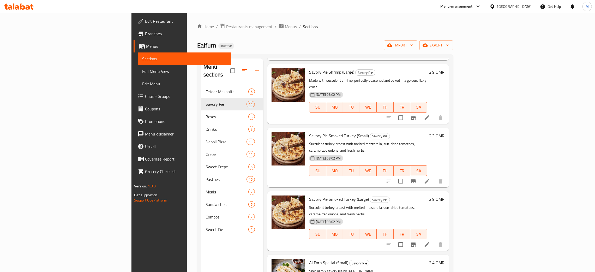
scroll to position [74, 0]
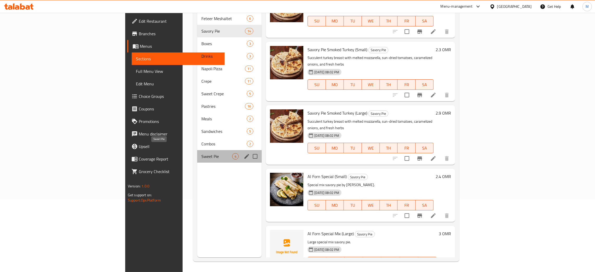
click at [201, 153] on span "Sweet Pie" at bounding box center [216, 156] width 31 height 6
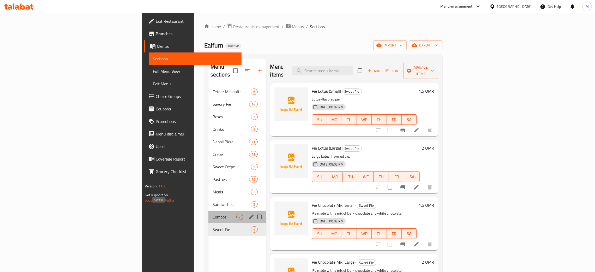
click at [213, 214] on span "Combos" at bounding box center [225, 217] width 24 height 6
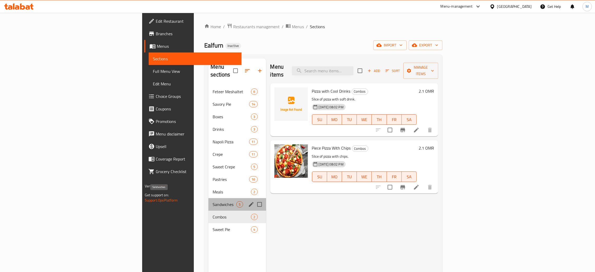
click at [213, 201] on span "Sandwiches" at bounding box center [225, 204] width 24 height 6
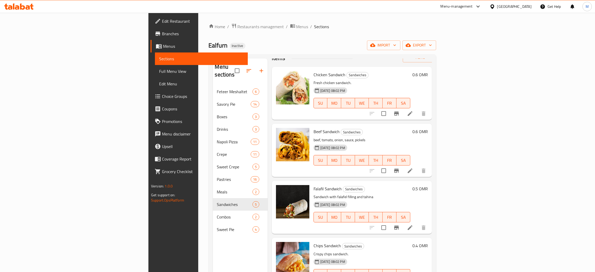
scroll to position [26, 0]
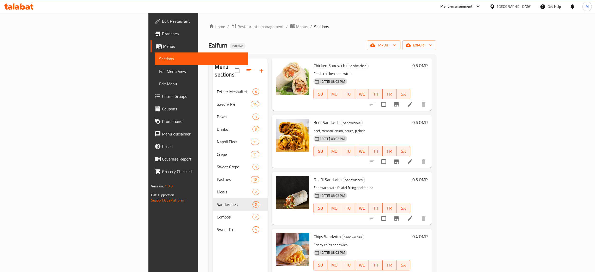
click at [213, 236] on div "Menu sections Feteer Meshaltet 6 Savory Pie 14 Boxes 3 Drinks 3 Napoli Pizza 11…" at bounding box center [240, 194] width 55 height 272
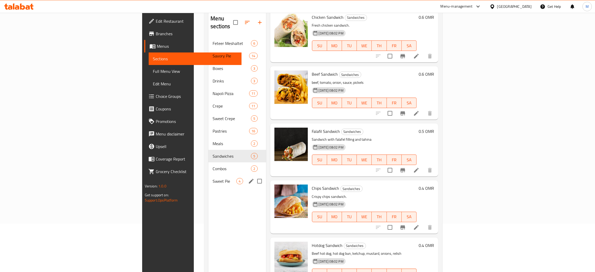
scroll to position [0, 0]
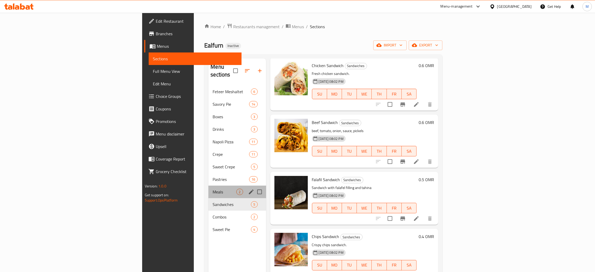
click at [208, 185] on div "Meals 2" at bounding box center [236, 191] width 57 height 13
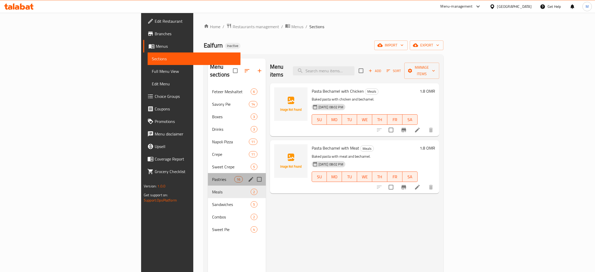
click at [208, 173] on div "Pastries 16" at bounding box center [237, 179] width 58 height 13
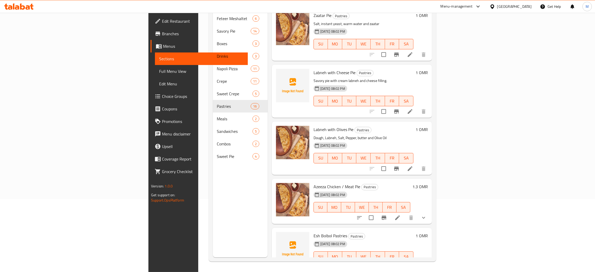
scroll to position [472, 0]
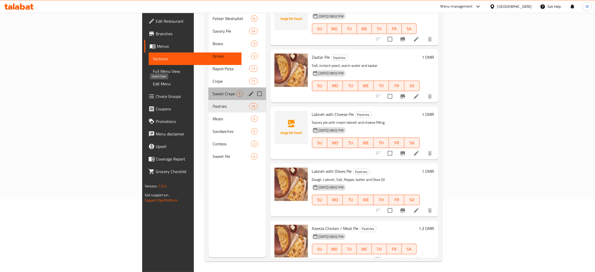
click at [213, 90] on span "Sweet Crepe" at bounding box center [225, 93] width 24 height 6
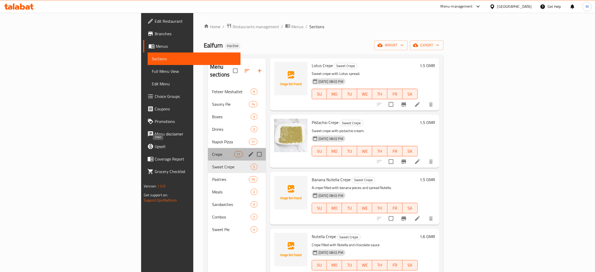
click at [212, 151] on span "Crepe" at bounding box center [223, 154] width 22 height 6
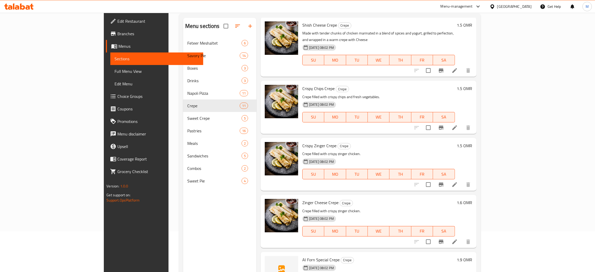
scroll to position [74, 0]
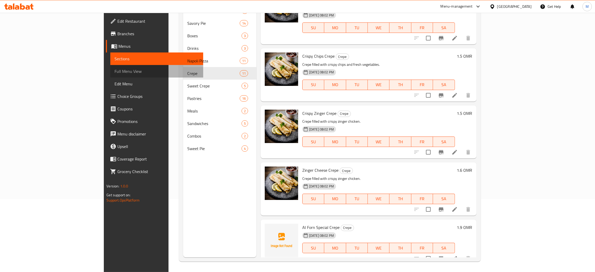
click at [114, 73] on span "Full Menu View" at bounding box center [156, 71] width 84 height 6
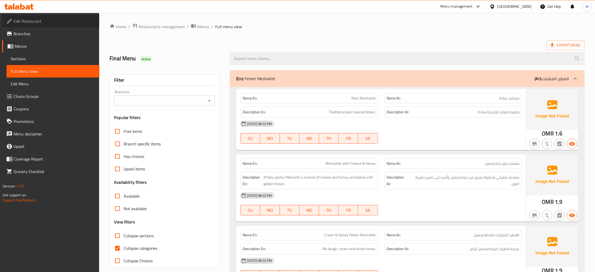
click at [34, 18] on span "Edit Restaurant" at bounding box center [55, 21] width 82 height 6
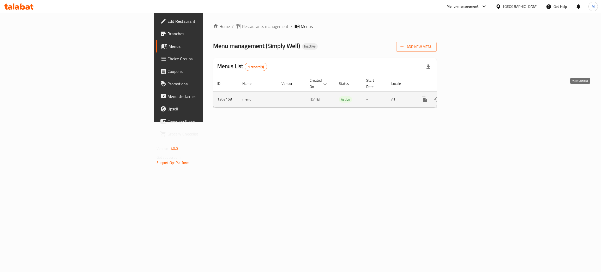
click at [465, 96] on icon "enhanced table" at bounding box center [462, 99] width 6 height 6
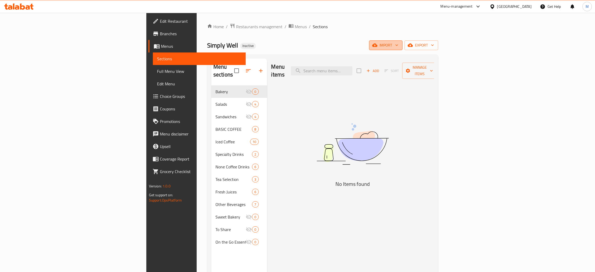
click at [398, 44] on span "import" at bounding box center [385, 45] width 25 height 7
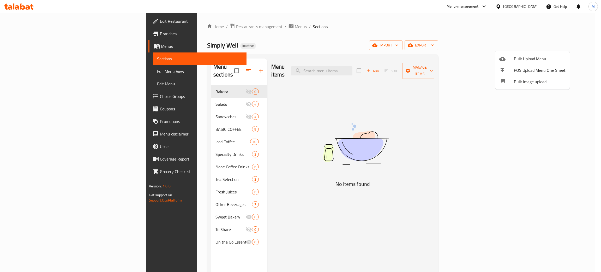
click at [518, 86] on li "Bulk Image upload" at bounding box center [532, 81] width 75 height 11
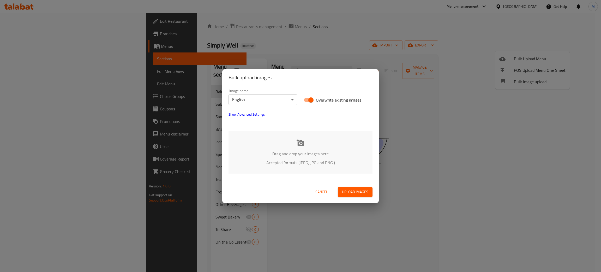
click at [307, 154] on p "Drag and drop your images here" at bounding box center [300, 153] width 128 height 6
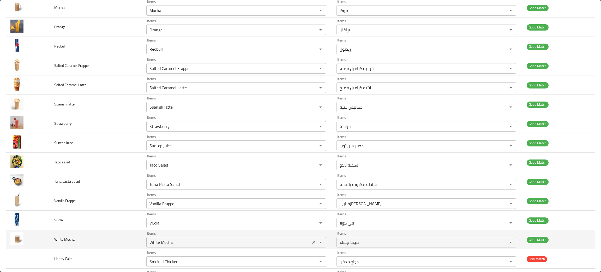
scroll to position [626, 0]
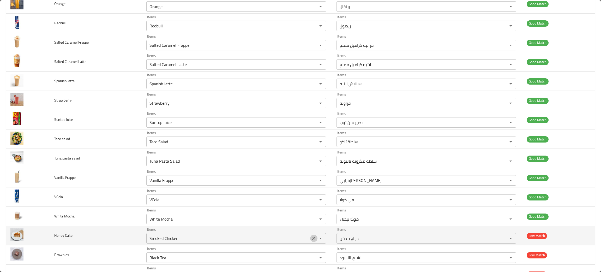
drag, startPoint x: 310, startPoint y: 242, endPoint x: 307, endPoint y: 244, distance: 3.9
click at [311, 241] on icon "Clear" at bounding box center [313, 237] width 5 height 5
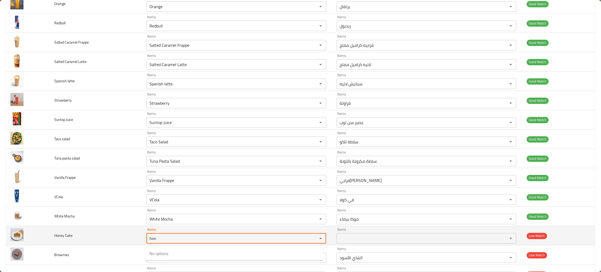
type Cake "hon"
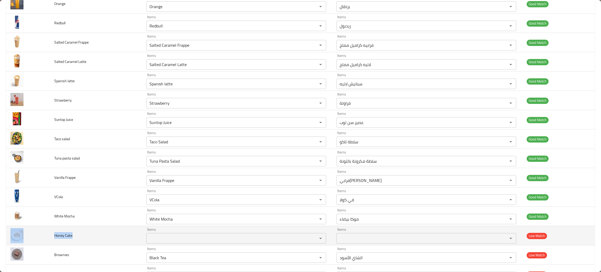
drag, startPoint x: 82, startPoint y: 240, endPoint x: 49, endPoint y: 237, distance: 33.8
click at [49, 237] on tr "Honey Cake Items Items Items Items Low Match" at bounding box center [300, 235] width 588 height 19
copy tr "Honey Cake"
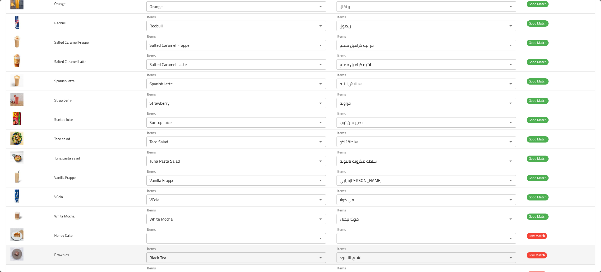
click at [112, 257] on td "Brownies" at bounding box center [96, 254] width 92 height 19
click at [311, 259] on icon "Clear" at bounding box center [313, 257] width 5 height 5
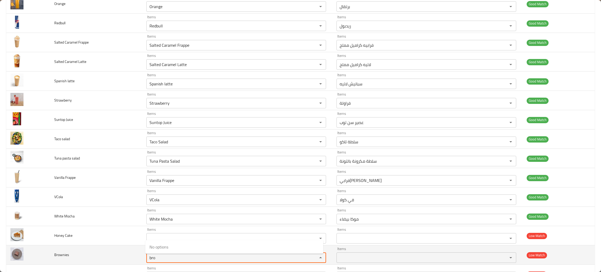
type input "bro"
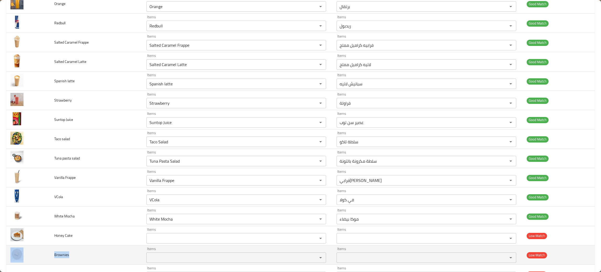
drag, startPoint x: 87, startPoint y: 256, endPoint x: 49, endPoint y: 258, distance: 37.6
click at [49, 258] on tr "Brownies Items Items Items Items Low Match" at bounding box center [300, 254] width 588 height 19
copy tr "Brownies"
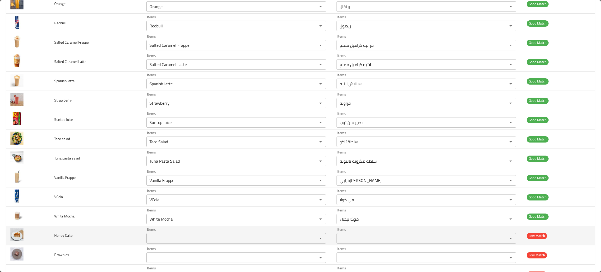
click at [112, 241] on td "Honey Cake" at bounding box center [96, 235] width 92 height 19
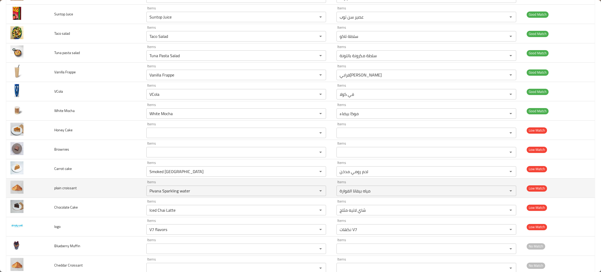
scroll to position [743, 0]
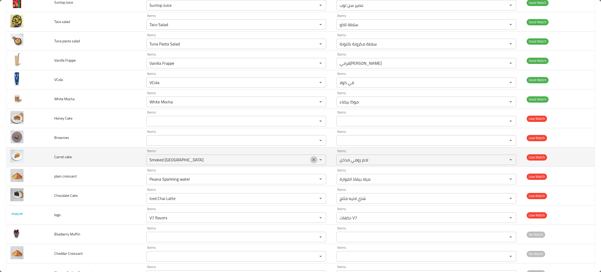
click at [311, 162] on icon "Clear" at bounding box center [313, 159] width 5 height 5
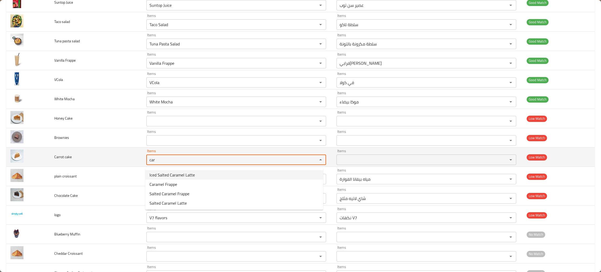
type cake "car"
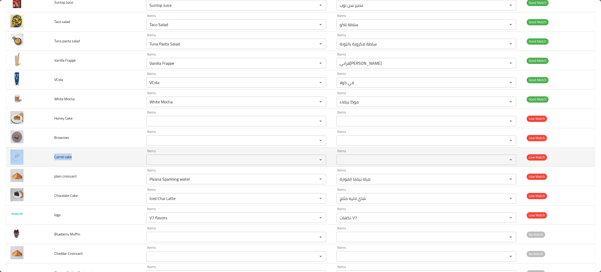
drag, startPoint x: 79, startPoint y: 162, endPoint x: 41, endPoint y: 157, distance: 38.6
click at [41, 157] on tr "Carrot cake Items Items Items Items Low Match" at bounding box center [300, 156] width 588 height 19
copy tr "Carrot cake"
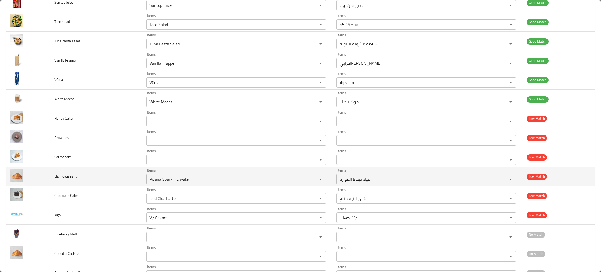
click at [103, 181] on td "plain croissant" at bounding box center [96, 176] width 92 height 19
click at [311, 180] on icon "Clear" at bounding box center [313, 178] width 5 height 5
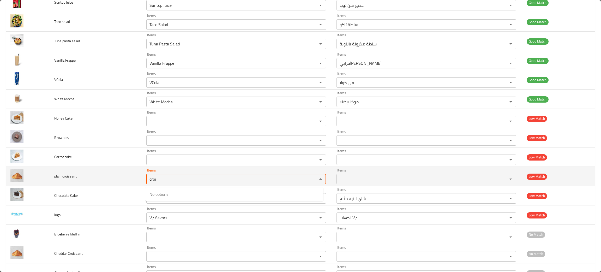
type croissant "croi"
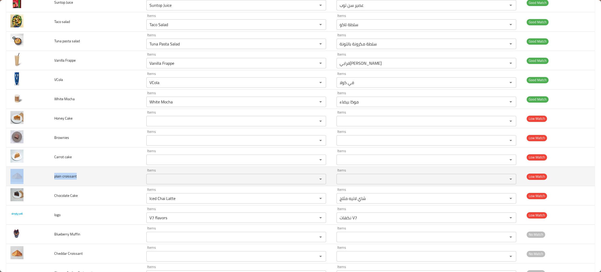
drag, startPoint x: 93, startPoint y: 181, endPoint x: 37, endPoint y: 180, distance: 56.1
click at [37, 180] on tr "plain croissant Items Items Items Items Low Match" at bounding box center [300, 176] width 588 height 19
copy tr "plain croissant"
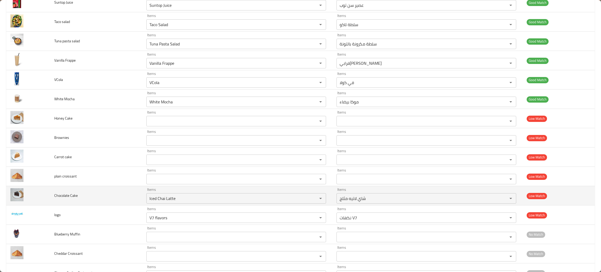
click at [92, 197] on td "Chocolate Cake" at bounding box center [96, 195] width 92 height 19
click at [312, 200] on icon "Clear" at bounding box center [313, 198] width 3 height 3
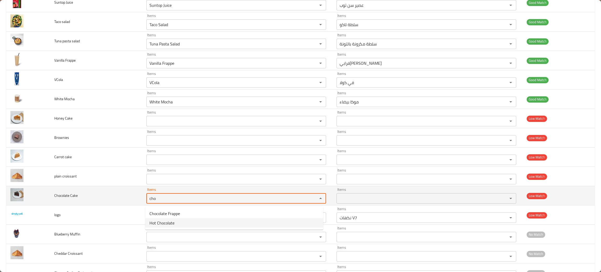
type Cake "cho"
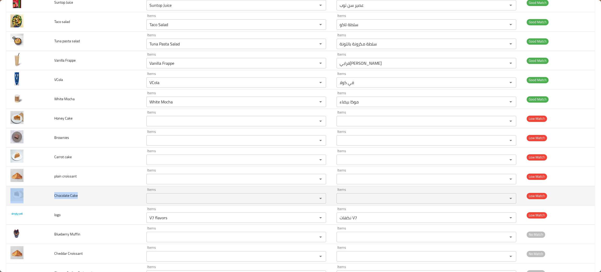
drag, startPoint x: 95, startPoint y: 196, endPoint x: 31, endPoint y: 197, distance: 63.6
click at [31, 197] on tr "Chocolate Cake Items Items Items Items Low Match" at bounding box center [300, 195] width 588 height 19
copy tr "Chocolate Cake"
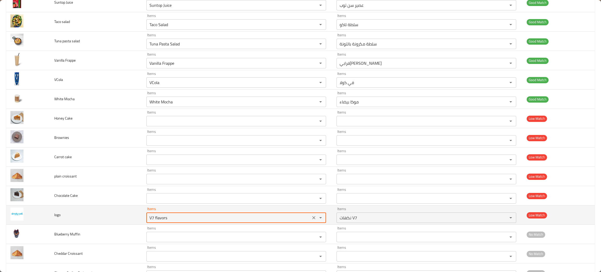
drag, startPoint x: 164, startPoint y: 221, endPoint x: 170, endPoint y: 217, distance: 7.2
click at [164, 221] on input "V7 flavors" at bounding box center [228, 217] width 161 height 7
click at [312, 219] on icon "Clear" at bounding box center [313, 217] width 3 height 3
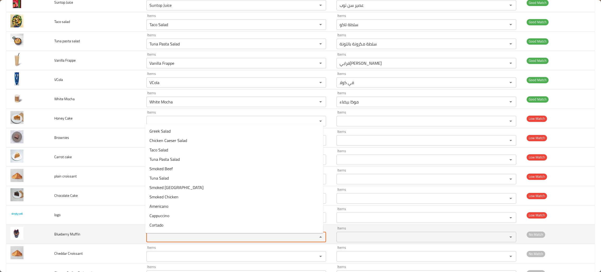
click at [162, 239] on Muffin "Items" at bounding box center [228, 236] width 161 height 7
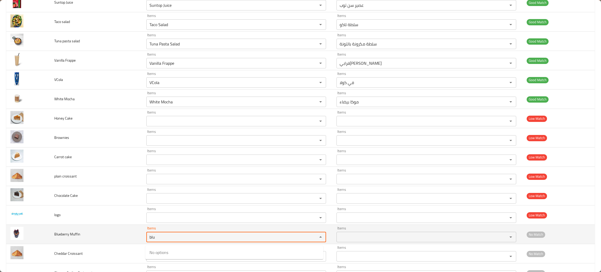
type Muffin "blu"
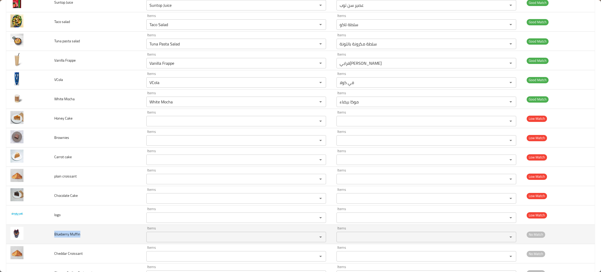
drag, startPoint x: 91, startPoint y: 238, endPoint x: 51, endPoint y: 238, distance: 40.4
click at [51, 238] on td "Blueberry Muffin" at bounding box center [96, 234] width 92 height 19
copy span "Blueberry Muffin"
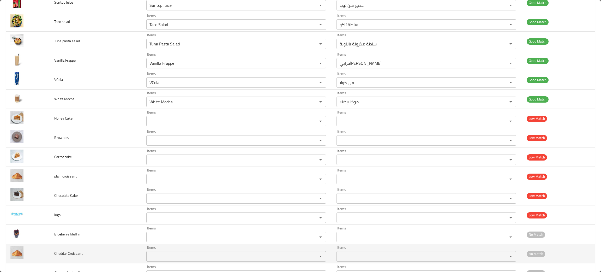
click at [87, 247] on td "Cheddar Croissant" at bounding box center [96, 253] width 92 height 19
click at [151, 259] on Croissant "Items" at bounding box center [228, 255] width 161 height 7
type Croissant "ched"
drag, startPoint x: 95, startPoint y: 260, endPoint x: 54, endPoint y: 259, distance: 40.9
click at [54, 259] on td "Cheddar Croissant" at bounding box center [96, 253] width 92 height 19
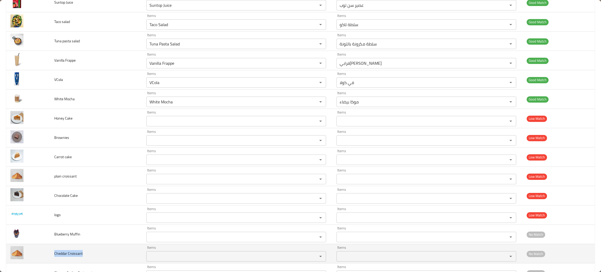
copy span "Cheddar Croissant"
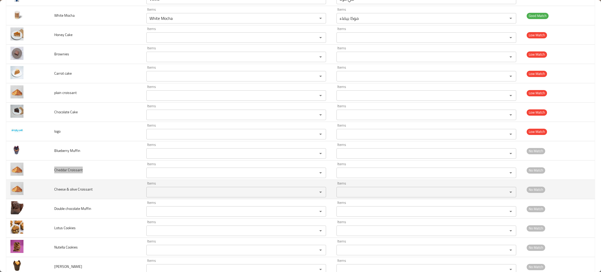
scroll to position [844, 0]
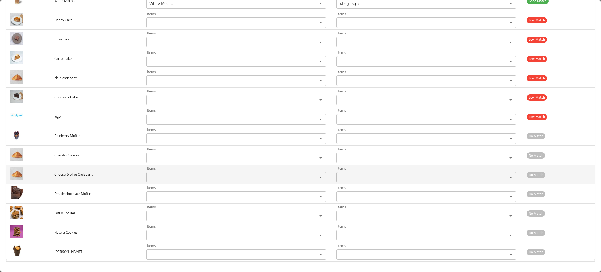
click at [104, 176] on td "Cheese & olive Croissant" at bounding box center [96, 174] width 92 height 19
click at [182, 176] on Croissant "Items" at bounding box center [228, 176] width 161 height 7
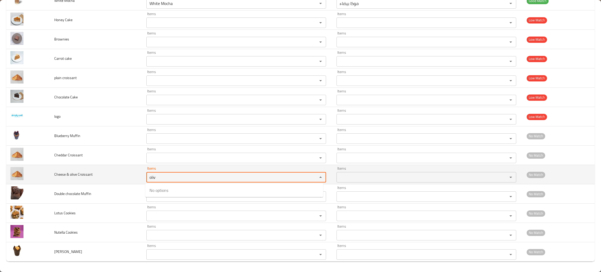
type Croissant "oliv"
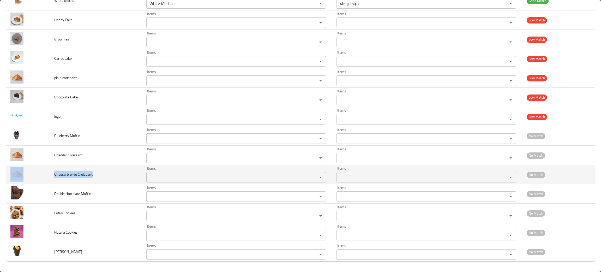
drag, startPoint x: 92, startPoint y: 173, endPoint x: 40, endPoint y: 173, distance: 51.9
click at [40, 173] on tr "Cheese & olive Croissant Items Items Items Items No Match" at bounding box center [300, 174] width 588 height 19
copy tr "Cheese & olive Croissant"
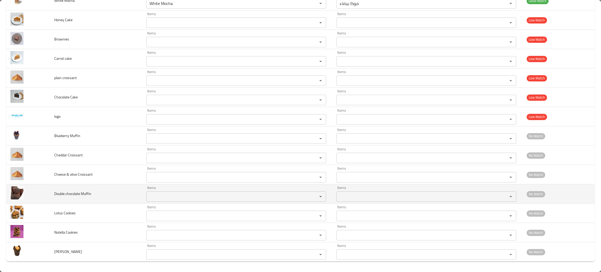
click at [107, 195] on td "Double chocolate Muffin" at bounding box center [96, 193] width 92 height 19
click at [156, 196] on Muffin "Items" at bounding box center [228, 196] width 161 height 7
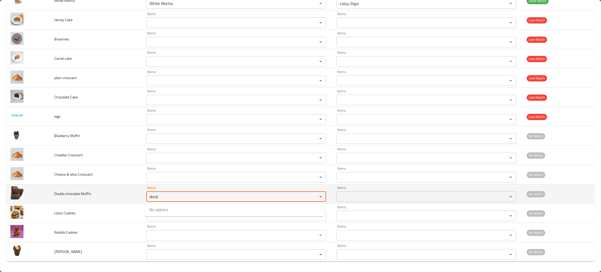
type Muffin "doub"
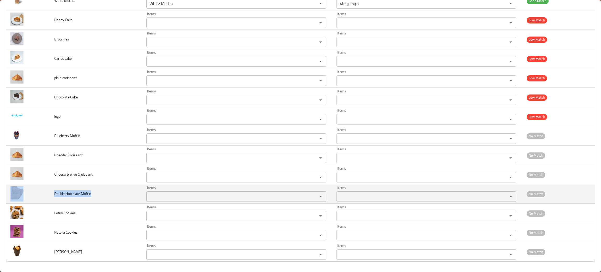
drag, startPoint x: 111, startPoint y: 198, endPoint x: 39, endPoint y: 195, distance: 71.8
click at [39, 195] on tr "Double chocolate Muffin Items Items Items Items No Match" at bounding box center [300, 193] width 588 height 19
copy tr "Double chocolate Muffin"
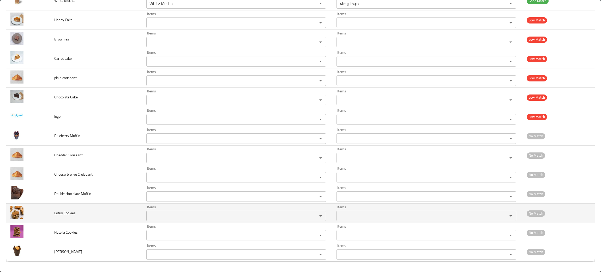
click at [105, 217] on td "Lotus Cookies" at bounding box center [96, 212] width 92 height 19
click at [165, 214] on Cookies "Items" at bounding box center [228, 215] width 161 height 7
type Cookies "lot"
drag, startPoint x: 68, startPoint y: 214, endPoint x: 46, endPoint y: 215, distance: 21.7
click at [46, 215] on tr "Lotus Cookies Items Items Items Items No Match" at bounding box center [300, 212] width 588 height 19
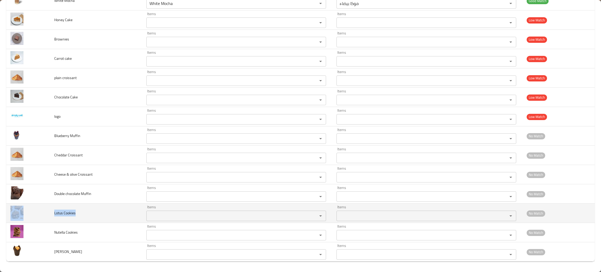
copy tr "Lotus Cookies"
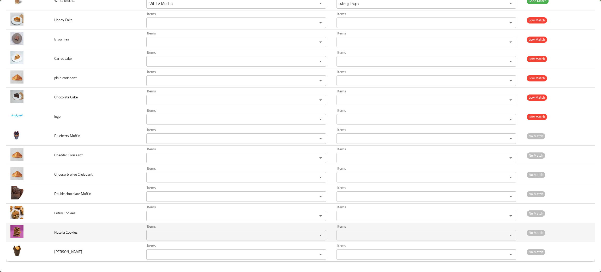
click at [90, 235] on td "Nutella Cookies" at bounding box center [96, 232] width 92 height 19
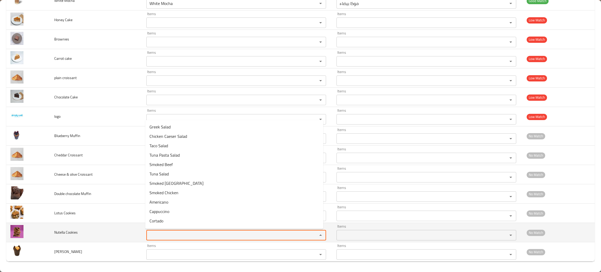
click at [172, 235] on Cookies "Items" at bounding box center [228, 234] width 161 height 7
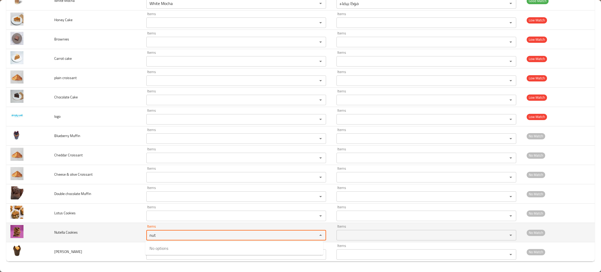
type Cookies "nut"
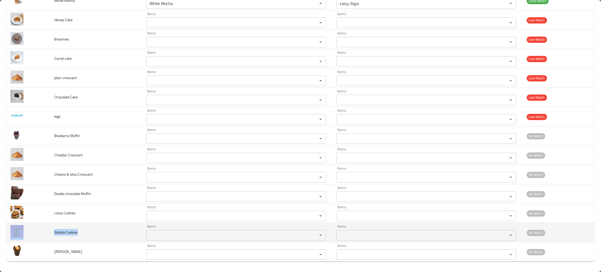
drag, startPoint x: 89, startPoint y: 239, endPoint x: 45, endPoint y: 236, distance: 43.6
click at [45, 236] on tr "Nutella Cookies Items Items Items Items No Match" at bounding box center [300, 232] width 588 height 19
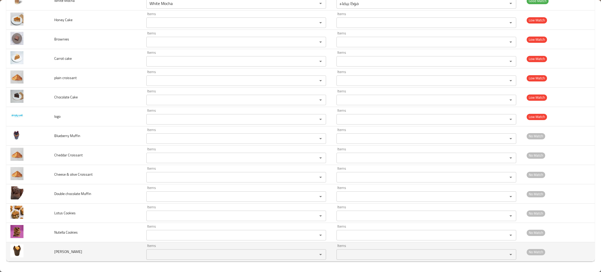
click at [127, 249] on td "[PERSON_NAME]" at bounding box center [96, 251] width 92 height 19
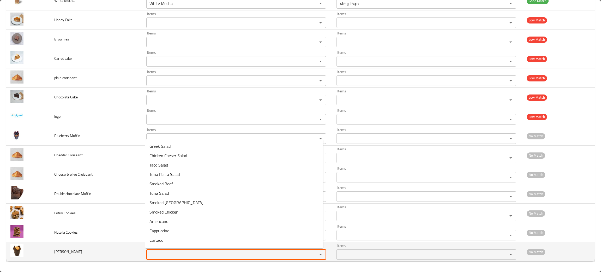
click at [173, 253] on Muffin "Items" at bounding box center [228, 254] width 161 height 7
type Muffin "muff"
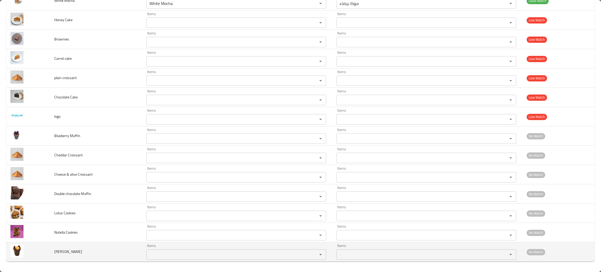
drag, startPoint x: 87, startPoint y: 249, endPoint x: 45, endPoint y: 247, distance: 42.3
click at [45, 247] on tr "Vanilla Muffin Items Items Items Items No Match" at bounding box center [300, 251] width 588 height 19
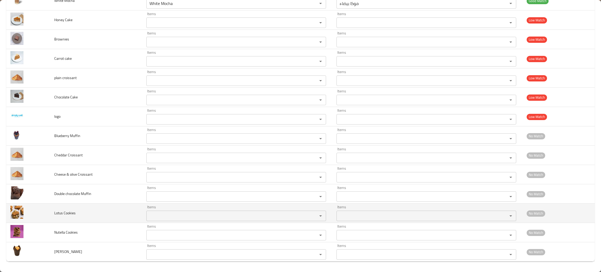
click at [95, 212] on td "Lotus Cookies" at bounding box center [96, 212] width 92 height 19
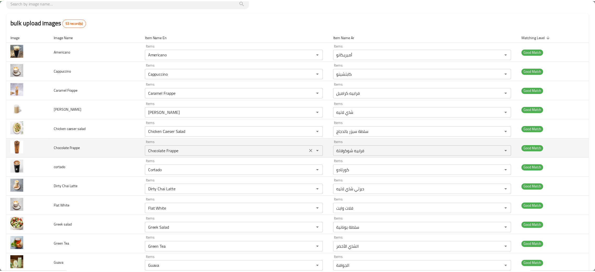
scroll to position [0, 0]
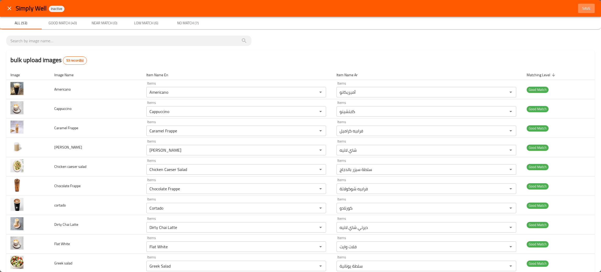
click at [580, 5] on span "Save" at bounding box center [586, 8] width 13 height 7
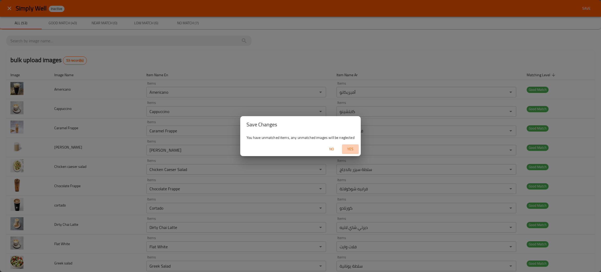
click at [348, 150] on span "Yes" at bounding box center [350, 149] width 13 height 7
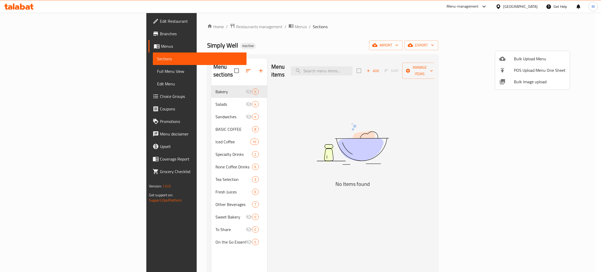
click at [316, 142] on div at bounding box center [300, 136] width 601 height 272
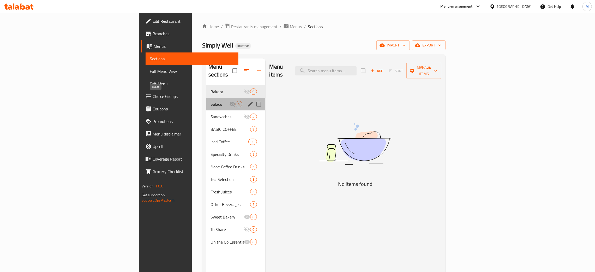
click at [210, 101] on span "Salads" at bounding box center [219, 104] width 19 height 6
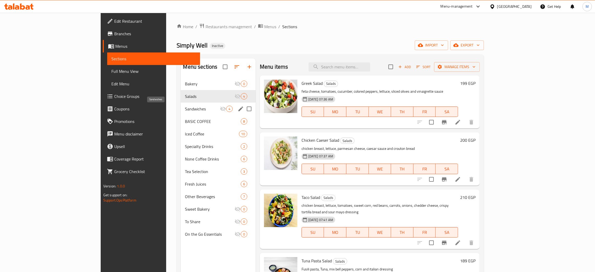
click at [185, 109] on span "Sandwiches" at bounding box center [202, 109] width 35 height 6
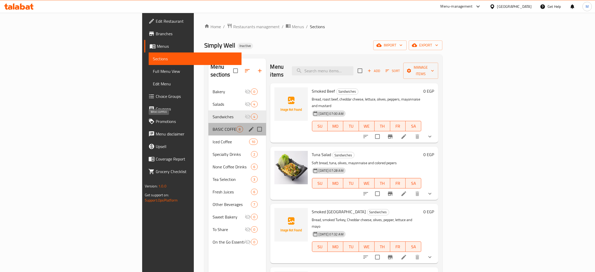
click at [213, 126] on span "BASIC COFFEE" at bounding box center [225, 129] width 24 height 6
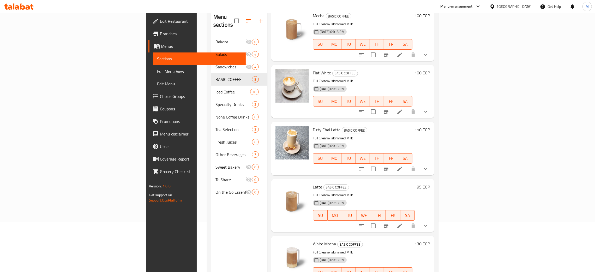
scroll to position [74, 0]
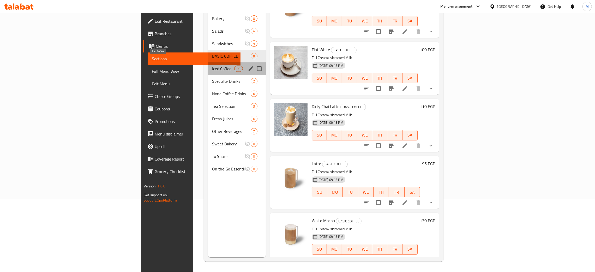
click at [212, 65] on span "Iced Coffee" at bounding box center [223, 68] width 22 height 6
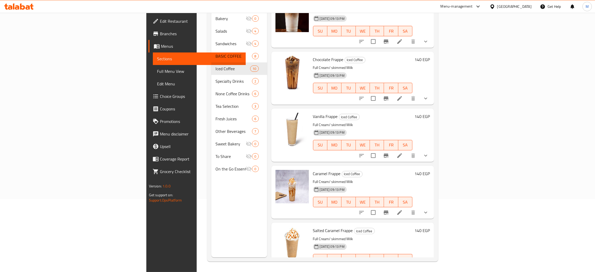
scroll to position [303, 0]
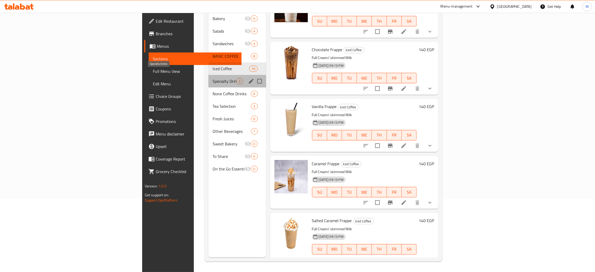
click at [213, 78] on span "Specialty Drinks" at bounding box center [225, 81] width 24 height 6
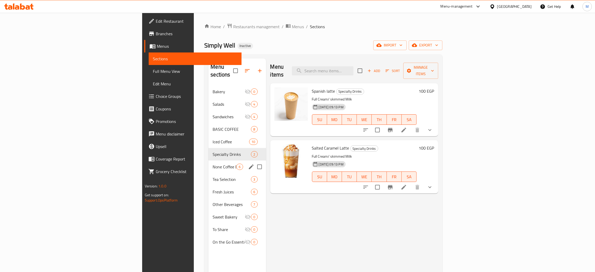
click at [213, 164] on span "None Coffee Drinks" at bounding box center [225, 167] width 24 height 6
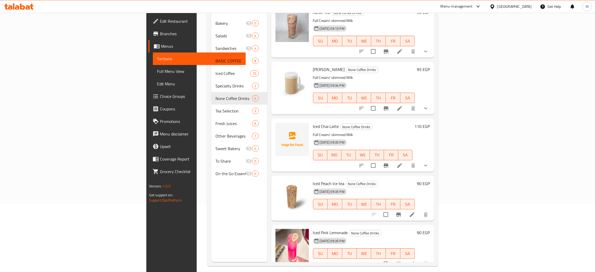
scroll to position [74, 0]
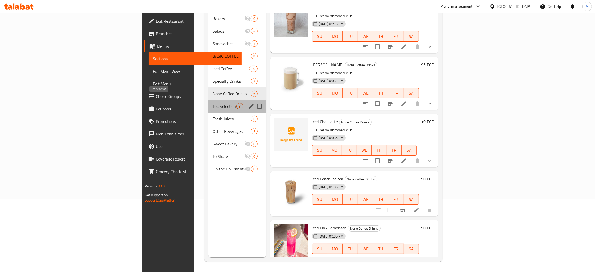
click at [213, 103] on span "Tea Selection" at bounding box center [225, 106] width 24 height 6
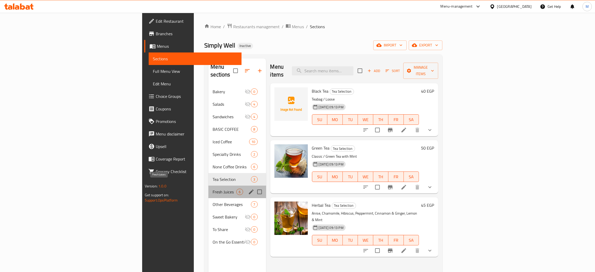
click at [213, 189] on span "Fresh Juices" at bounding box center [225, 192] width 24 height 6
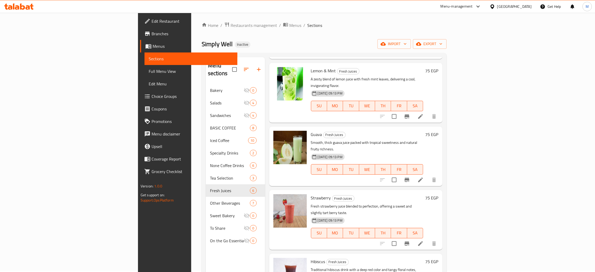
scroll to position [74, 0]
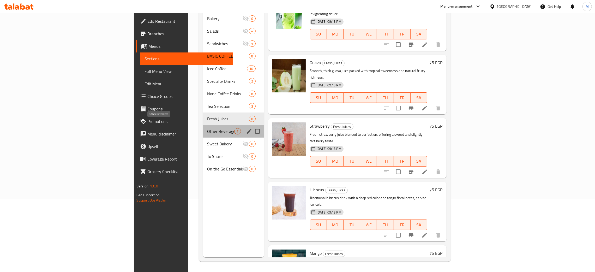
click at [207, 128] on span "Other Beverages" at bounding box center [220, 131] width 27 height 6
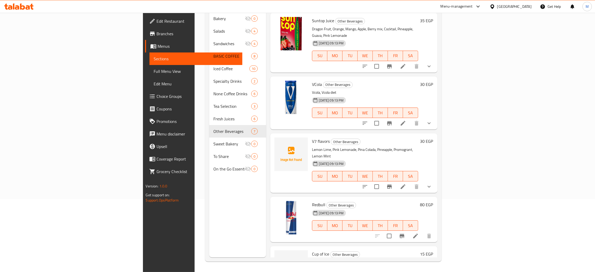
scroll to position [108, 0]
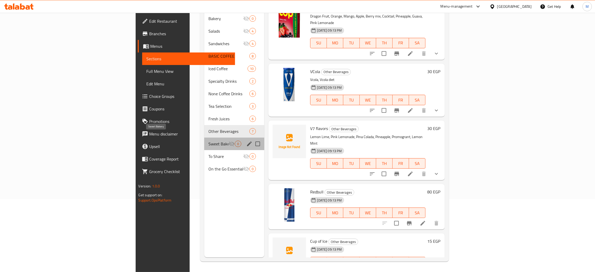
click at [208, 141] on span "Sweet Bakery" at bounding box center [218, 144] width 20 height 6
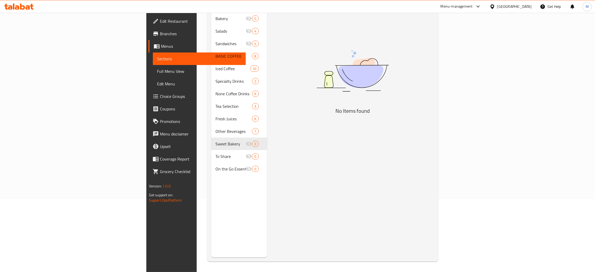
click at [157, 70] on span "Full Menu View" at bounding box center [199, 71] width 84 height 6
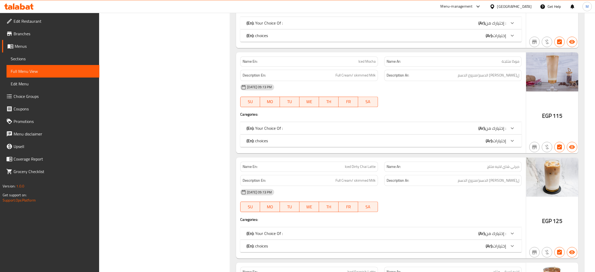
scroll to position [1877, 0]
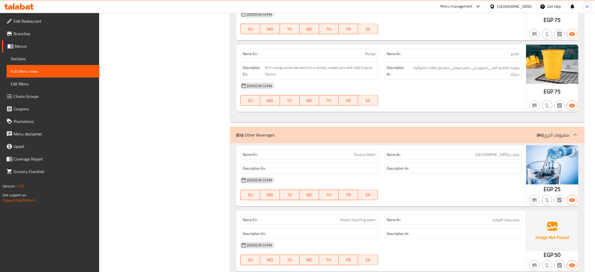
scroll to position [0, 0]
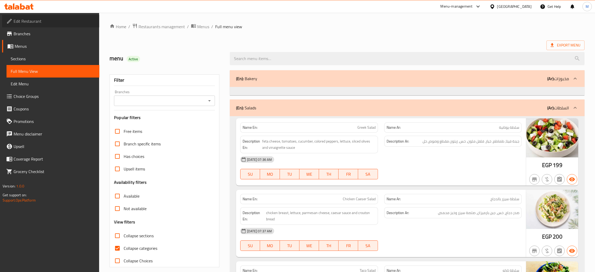
click at [32, 20] on span "Edit Restaurant" at bounding box center [55, 21] width 82 height 6
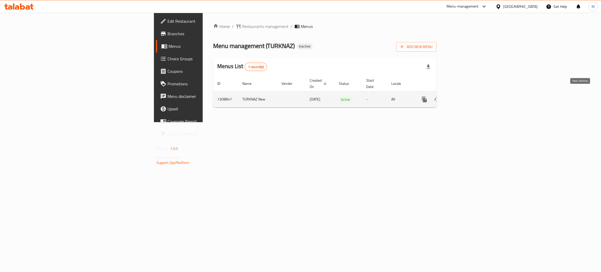
click at [465, 96] on icon "enhanced table" at bounding box center [462, 99] width 6 height 6
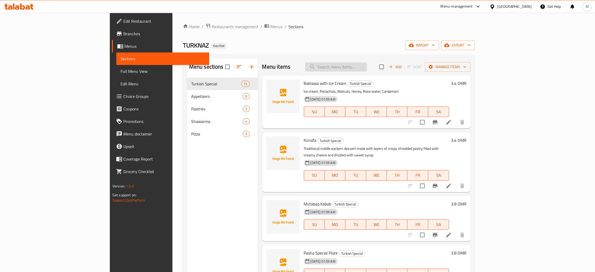
click at [351, 66] on input "search" at bounding box center [336, 66] width 62 height 9
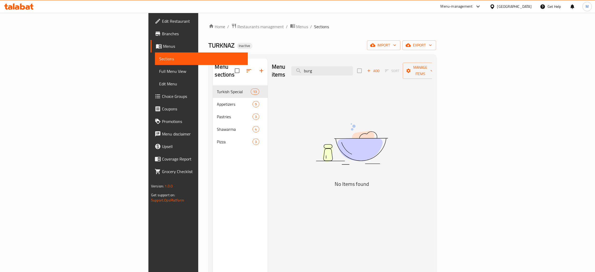
type input "burg"
drag, startPoint x: 378, startPoint y: 63, endPoint x: 352, endPoint y: 67, distance: 26.6
click at [352, 67] on input "burg" at bounding box center [322, 70] width 62 height 9
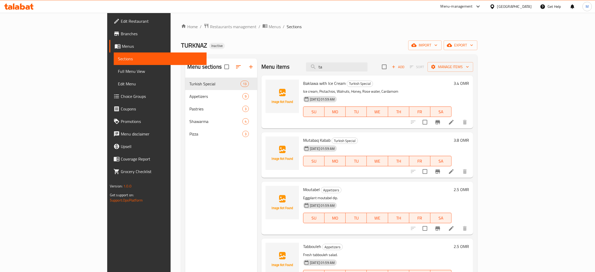
type input "ta"
drag, startPoint x: 365, startPoint y: 66, endPoint x: 283, endPoint y: 50, distance: 84.1
click at [282, 50] on div "Home / Restaurants management / Menus / Sections TURKNAZ Inactive import export…" at bounding box center [329, 178] width 296 height 311
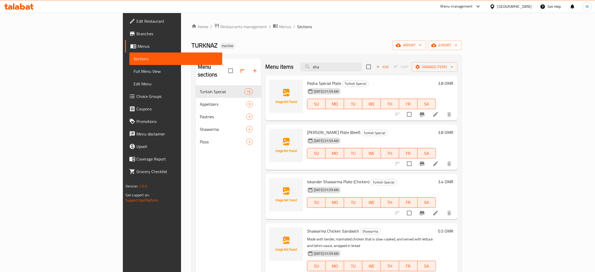
type input "sha"
drag, startPoint x: 366, startPoint y: 67, endPoint x: 353, endPoint y: 67, distance: 13.0
click at [353, 67] on input "sha" at bounding box center [331, 66] width 62 height 9
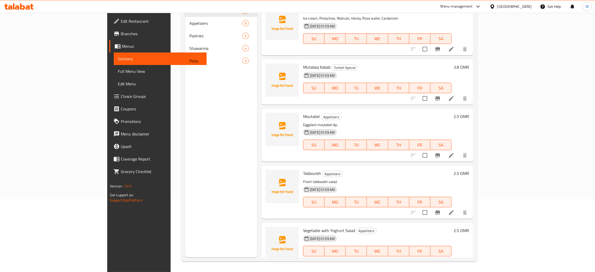
type input "ta"
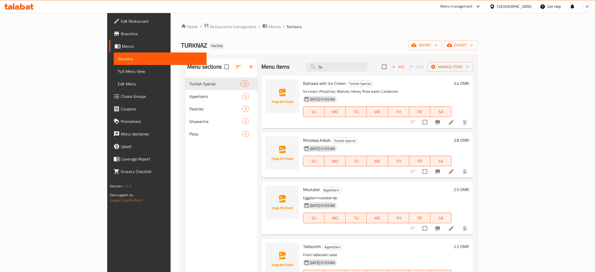
drag, startPoint x: 359, startPoint y: 72, endPoint x: 342, endPoint y: 67, distance: 16.8
click at [341, 69] on div "Menu items ta Add Sort Manage items" at bounding box center [367, 66] width 212 height 17
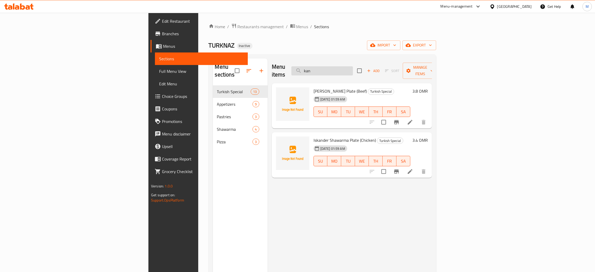
type input "kan"
drag, startPoint x: 371, startPoint y: 73, endPoint x: 350, endPoint y: 65, distance: 23.0
click at [349, 67] on input "kan" at bounding box center [322, 70] width 62 height 9
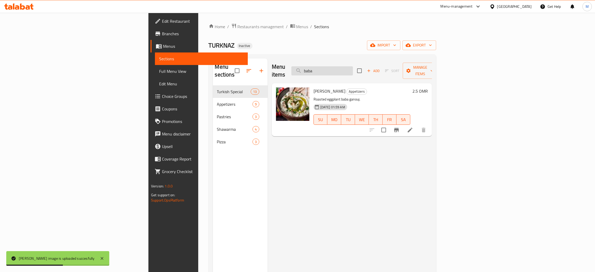
drag, startPoint x: 368, startPoint y: 66, endPoint x: 360, endPoint y: 70, distance: 9.2
click at [353, 70] on input "baba" at bounding box center [322, 70] width 62 height 9
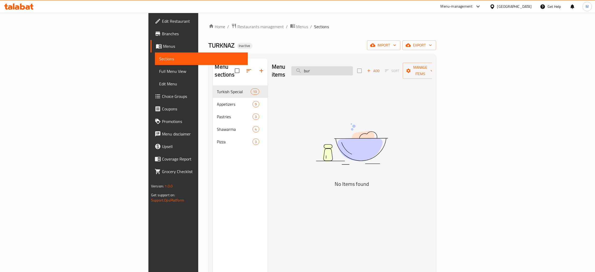
click at [353, 69] on input "bur" at bounding box center [322, 70] width 62 height 9
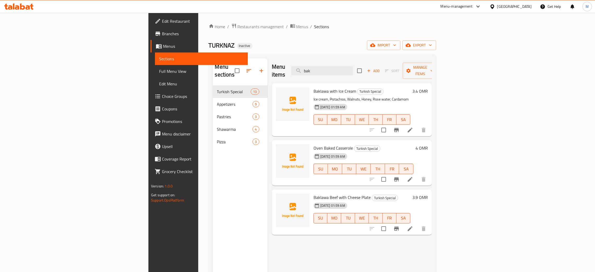
type input "bak"
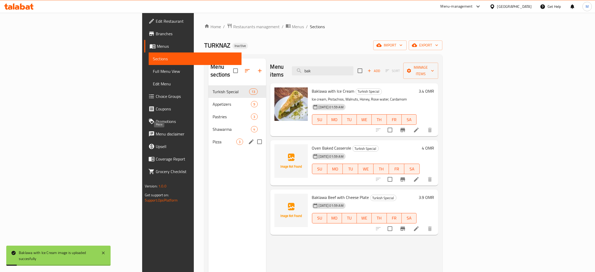
click at [213, 138] on span "Pizza" at bounding box center [225, 141] width 24 height 6
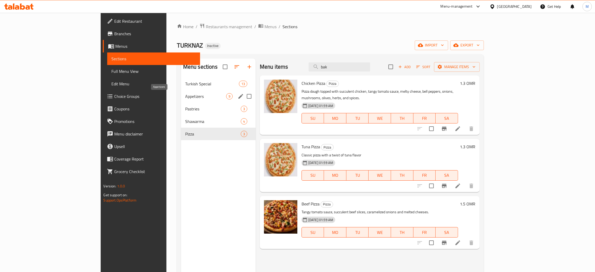
click at [185, 95] on span "Appetizers" at bounding box center [205, 96] width 41 height 6
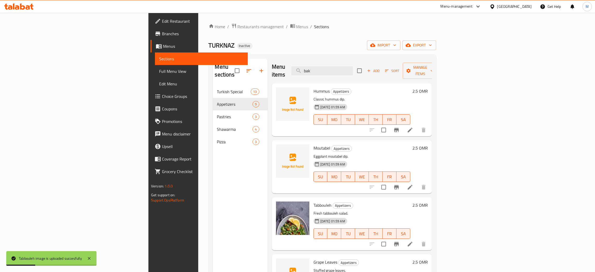
drag, startPoint x: 367, startPoint y: 65, endPoint x: 350, endPoint y: 51, distance: 22.4
click at [343, 57] on div "Menu sections Turkish Special 13 Appetizers 9 Pastries 3 Shawarma 4 Pizza 3 Men…" at bounding box center [322, 194] width 227 height 280
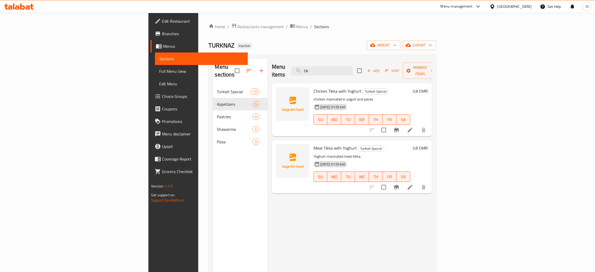
type input "tik"
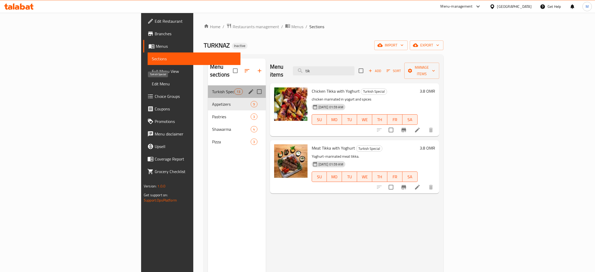
click at [212, 88] on span "Turkish Special" at bounding box center [223, 91] width 22 height 6
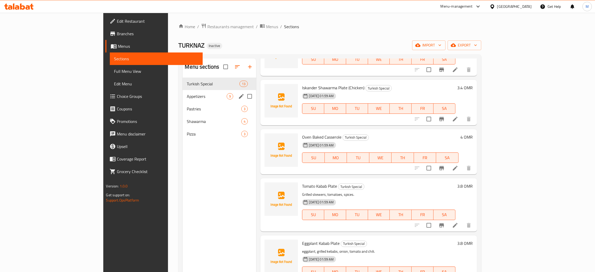
click at [187, 93] on span "Appetizers" at bounding box center [207, 96] width 40 height 6
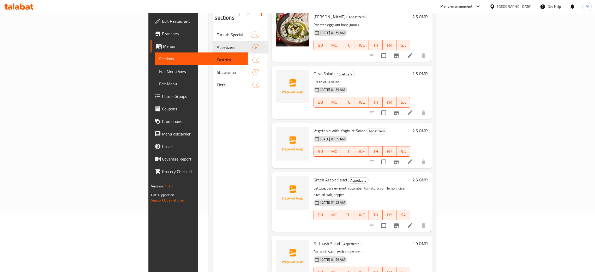
scroll to position [74, 0]
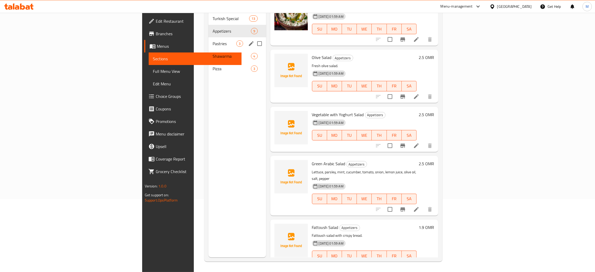
click at [213, 40] on span "Pastries" at bounding box center [225, 43] width 24 height 6
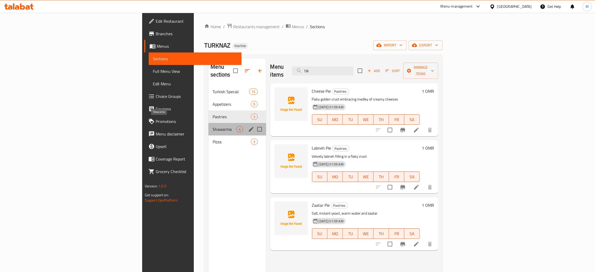
click at [213, 126] on span "Shawarma" at bounding box center [225, 129] width 24 height 6
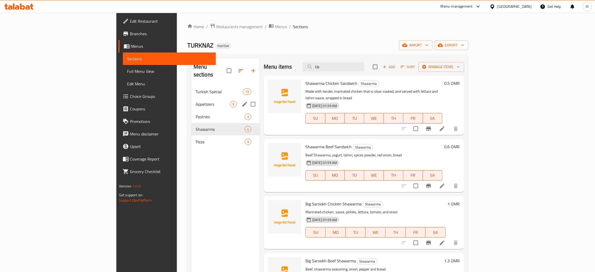
click at [196, 101] on span "Appetizers" at bounding box center [213, 104] width 34 height 6
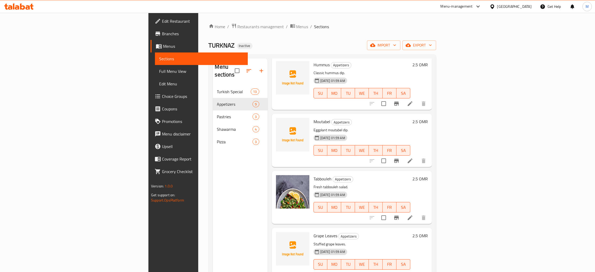
scroll to position [78, 0]
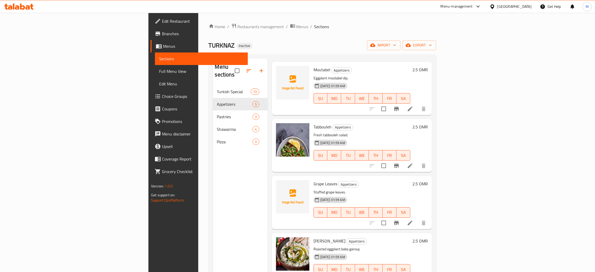
click at [222, 205] on div "Menu sections Turkish Special 13 Appetizers 9 Pastries 3 Shawarma 4 Pizza 3" at bounding box center [240, 194] width 55 height 272
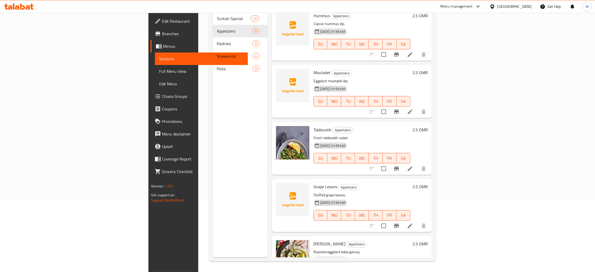
scroll to position [0, 0]
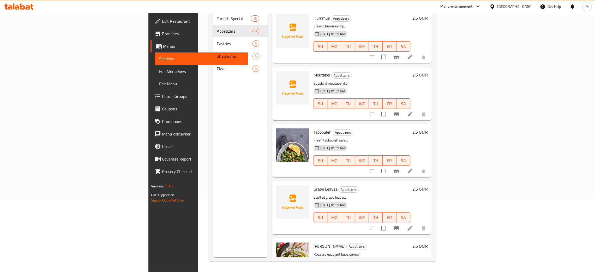
click at [380, 43] on span "TH" at bounding box center [376, 47] width 10 height 8
drag, startPoint x: 357, startPoint y: 66, endPoint x: 340, endPoint y: 51, distance: 22.9
click at [340, 34] on div "Hummus Appetizers Classic hummus dip. [DATE] 01:59 AM SU MO TU WE TH FR SA 2.5 …" at bounding box center [352, 21] width 160 height 23
click at [362, 80] on p "Eggplant moutabel dip." at bounding box center [361, 83] width 97 height 7
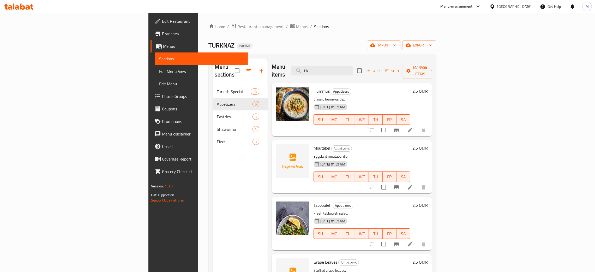
drag, startPoint x: 377, startPoint y: 66, endPoint x: 341, endPoint y: 63, distance: 35.7
click at [341, 63] on div "Menu items tik Add Sort Manage items" at bounding box center [352, 70] width 160 height 25
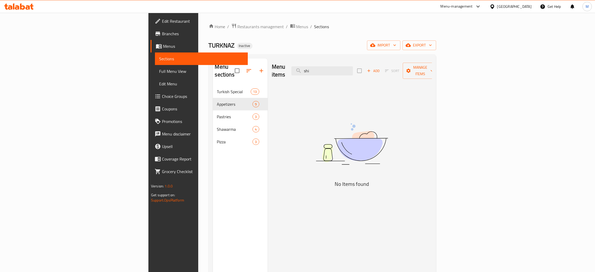
type input "shi"
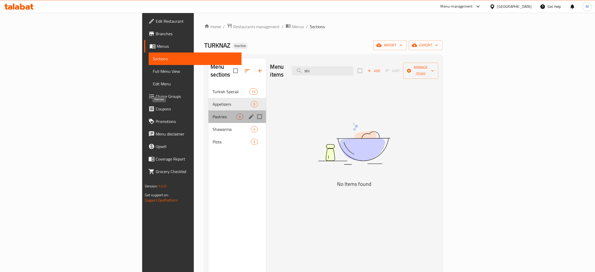
click at [213, 113] on span "Pastries" at bounding box center [225, 116] width 24 height 6
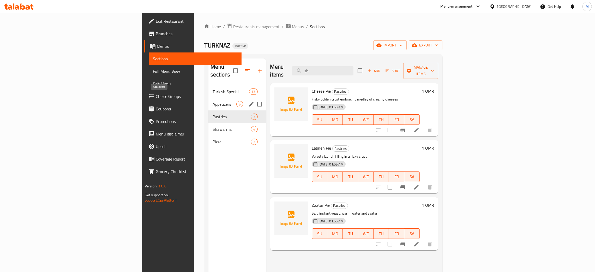
click at [213, 101] on span "Appetizers" at bounding box center [225, 104] width 24 height 6
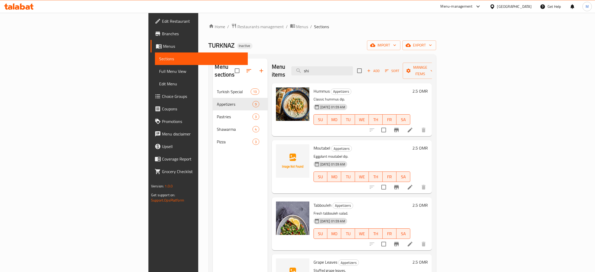
drag, startPoint x: 378, startPoint y: 68, endPoint x: 331, endPoint y: 51, distance: 50.3
click at [327, 53] on div "Home / Restaurants management / Menus / Sections TURKNAZ Inactive import export…" at bounding box center [322, 178] width 227 height 311
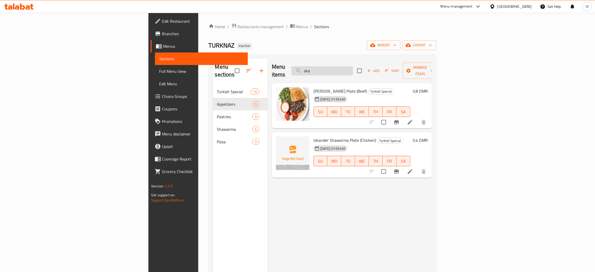
drag, startPoint x: 376, startPoint y: 68, endPoint x: 373, endPoint y: 68, distance: 2.7
click at [353, 68] on input "ska" at bounding box center [322, 70] width 62 height 9
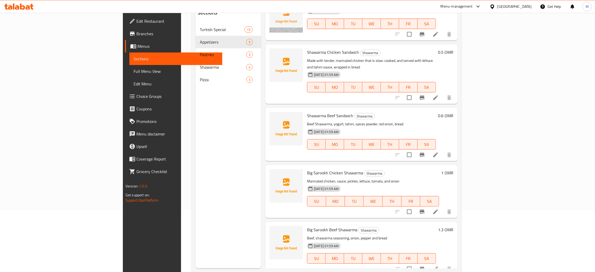
scroll to position [74, 0]
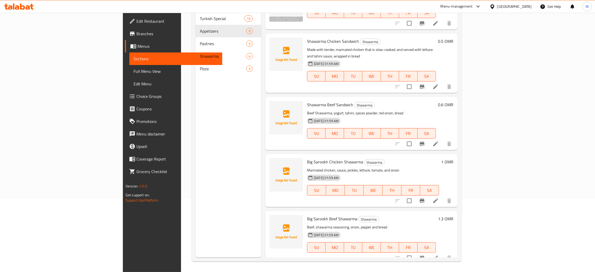
type input "shaw"
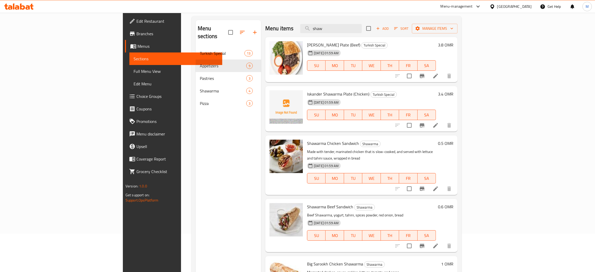
scroll to position [0, 0]
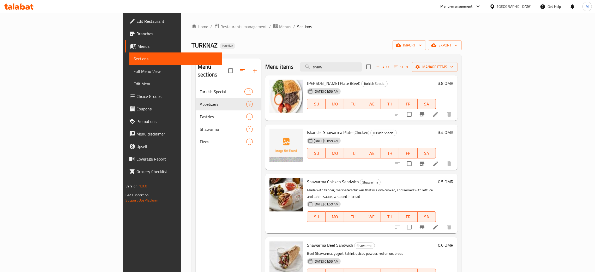
drag, startPoint x: 373, startPoint y: 69, endPoint x: 352, endPoint y: 49, distance: 29.0
click at [348, 54] on div "Home / Restaurants management / Menus / Sections TURKNAZ Inactive import export…" at bounding box center [326, 178] width 270 height 311
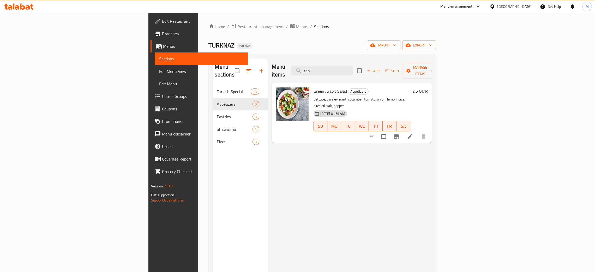
type input "rab"
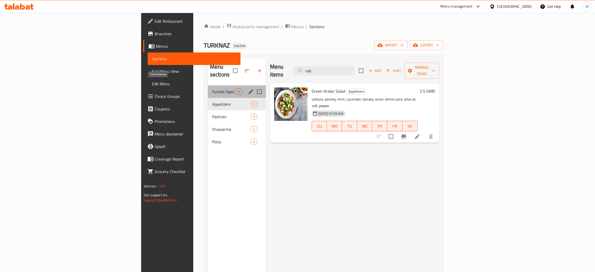
click at [212, 88] on span "Turkish Special" at bounding box center [223, 91] width 22 height 6
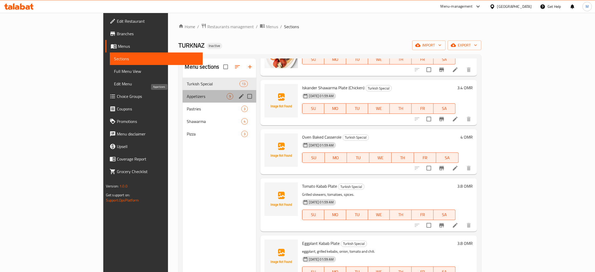
click at [187, 98] on span "Appetizers" at bounding box center [207, 96] width 40 height 6
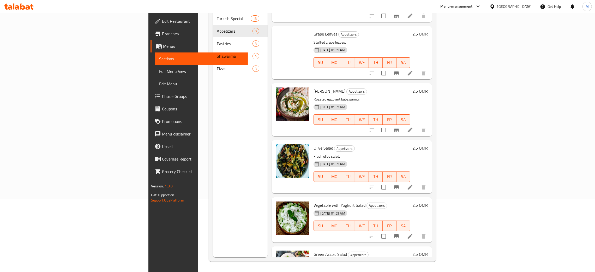
scroll to position [89, 0]
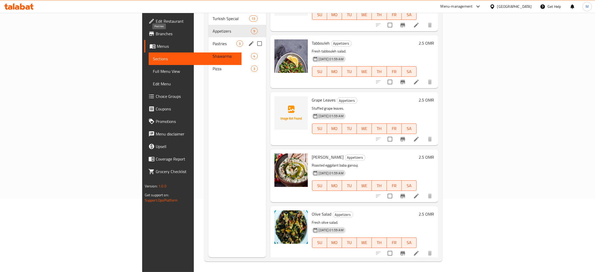
click at [213, 40] on span "Pastries" at bounding box center [225, 43] width 24 height 6
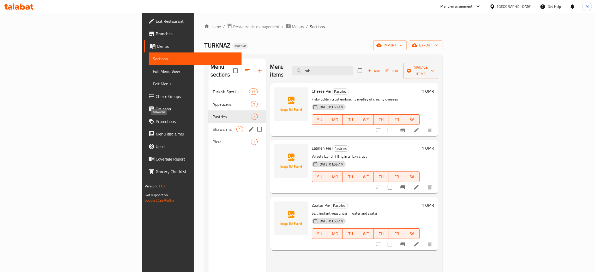
click at [213, 126] on span "Shawarma" at bounding box center [225, 129] width 24 height 6
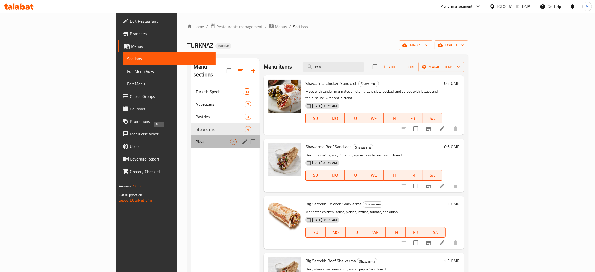
click at [196, 138] on span "Pizza" at bounding box center [213, 141] width 34 height 6
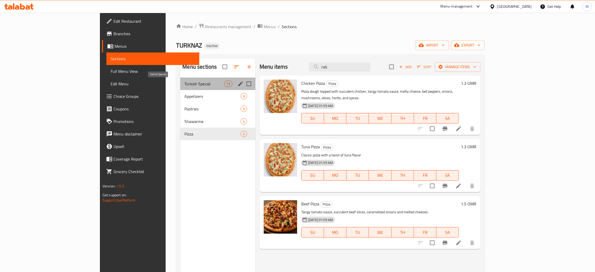
click at [184, 84] on span "Turkish Special" at bounding box center [203, 84] width 39 height 6
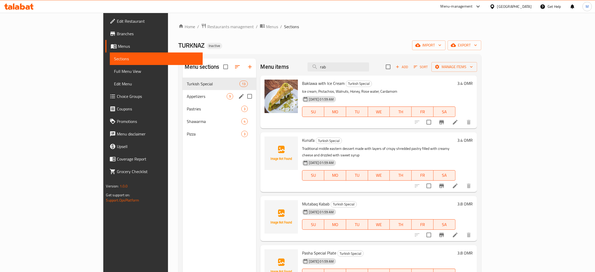
click at [183, 92] on div "Appetizers 9" at bounding box center [220, 96] width 74 height 13
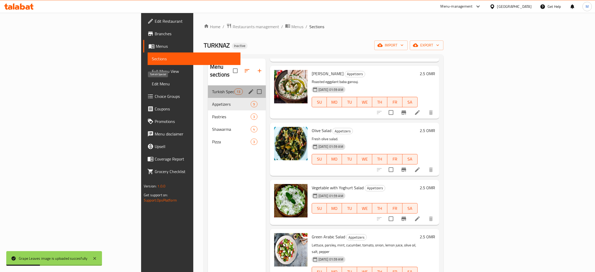
click at [212, 88] on span "Turkish Special" at bounding box center [223, 91] width 22 height 6
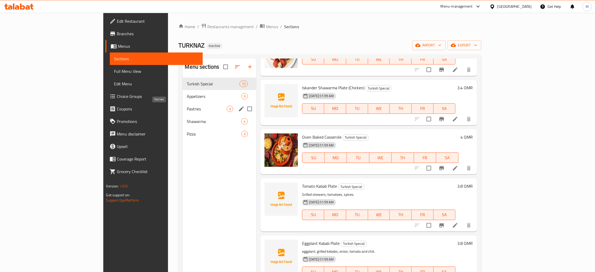
click at [187, 106] on span "Pastries" at bounding box center [207, 109] width 40 height 6
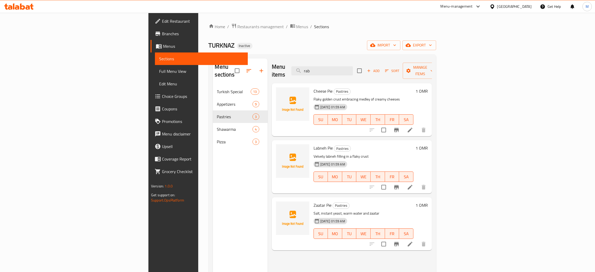
click at [213, 185] on div "Menu sections Turkish Special 13 Appetizers 9 Pastries 3 Shawarma 4 Pizza 3" at bounding box center [240, 194] width 55 height 272
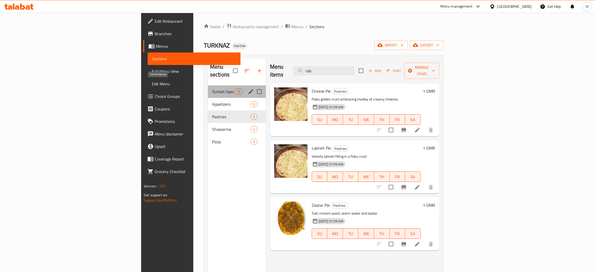
click at [212, 88] on span "Turkish Special" at bounding box center [223, 91] width 22 height 6
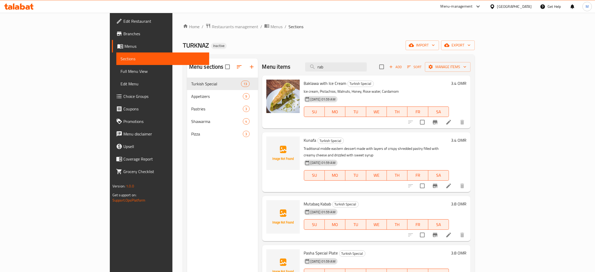
drag, startPoint x: 376, startPoint y: 69, endPoint x: 299, endPoint y: 45, distance: 81.2
click at [299, 45] on div "Home / Restaurants management / Menus / Sections TURKNAZ Inactive import export…" at bounding box center [329, 178] width 292 height 311
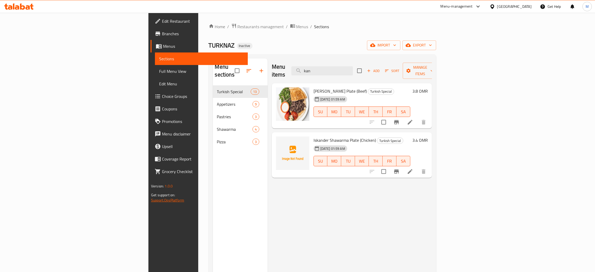
type input "kan"
drag, startPoint x: 376, startPoint y: 65, endPoint x: 356, endPoint y: 59, distance: 20.8
click at [349, 66] on input "kan" at bounding box center [322, 70] width 62 height 9
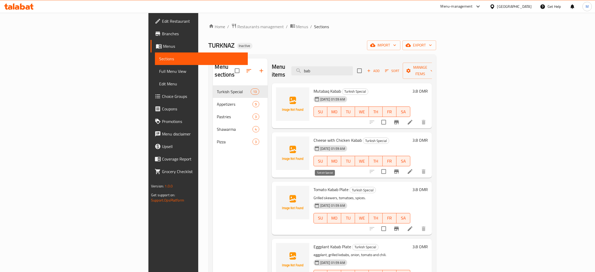
type input "bab"
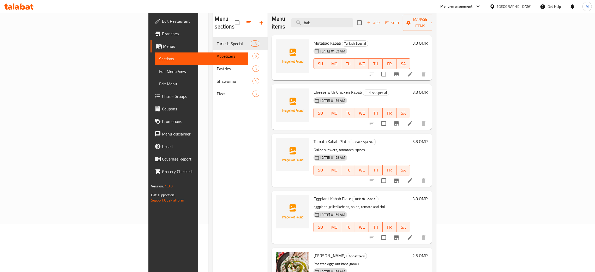
scroll to position [34, 0]
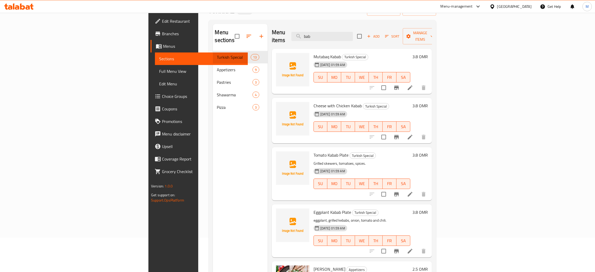
click at [213, 172] on div "Menu sections Turkish Special 13 Appetizers 9 Pastries 3 Shawarma 4 Pizza 3" at bounding box center [240, 160] width 55 height 272
click at [412, 207] on div "Eggplant Kabab Plate Turkish Special eggplant, grilled kebabs, onion, tomato an…" at bounding box center [361, 230] width 101 height 49
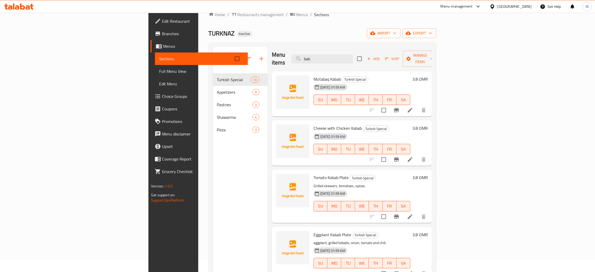
scroll to position [0, 0]
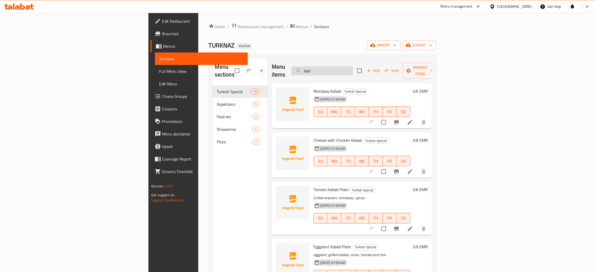
drag, startPoint x: 376, startPoint y: 68, endPoint x: 343, endPoint y: 63, distance: 32.9
click at [343, 66] on input "bab" at bounding box center [322, 70] width 62 height 9
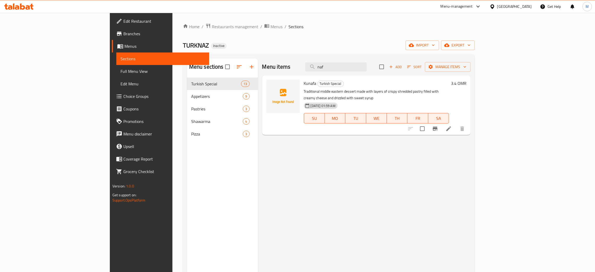
type input "naf"
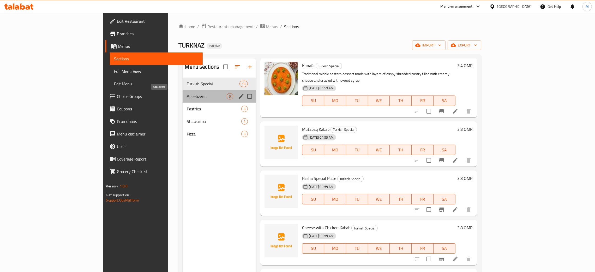
click at [187, 97] on span "Appetizers" at bounding box center [207, 96] width 40 height 6
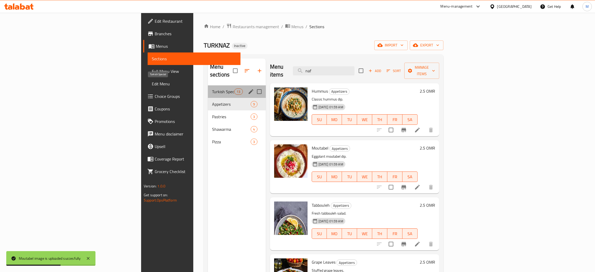
click at [212, 88] on span "Turkish Special" at bounding box center [223, 91] width 22 height 6
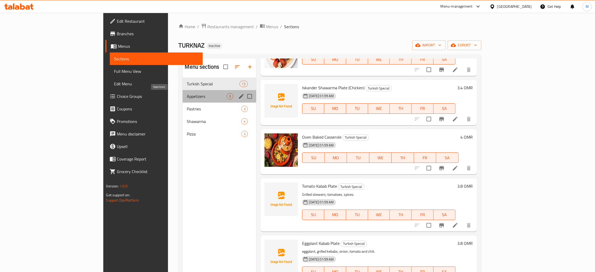
click at [187, 98] on span "Appetizers" at bounding box center [207, 96] width 40 height 6
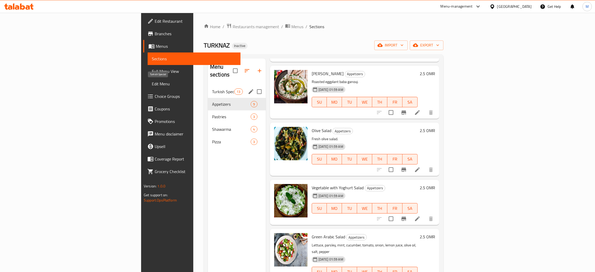
click at [212, 88] on span "Turkish Special" at bounding box center [223, 91] width 22 height 6
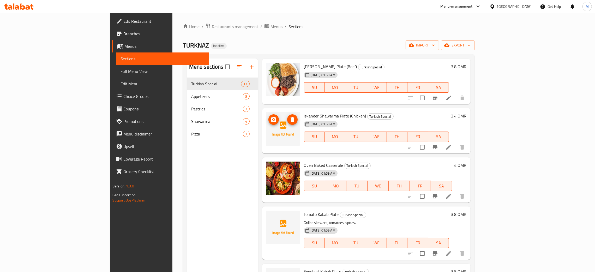
scroll to position [388, 0]
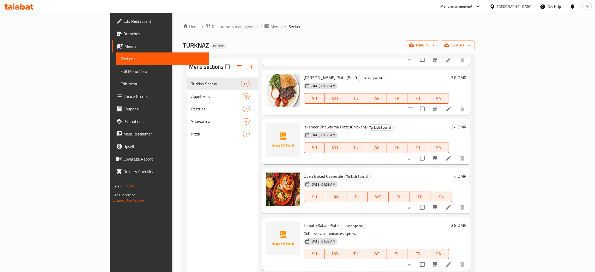
click at [205, 170] on div "Menu sections Turkish Special 13 Appetizers 9 Pastries 3 Shawarma 4 Pizza 3" at bounding box center [222, 194] width 71 height 272
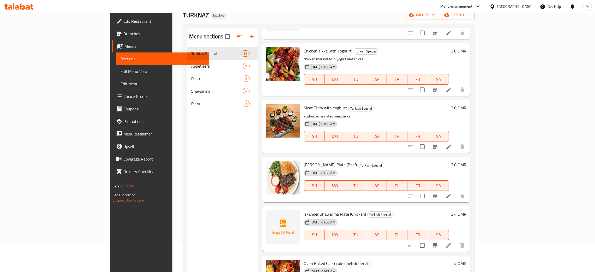
scroll to position [0, 0]
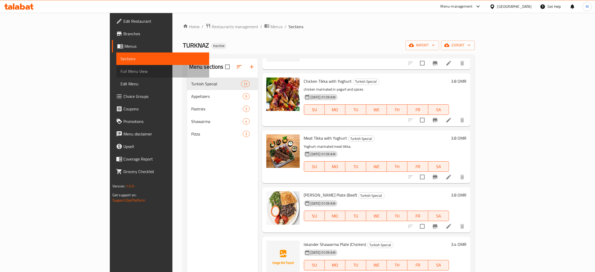
click at [120, 71] on span "Full Menu View" at bounding box center [162, 71] width 84 height 6
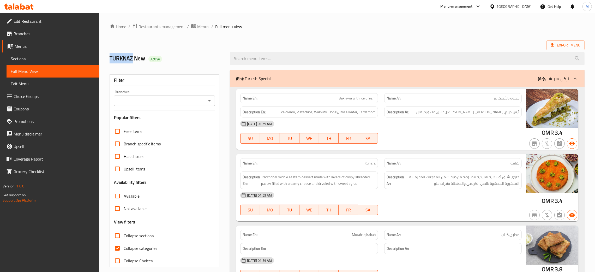
drag, startPoint x: 131, startPoint y: 61, endPoint x: 108, endPoint y: 59, distance: 22.8
click at [108, 59] on div "TURKNAZ New Active" at bounding box center [166, 58] width 120 height 23
copy h2 "TURKNAZ"
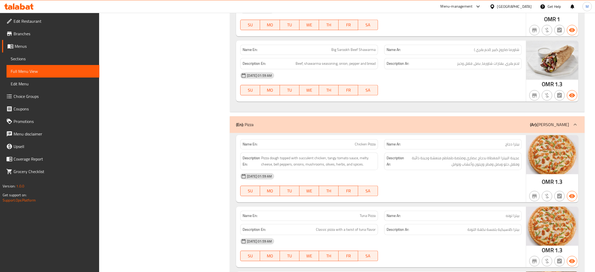
scroll to position [1914, 0]
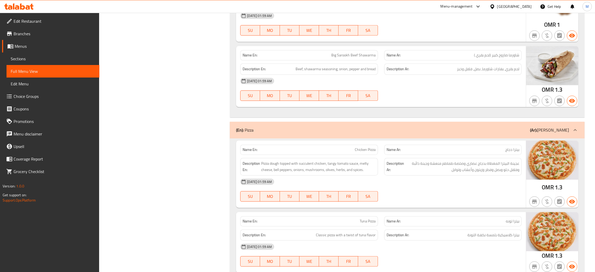
scroll to position [1875, 0]
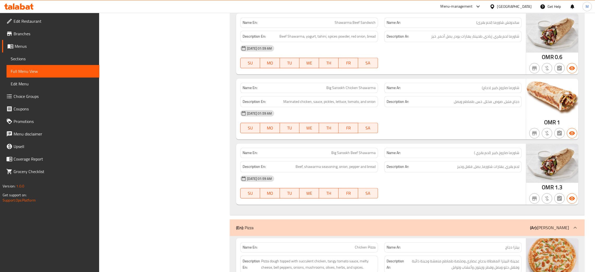
click at [40, 18] on span "Edit Restaurant" at bounding box center [55, 21] width 82 height 6
